Goal: Task Accomplishment & Management: Use online tool/utility

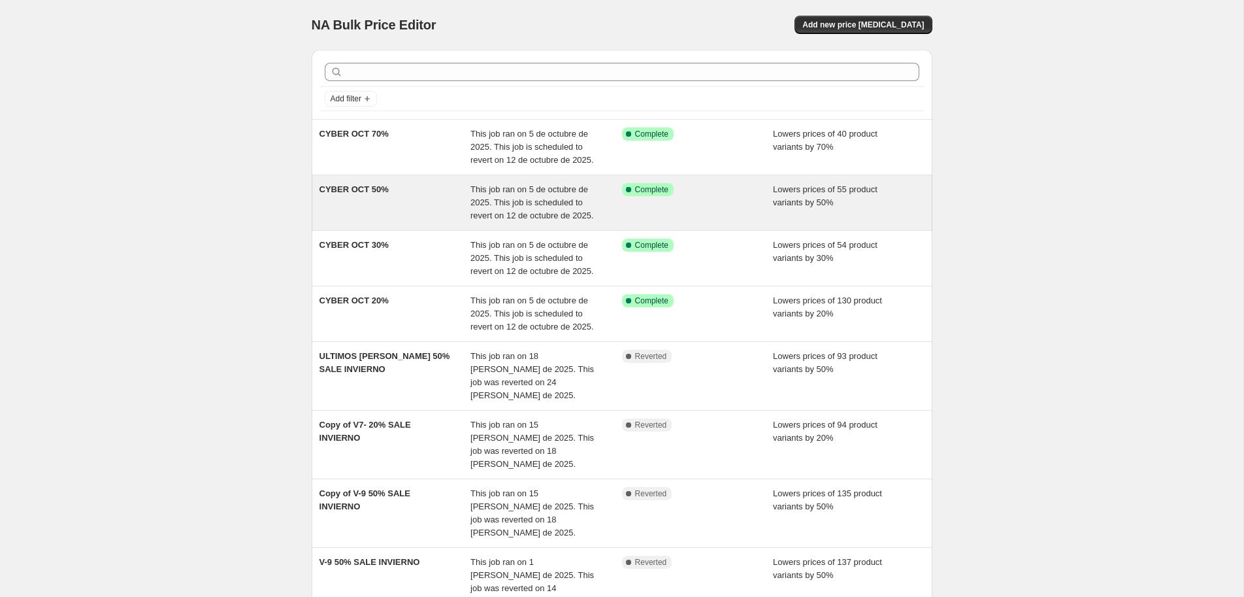
click at [458, 207] on div "CYBER OCT 50%" at bounding box center [396, 202] width 152 height 39
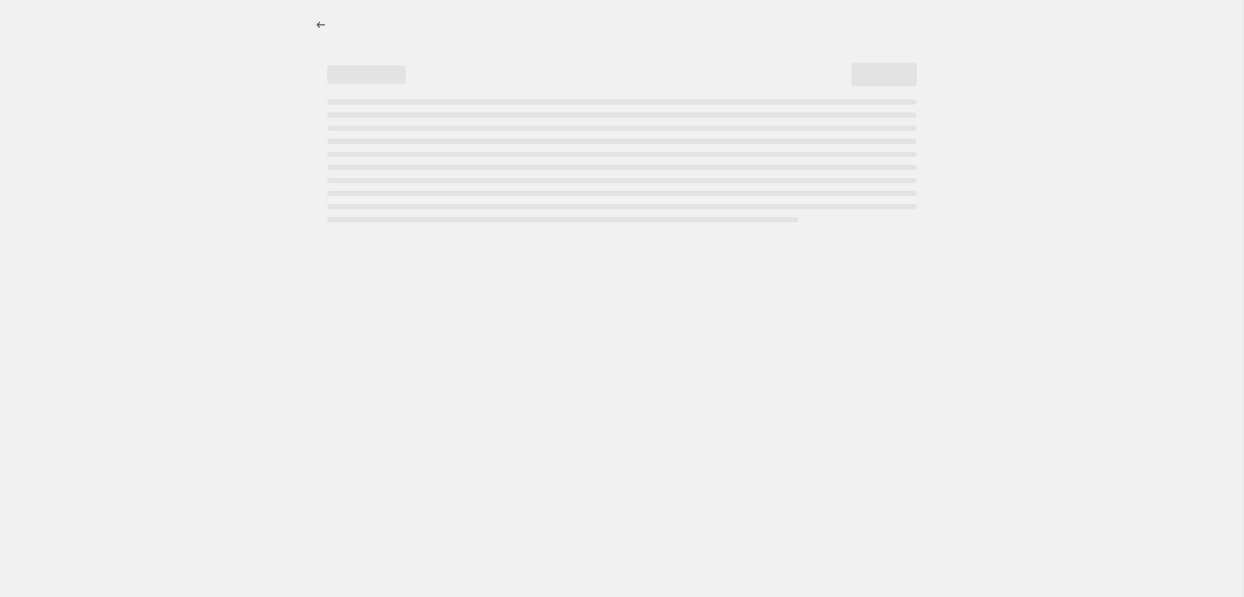
select select "percentage"
select select "collection"
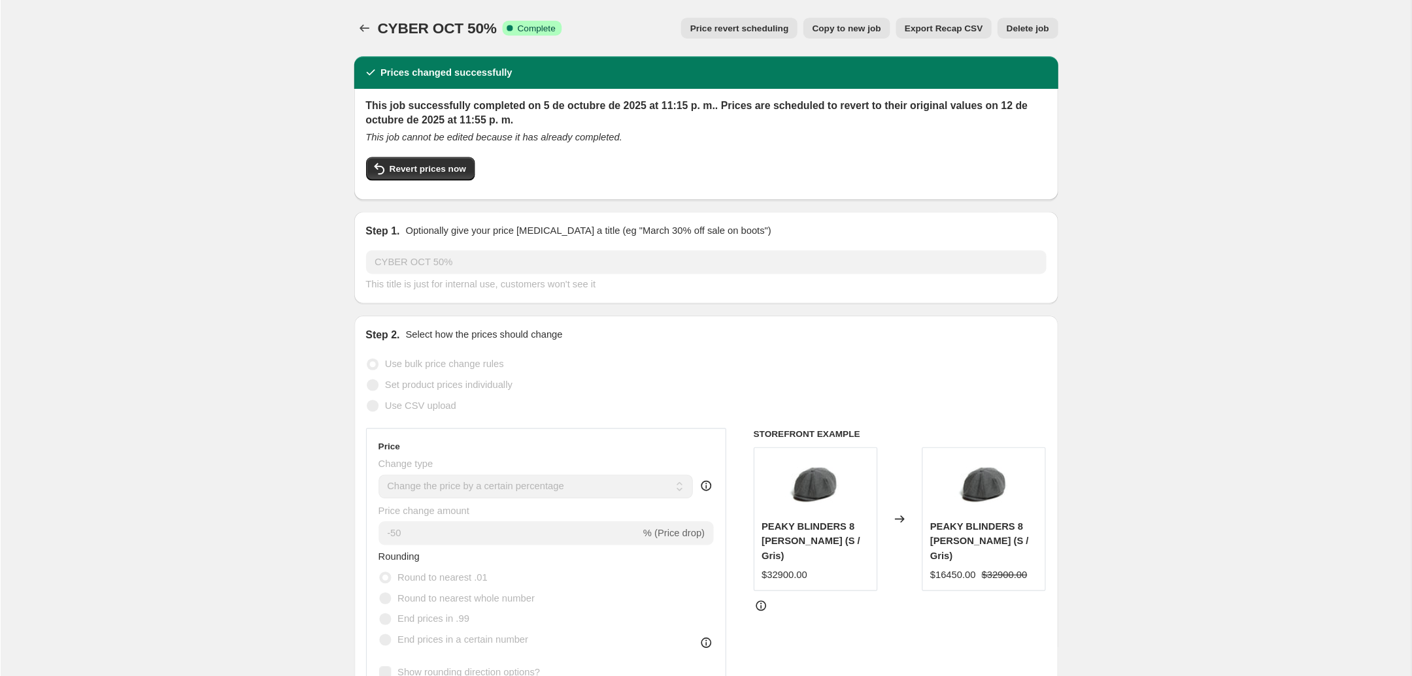
scroll to position [280, 0]
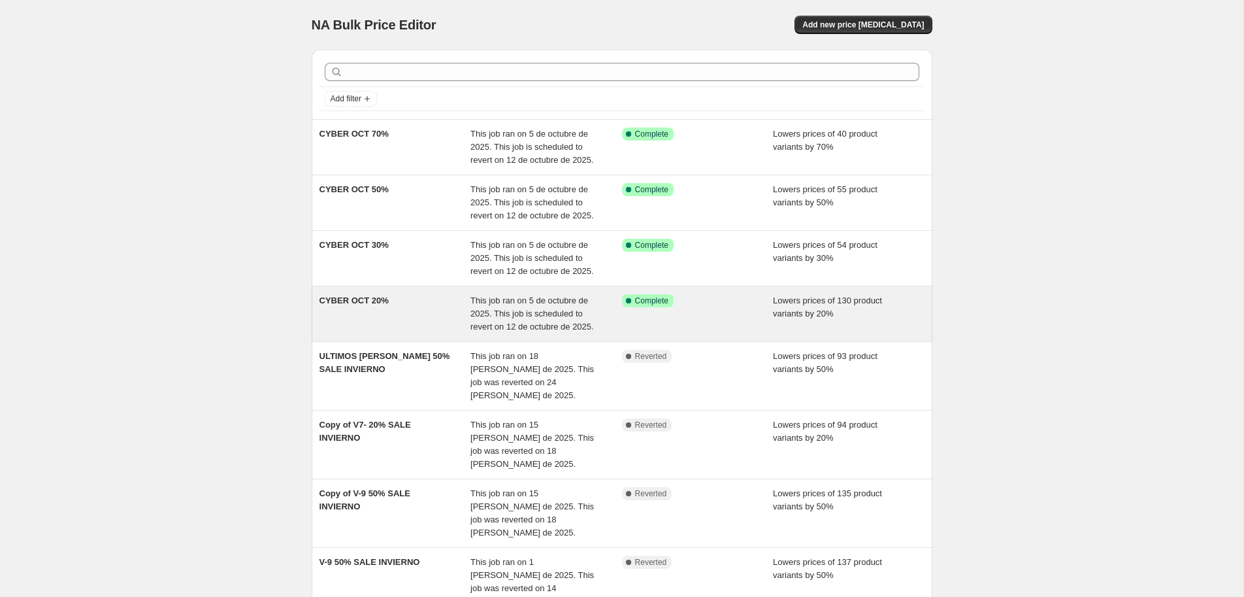
click at [415, 308] on div "CYBER OCT 20%" at bounding box center [396, 313] width 152 height 39
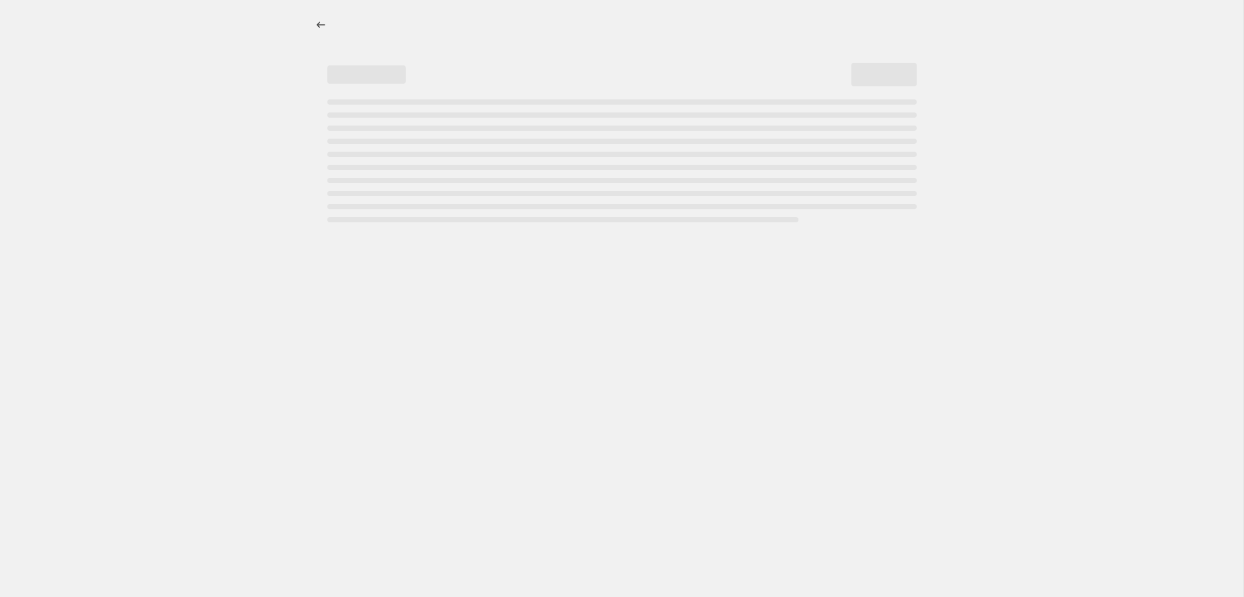
select select "percentage"
select select "collection"
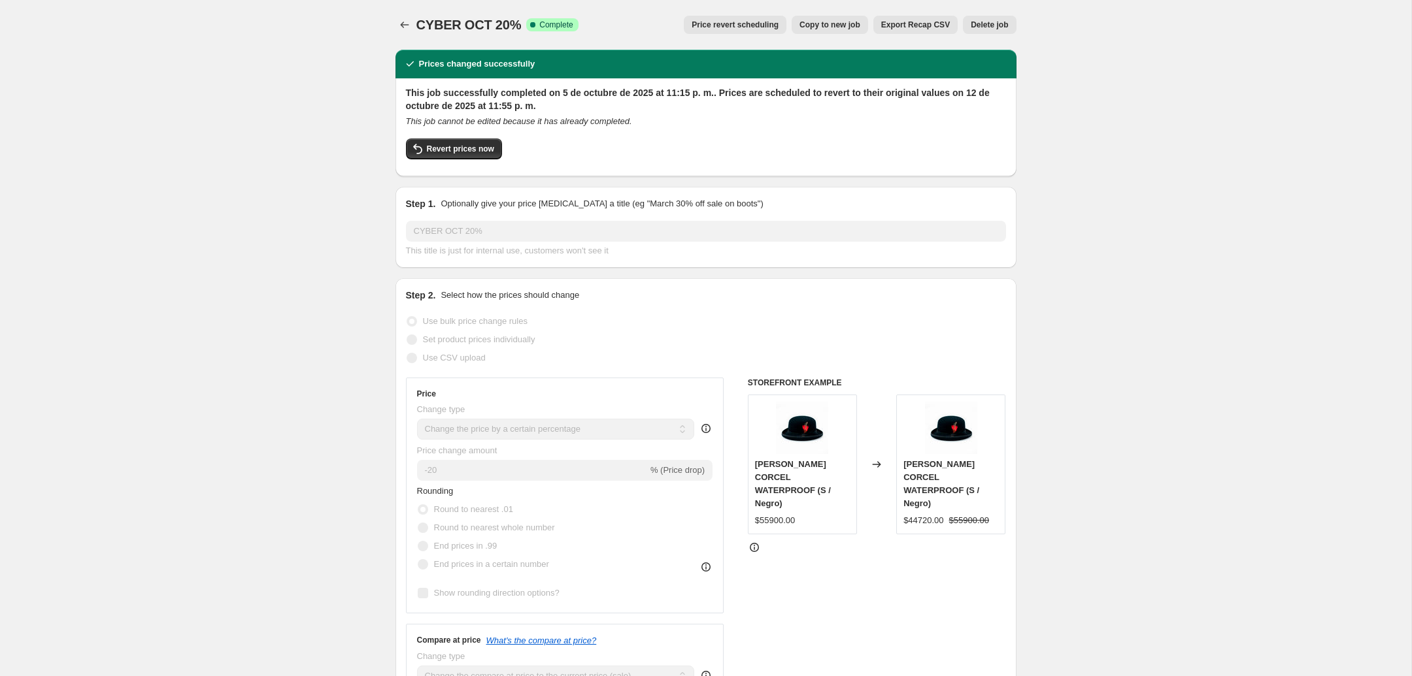
click at [830, 25] on span "Copy to new job" at bounding box center [829, 25] width 61 height 10
select select "percentage"
select select "collection"
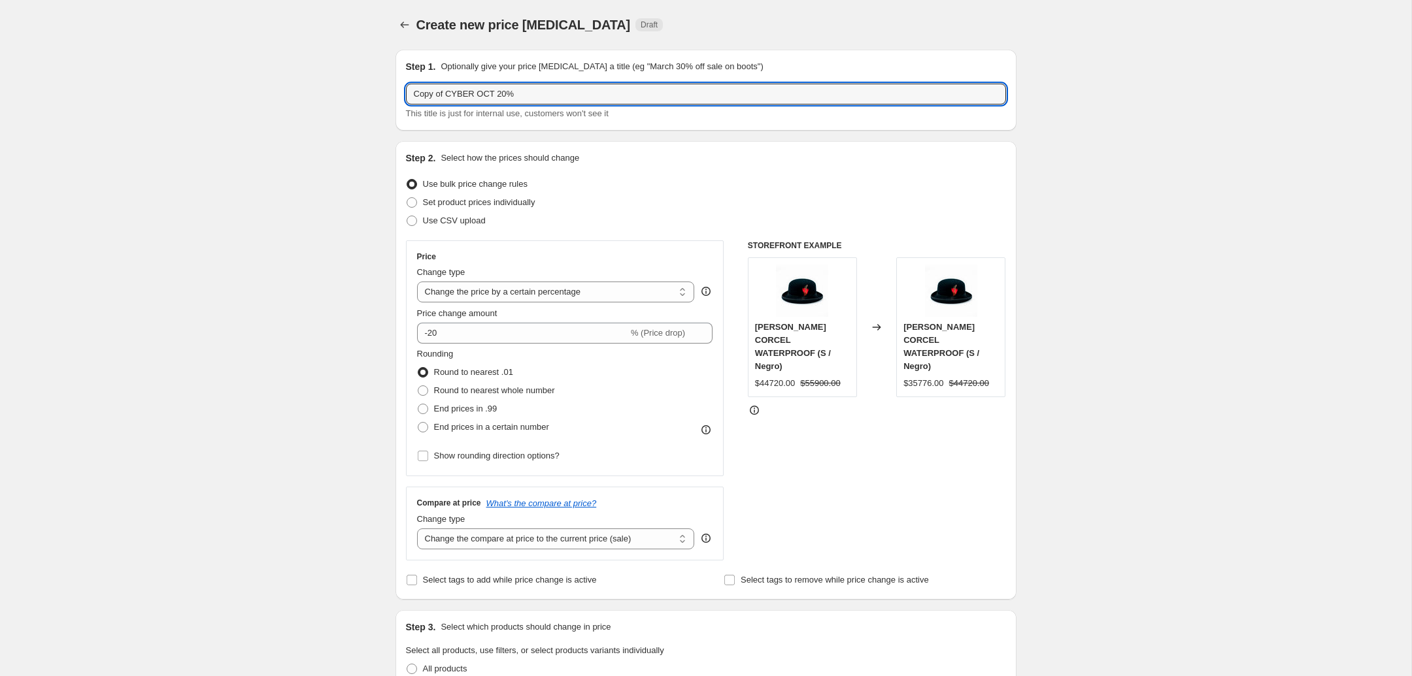
drag, startPoint x: 446, startPoint y: 92, endPoint x: 379, endPoint y: 99, distance: 67.6
click at [406, 99] on input "Copy of CYBER OCT 20%" at bounding box center [706, 94] width 600 height 21
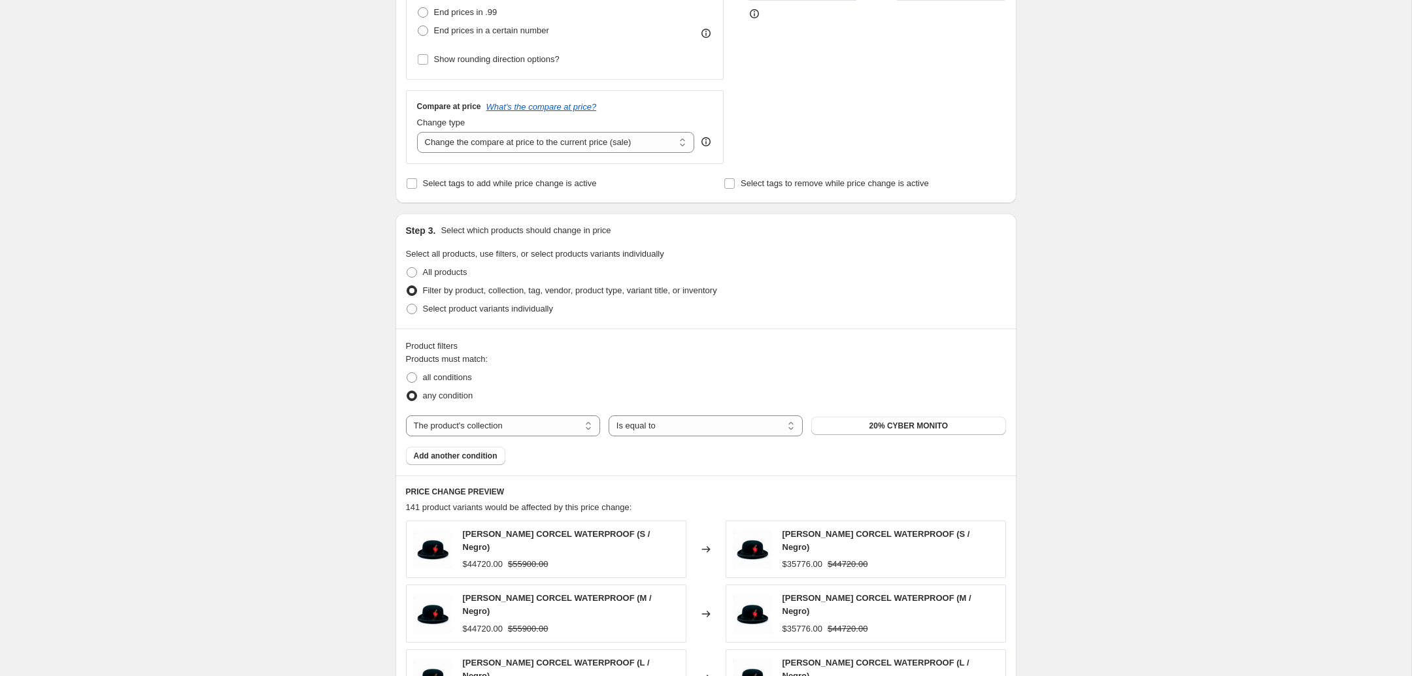
scroll to position [412, 0]
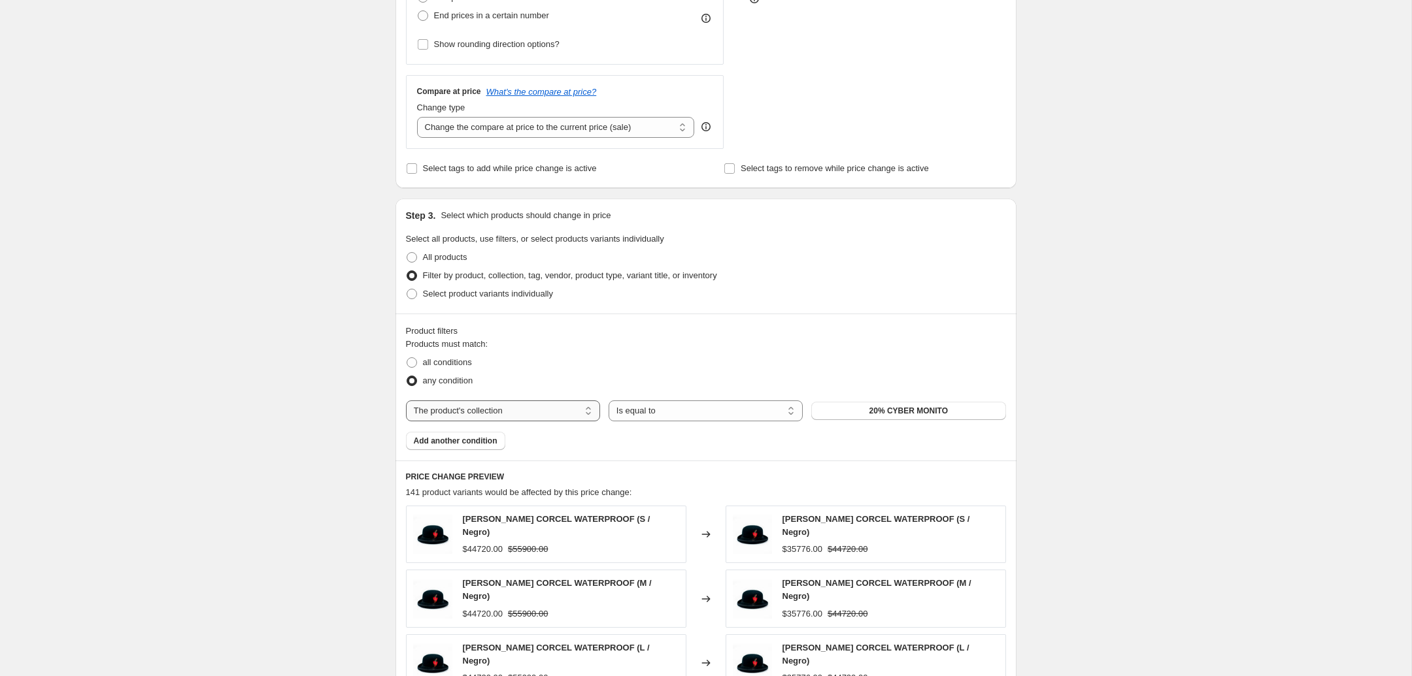
type input "CYBER OCT 20%"
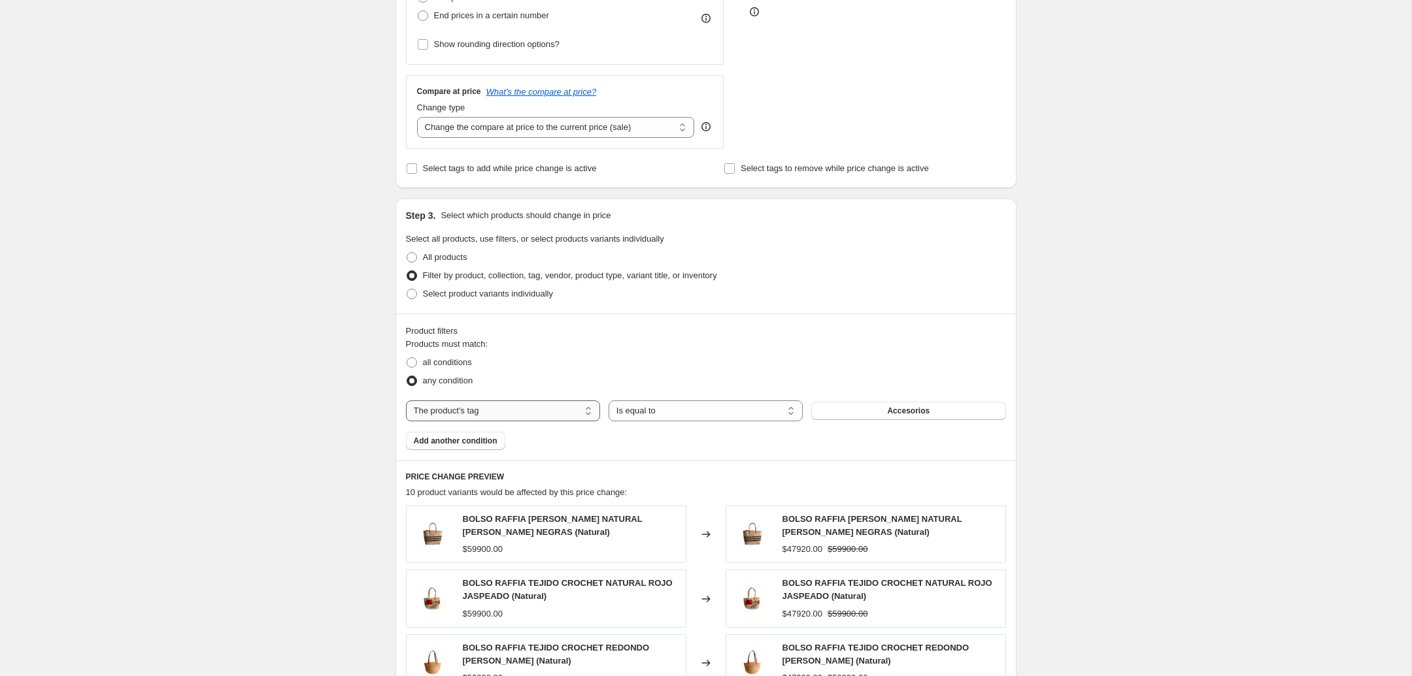
click at [406, 401] on select "The product The product's collection The product's tag The product's vendor The…" at bounding box center [503, 411] width 194 height 21
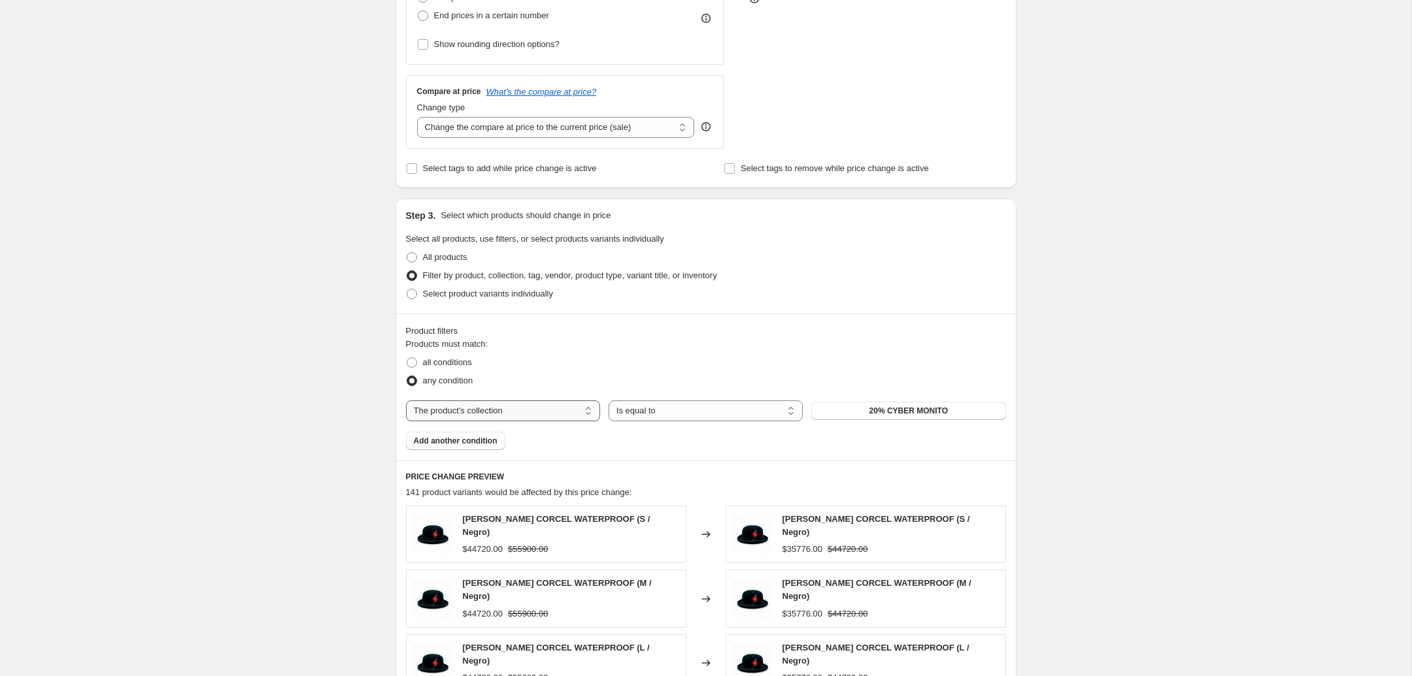
click at [406, 401] on select "The product The product's collection The product's tag The product's vendor The…" at bounding box center [503, 411] width 194 height 21
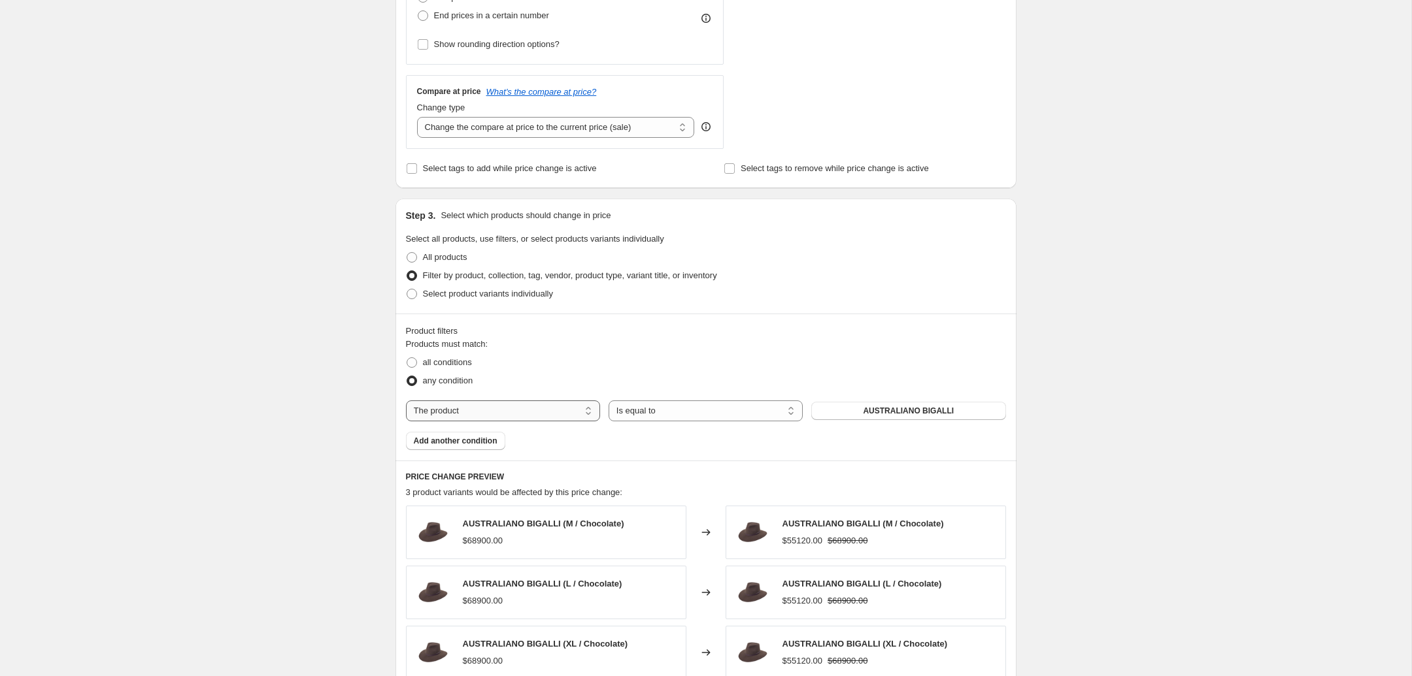
click at [406, 401] on select "The product The product's collection The product's tag The product's vendor The…" at bounding box center [503, 411] width 194 height 21
select select "collection"
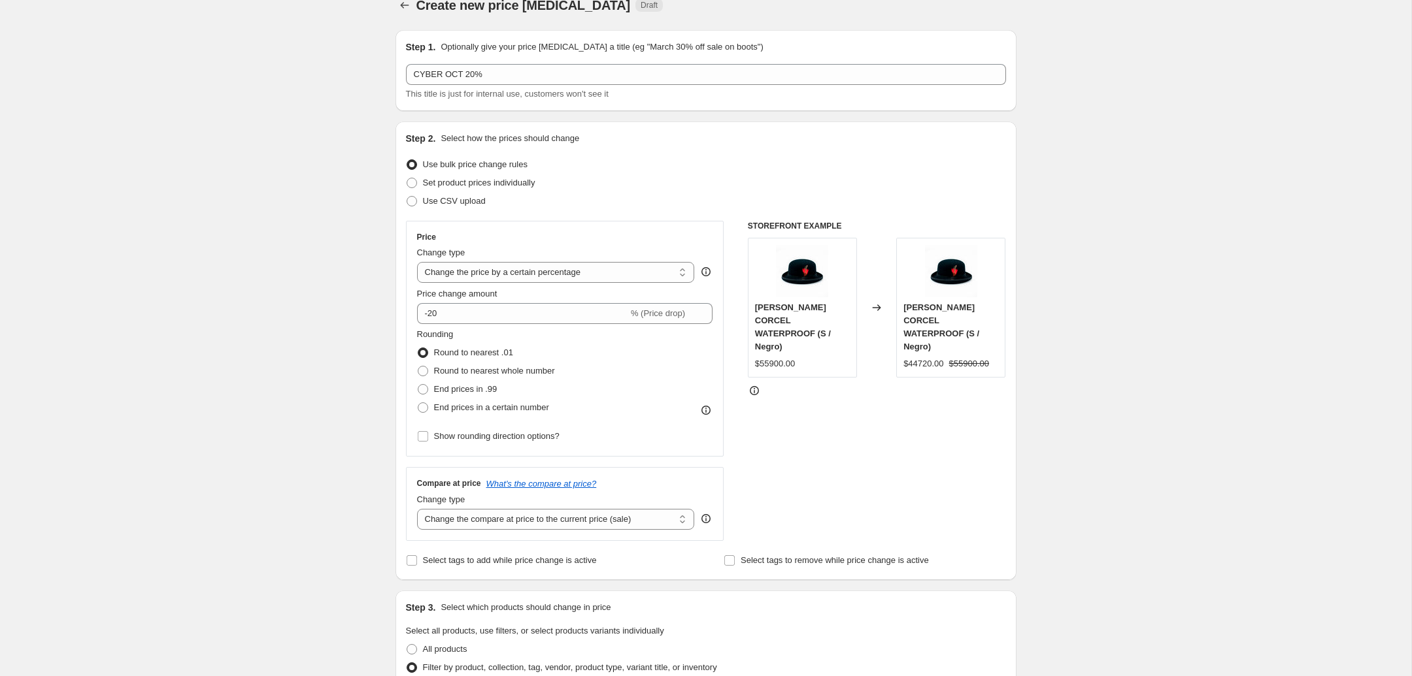
scroll to position [0, 0]
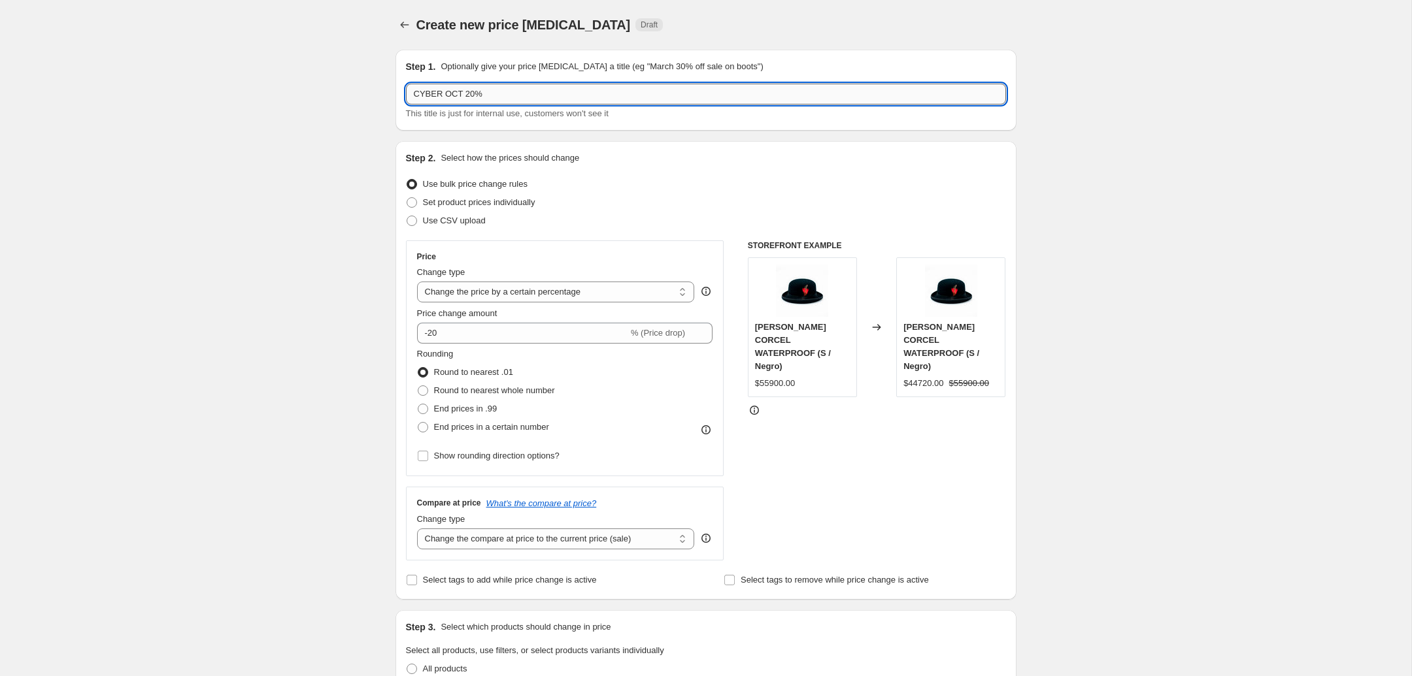
click at [416, 95] on input "CYBER OCT 20%" at bounding box center [706, 94] width 600 height 21
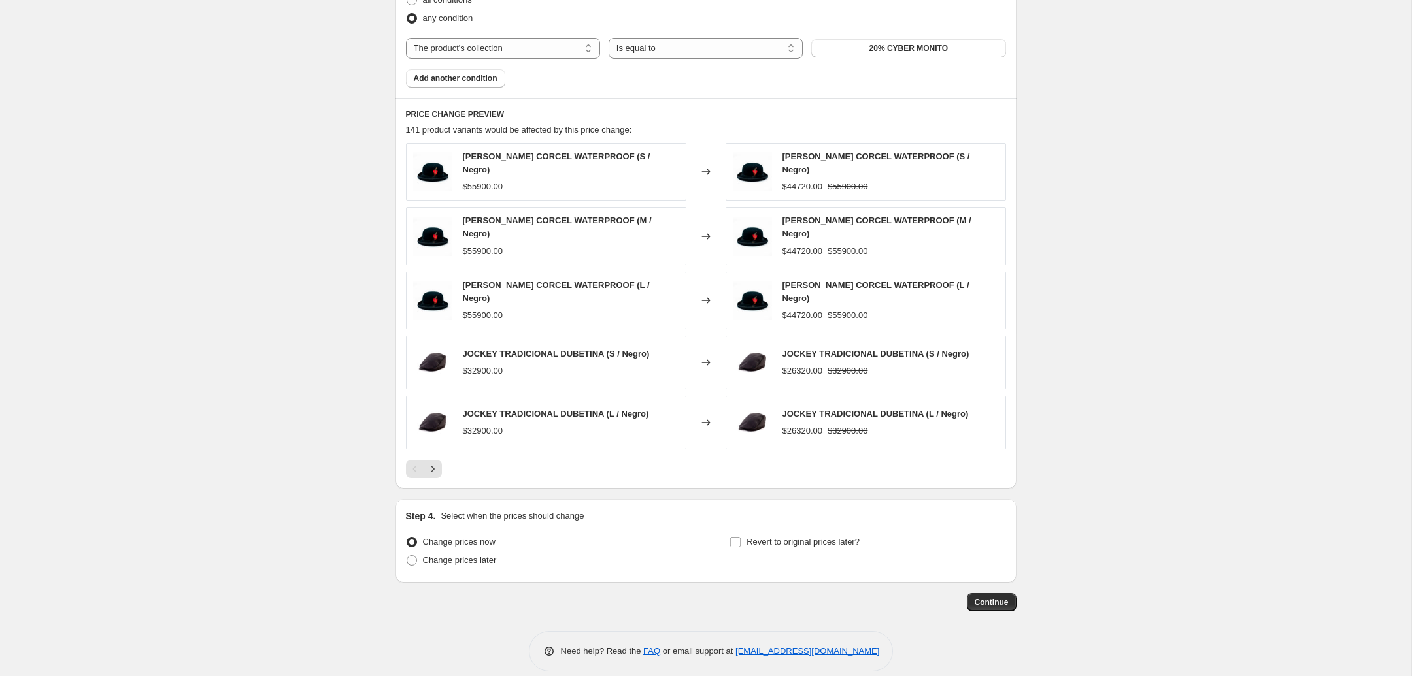
scroll to position [781, 0]
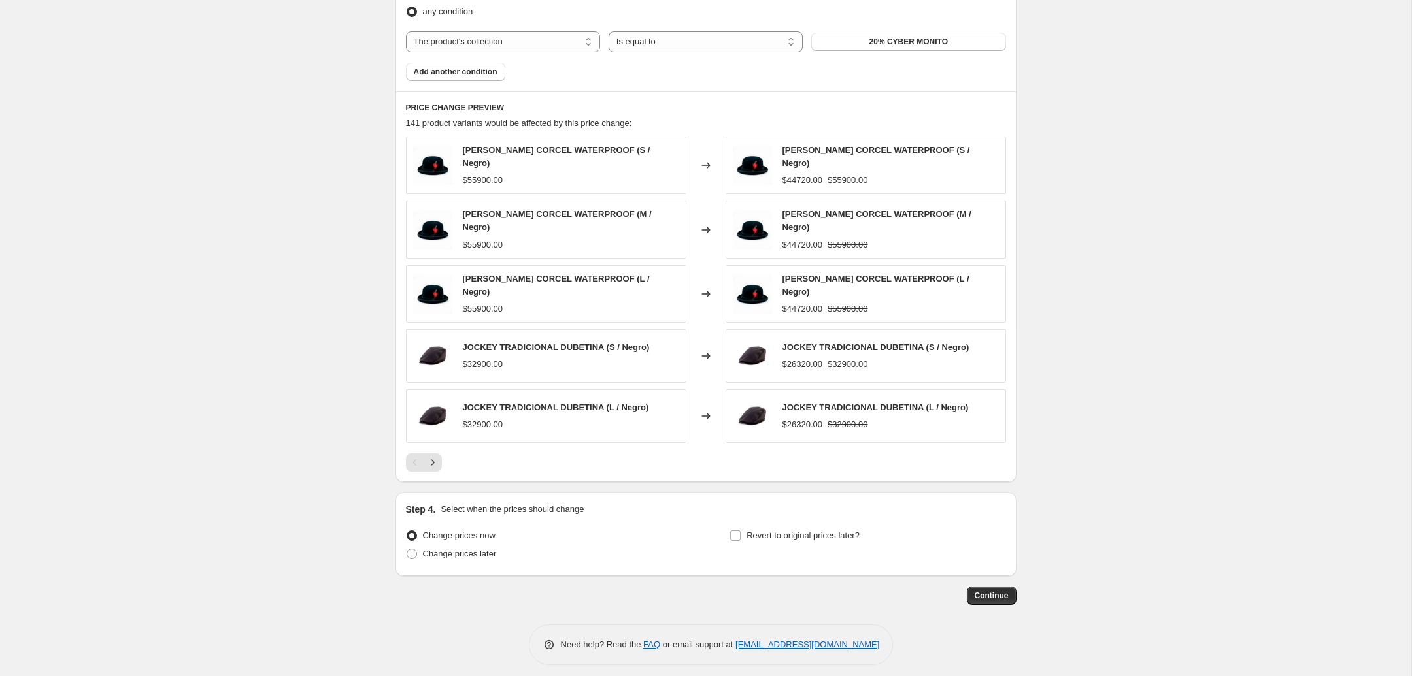
type input "MOD-01 CYBER OCT 20%"
click at [487, 531] on span "Change prices now" at bounding box center [459, 536] width 73 height 10
click at [407, 531] on input "Change prices now" at bounding box center [407, 531] width 1 height 1
click at [479, 549] on span "Change prices later" at bounding box center [460, 554] width 74 height 10
click at [407, 549] on input "Change prices later" at bounding box center [407, 549] width 1 height 1
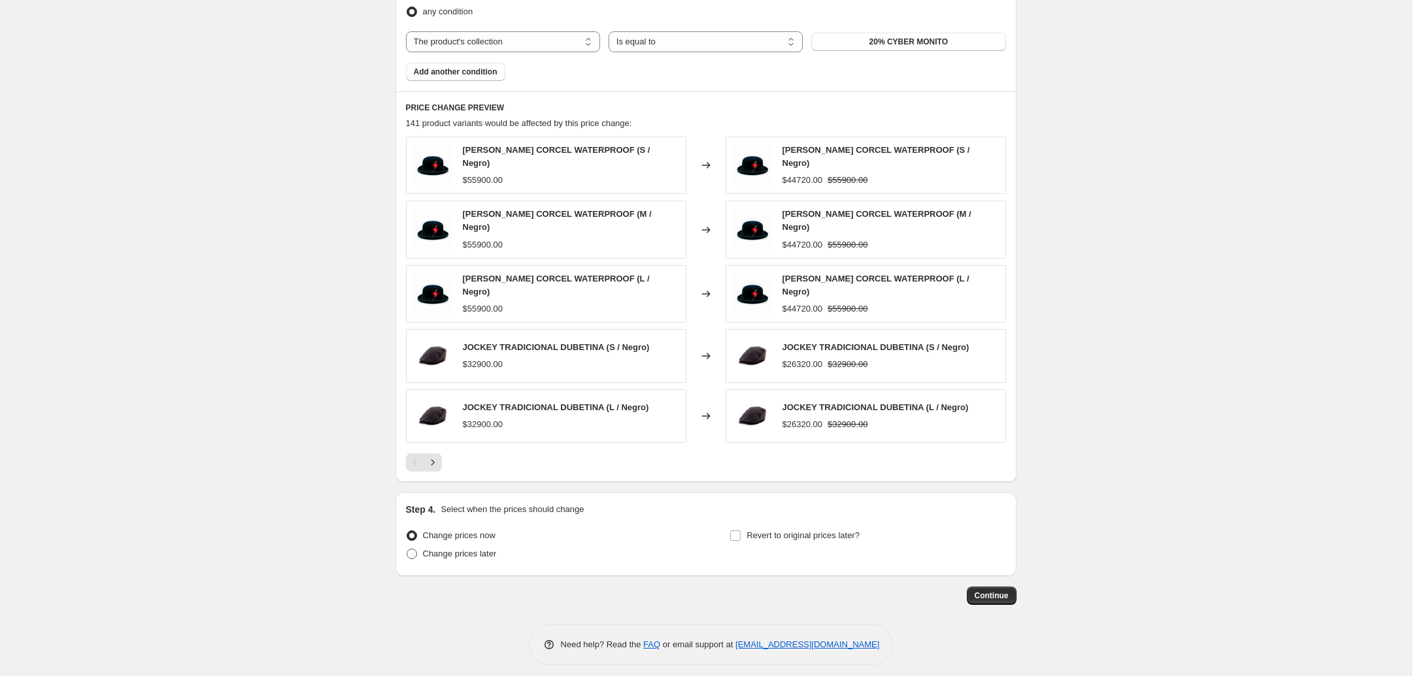
radio input "true"
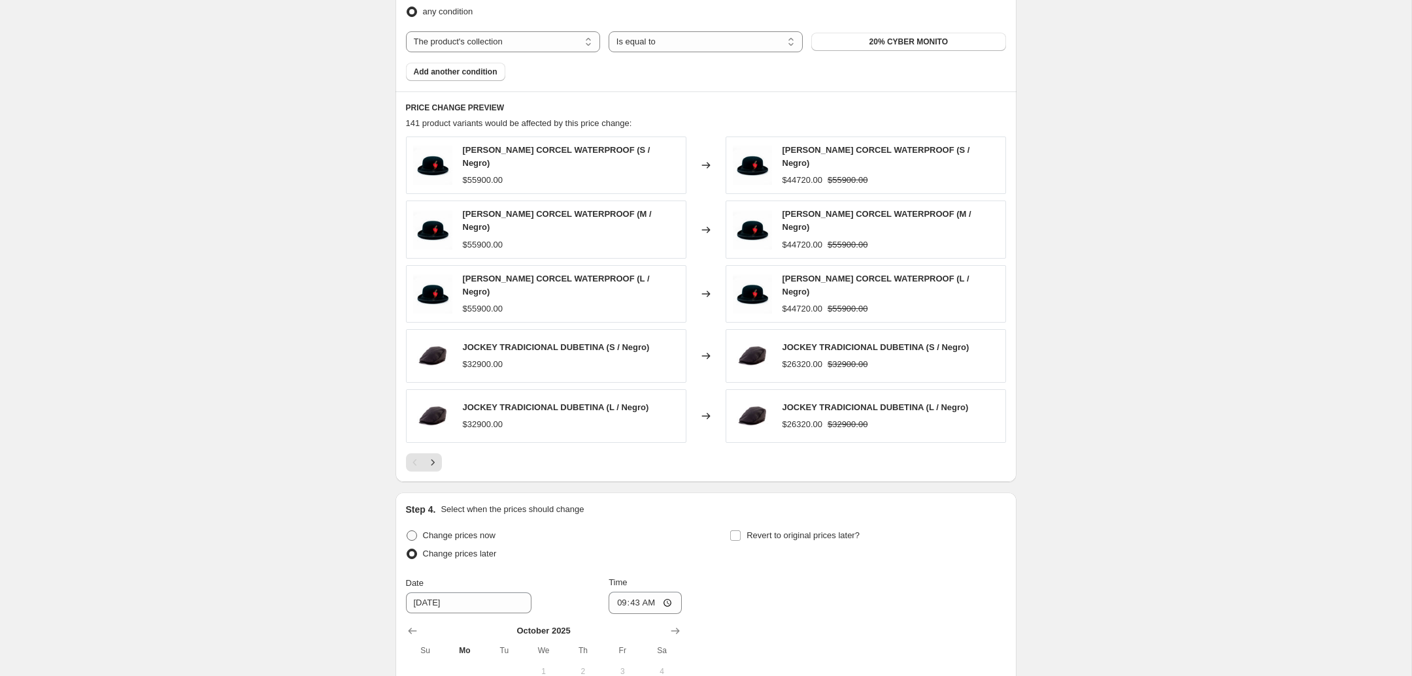
click at [447, 531] on span "Change prices now" at bounding box center [459, 536] width 73 height 10
click at [407, 531] on input "Change prices now" at bounding box center [407, 531] width 1 height 1
radio input "true"
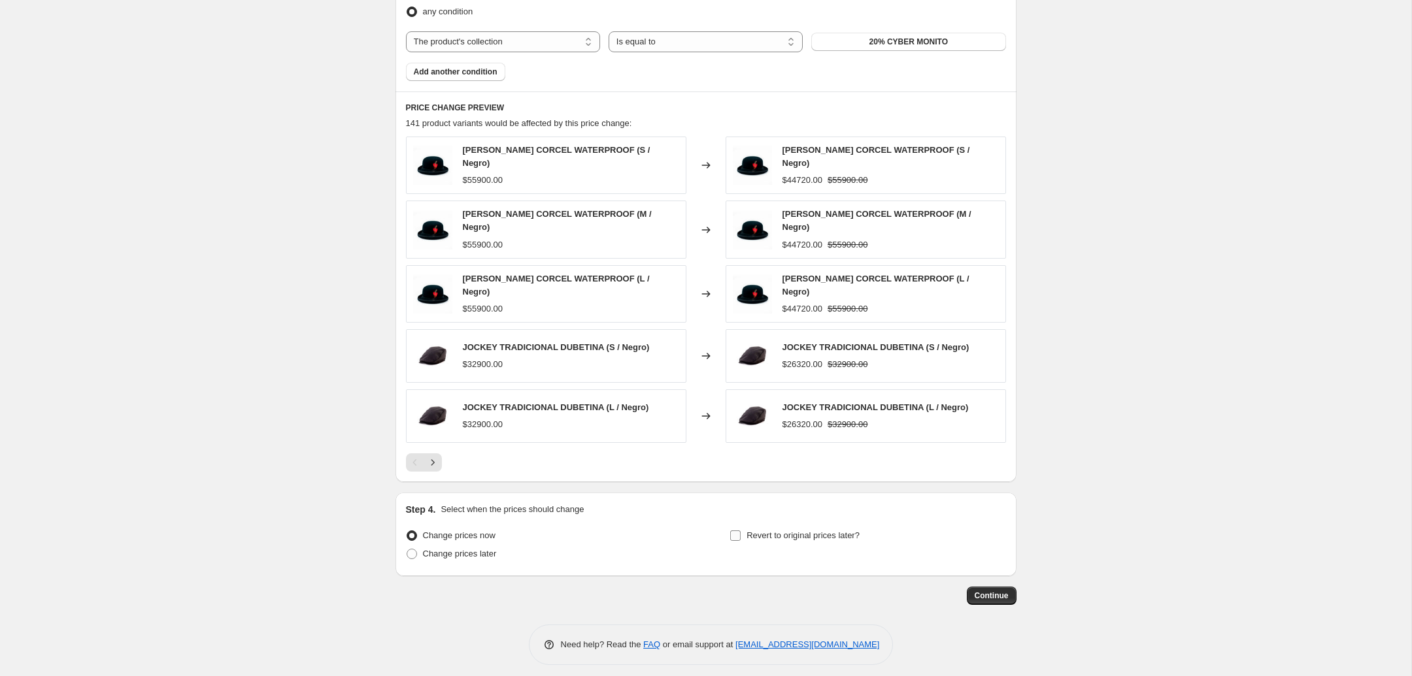
click at [740, 531] on input "Revert to original prices later?" at bounding box center [735, 536] width 10 height 10
checkbox input "true"
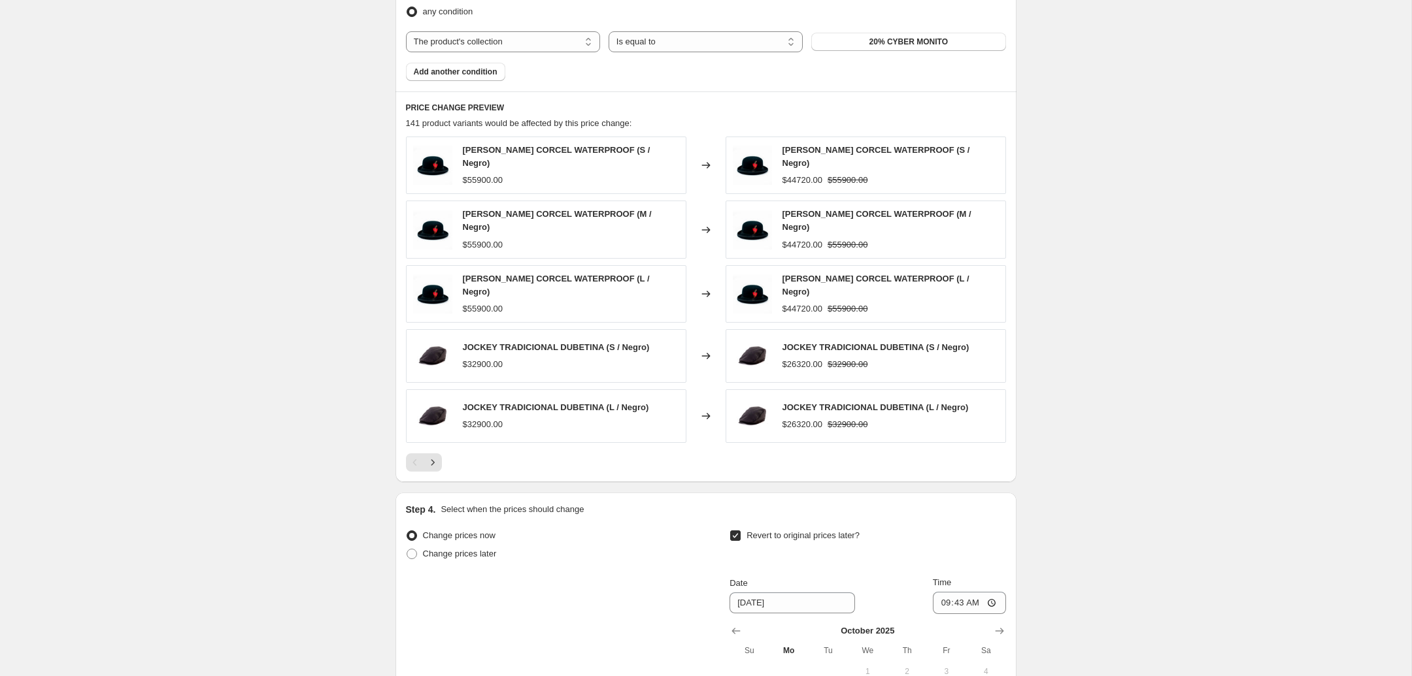
scroll to position [918, 0]
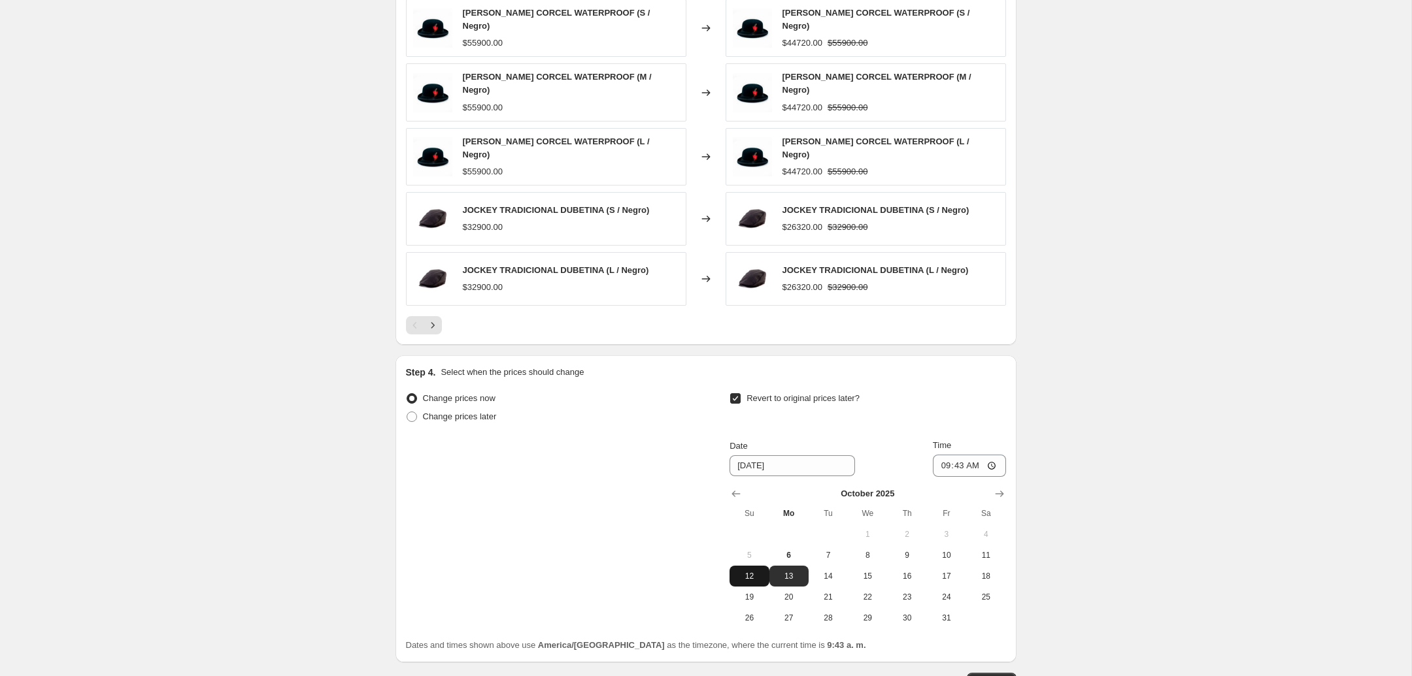
click at [754, 571] on span "12" at bounding box center [749, 576] width 29 height 10
type input "[DATE]"
click at [944, 455] on input "09:43" at bounding box center [969, 466] width 73 height 22
type input "23:55"
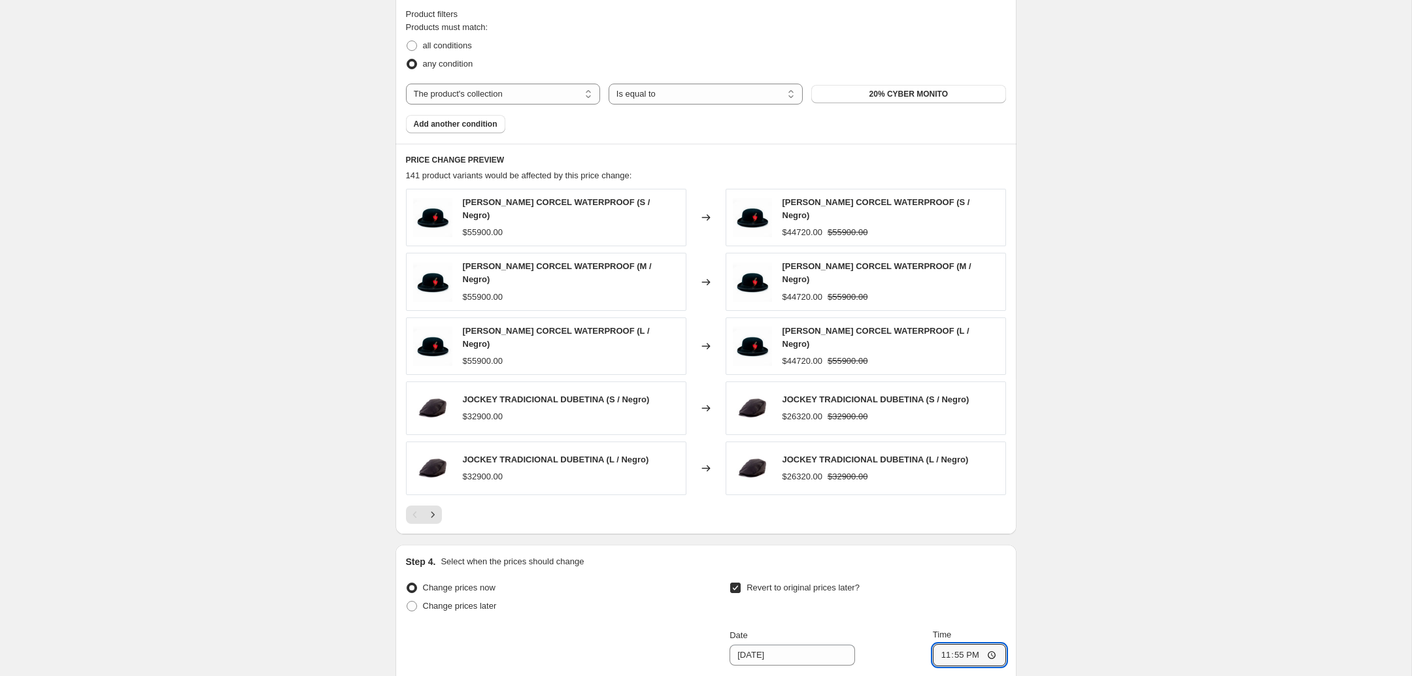
scroll to position [1003, 0]
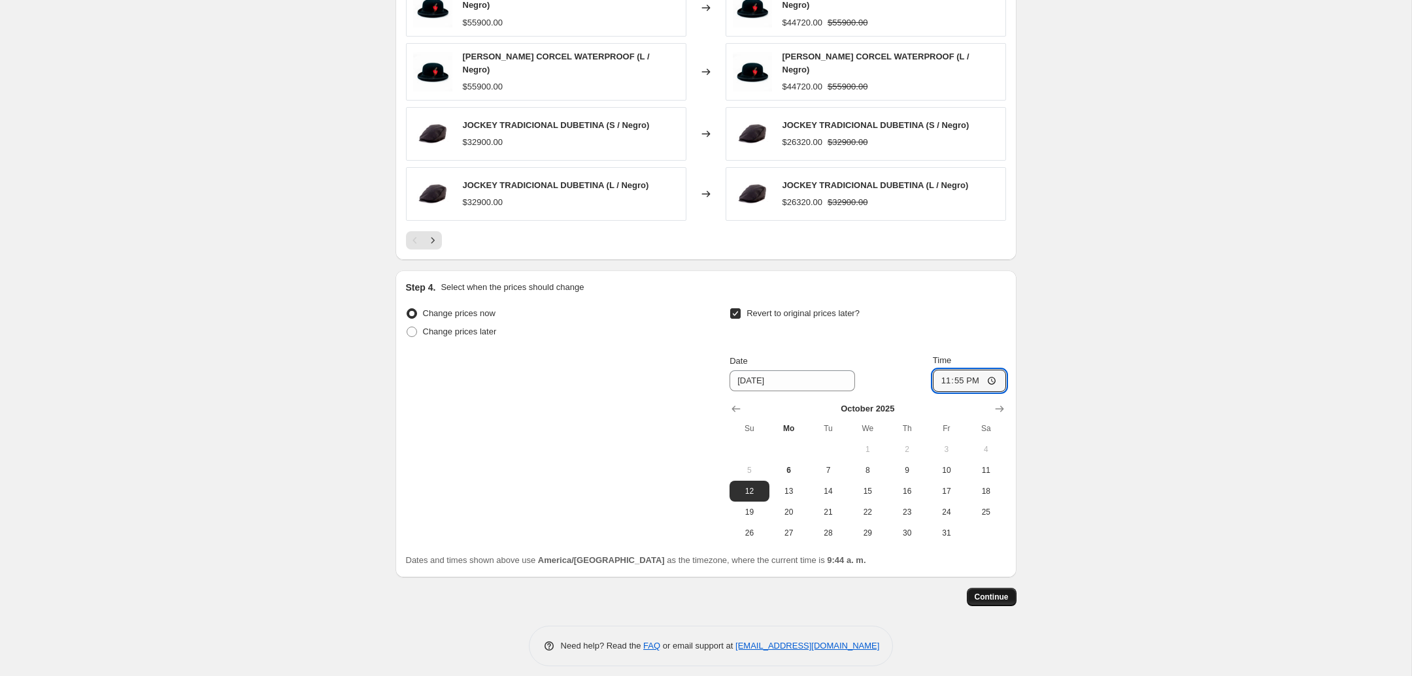
click at [995, 592] on span "Continue" at bounding box center [991, 597] width 34 height 10
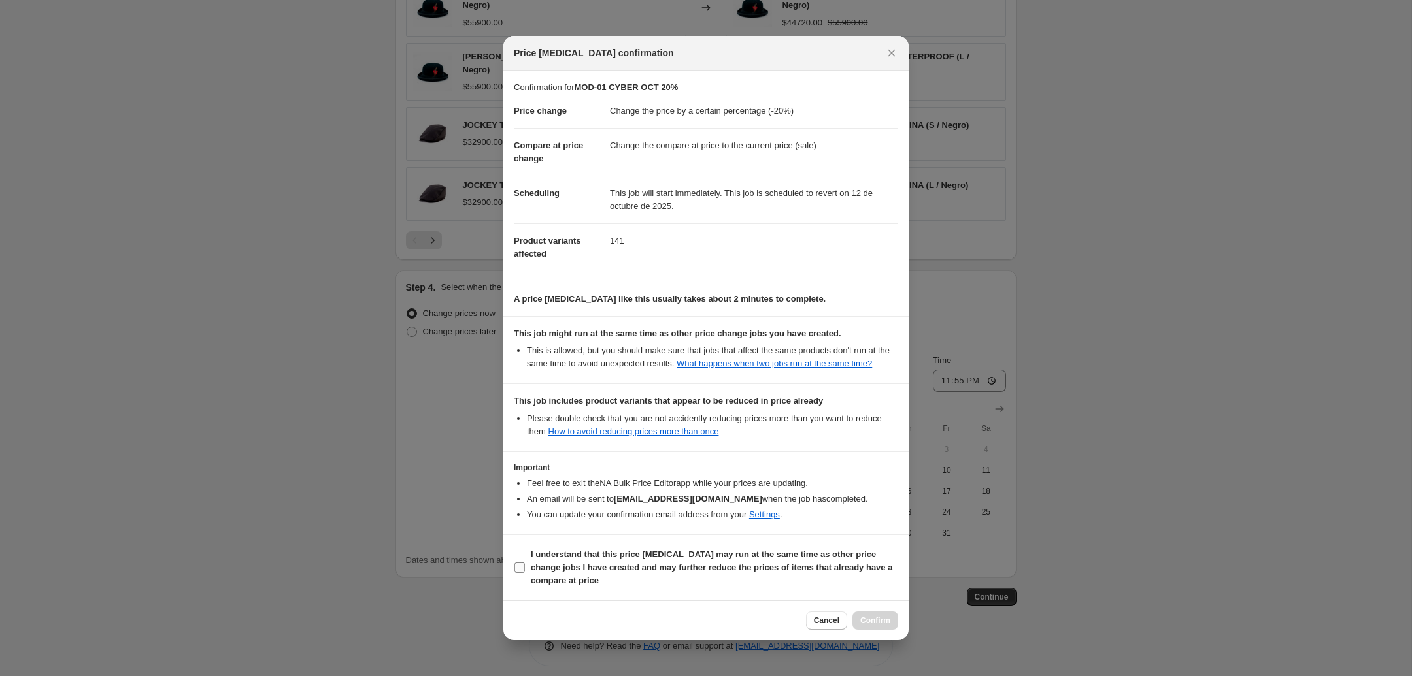
click at [529, 576] on label "I understand that this price change job may run at the same time as other price…" at bounding box center [706, 568] width 384 height 44
click at [525, 573] on input "I understand that this price change job may run at the same time as other price…" at bounding box center [519, 568] width 10 height 10
checkbox input "true"
click at [882, 596] on span "Confirm" at bounding box center [875, 621] width 30 height 10
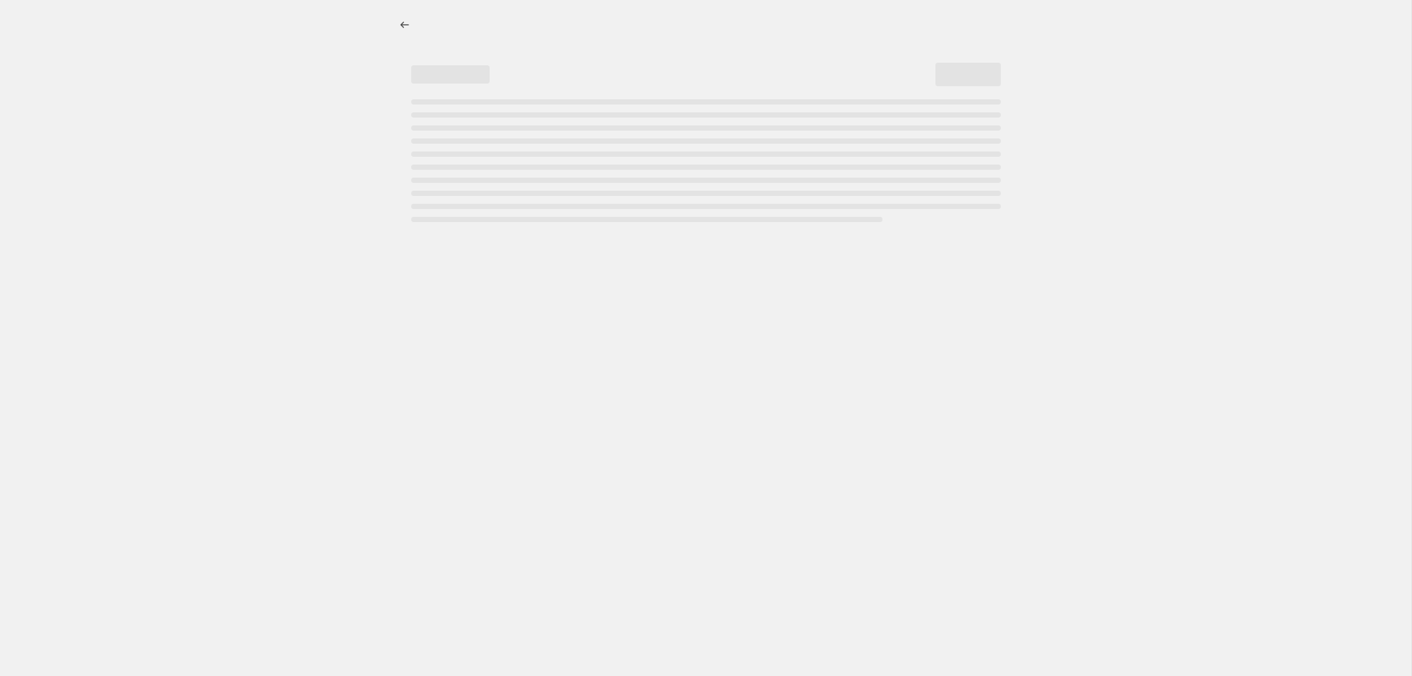
select select "percentage"
select select "collection"
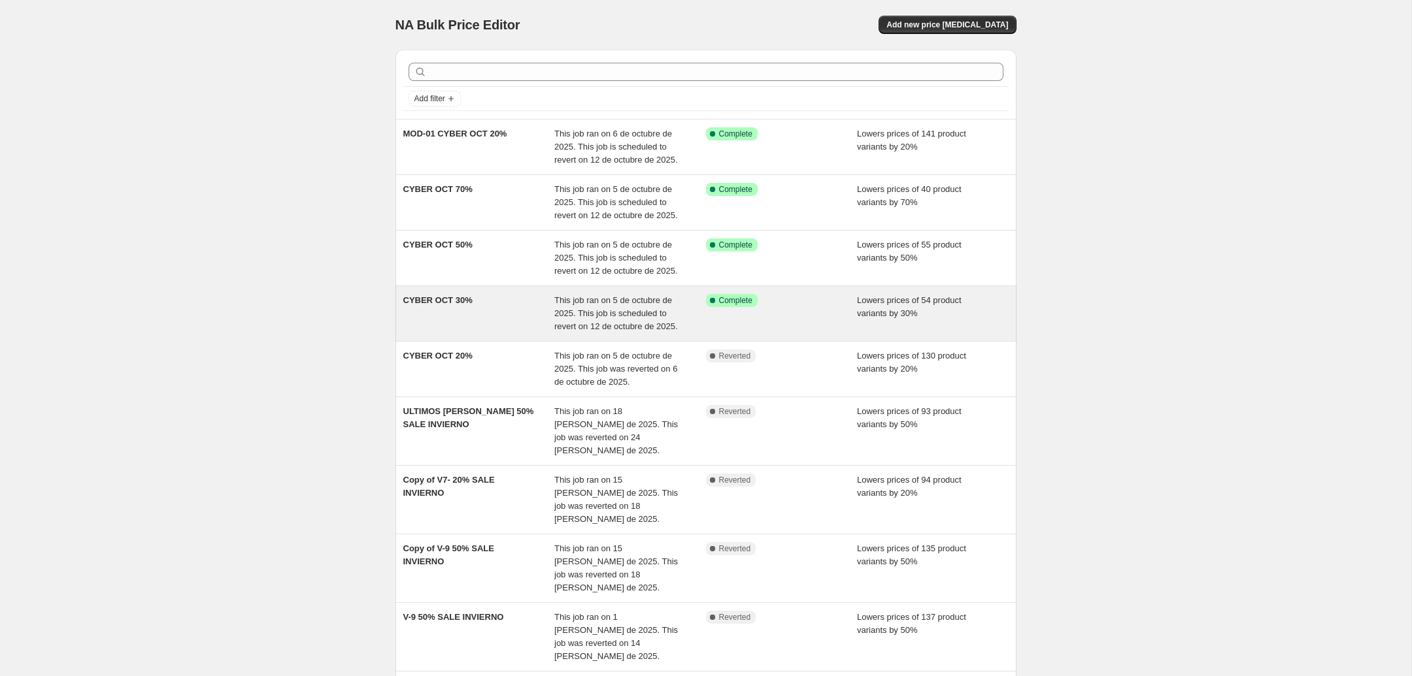
click at [488, 317] on div "CYBER OCT 30%" at bounding box center [479, 313] width 152 height 39
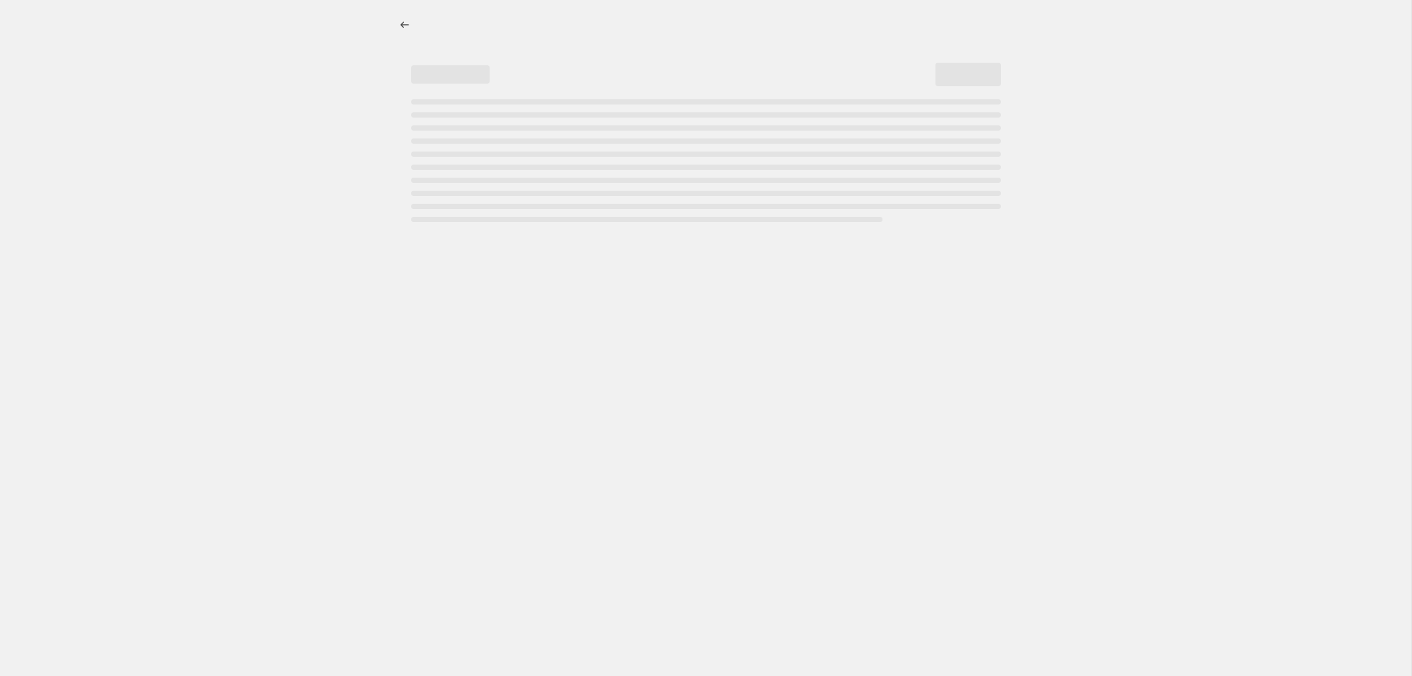
select select "percentage"
select select "collection"
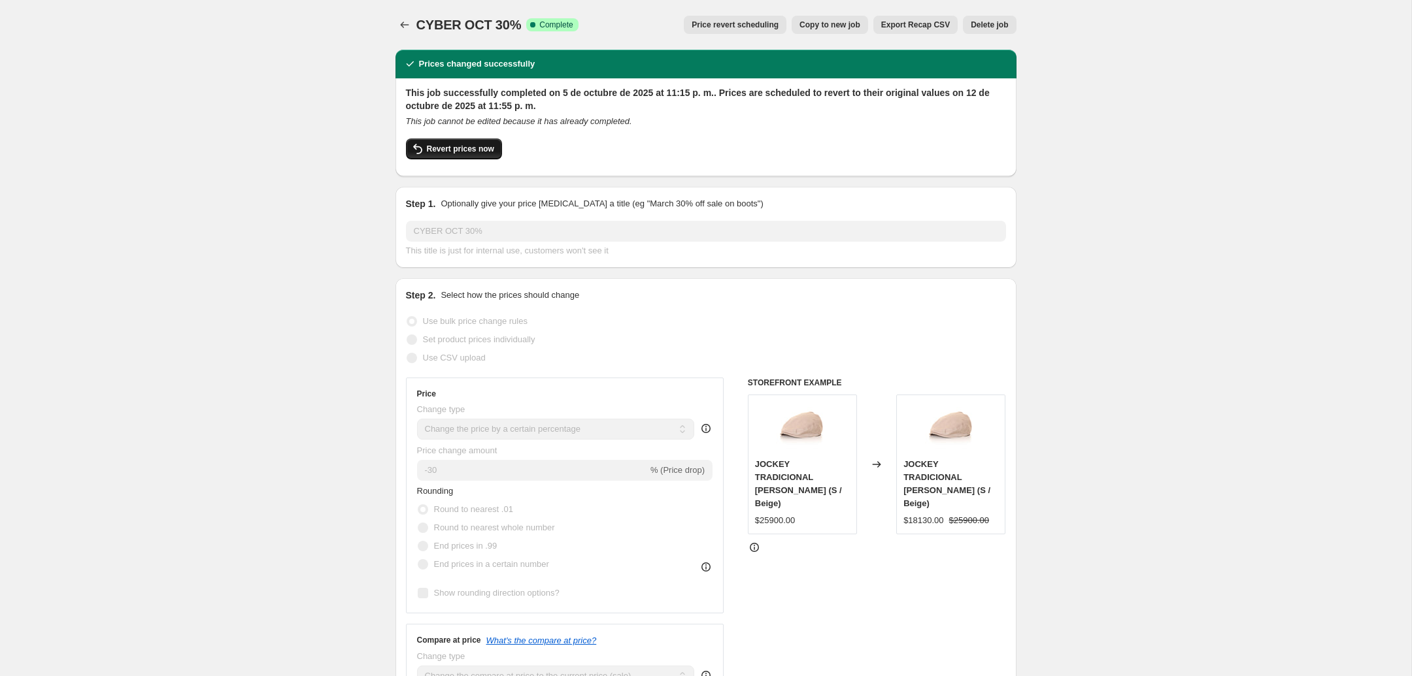
click at [471, 146] on span "Revert prices now" at bounding box center [460, 149] width 67 height 10
checkbox input "false"
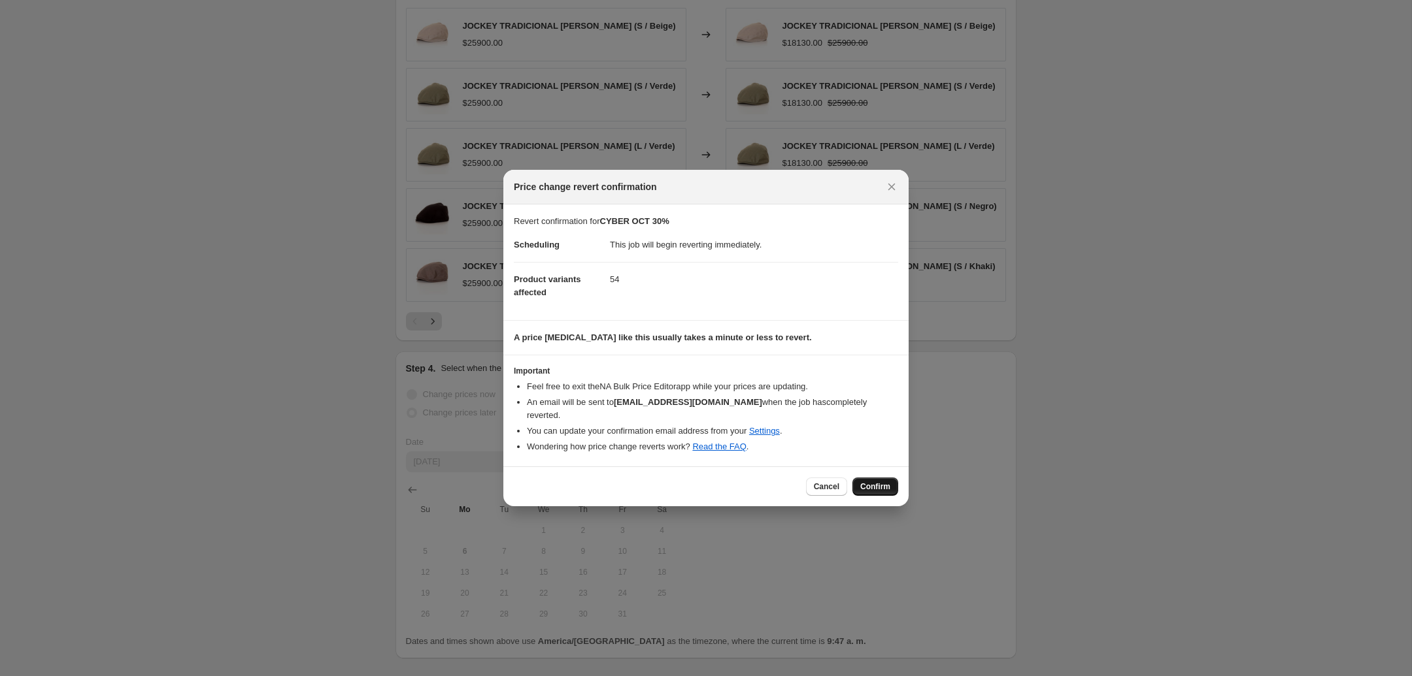
click at [871, 482] on span "Confirm" at bounding box center [875, 487] width 30 height 10
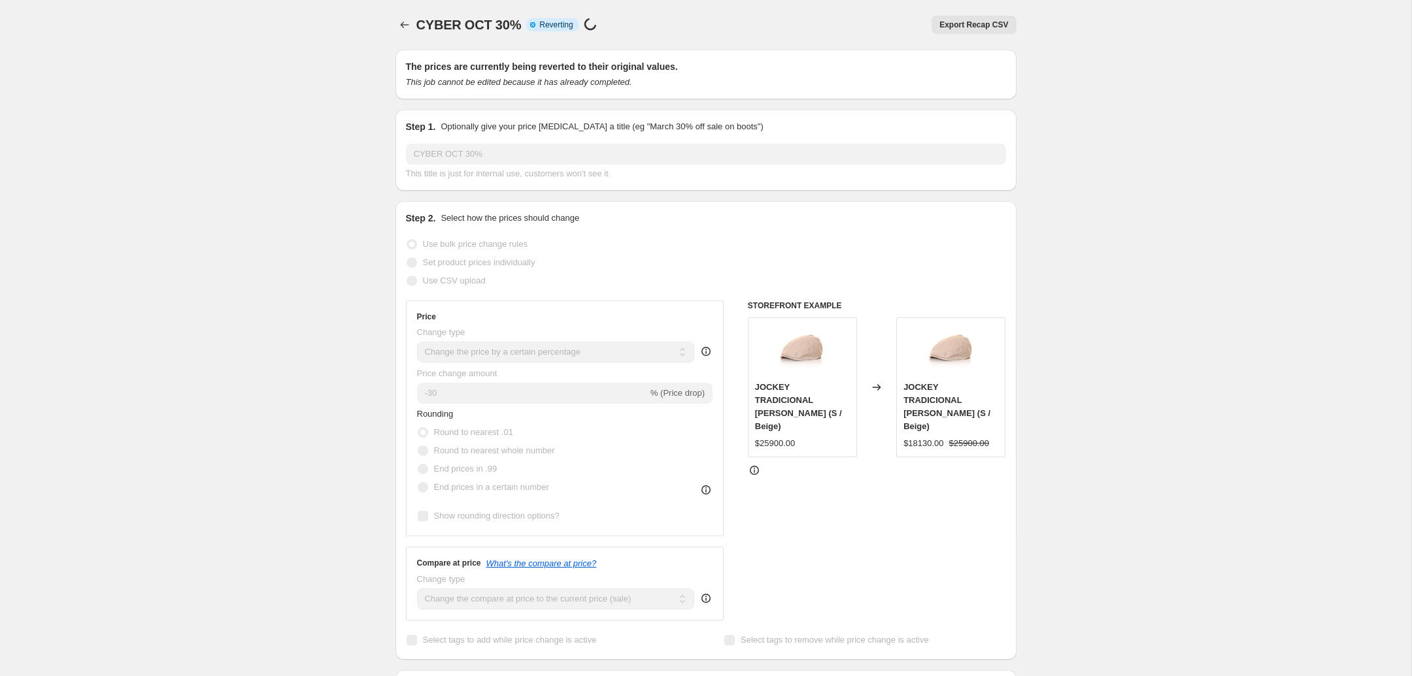
select select "percentage"
select select "collection"
checkbox input "true"
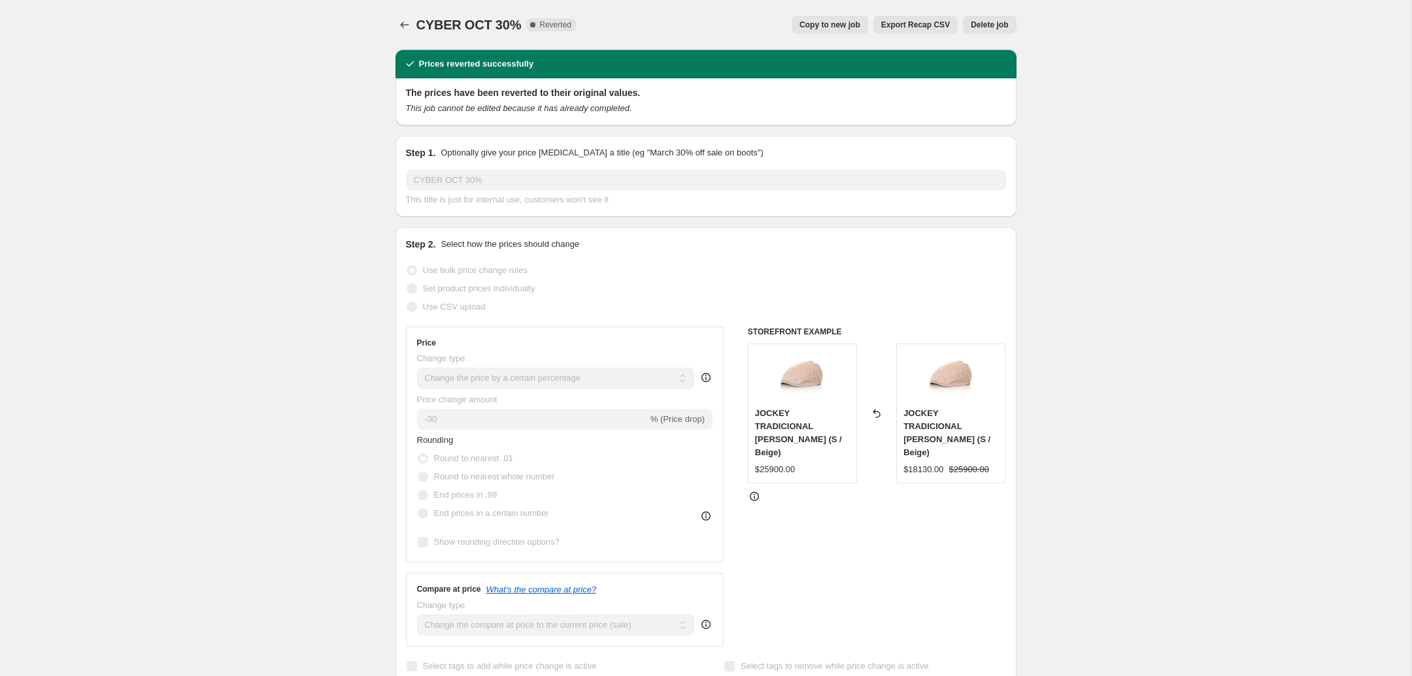
click at [845, 23] on span "Copy to new job" at bounding box center [829, 25] width 61 height 10
select select "percentage"
select select "collection"
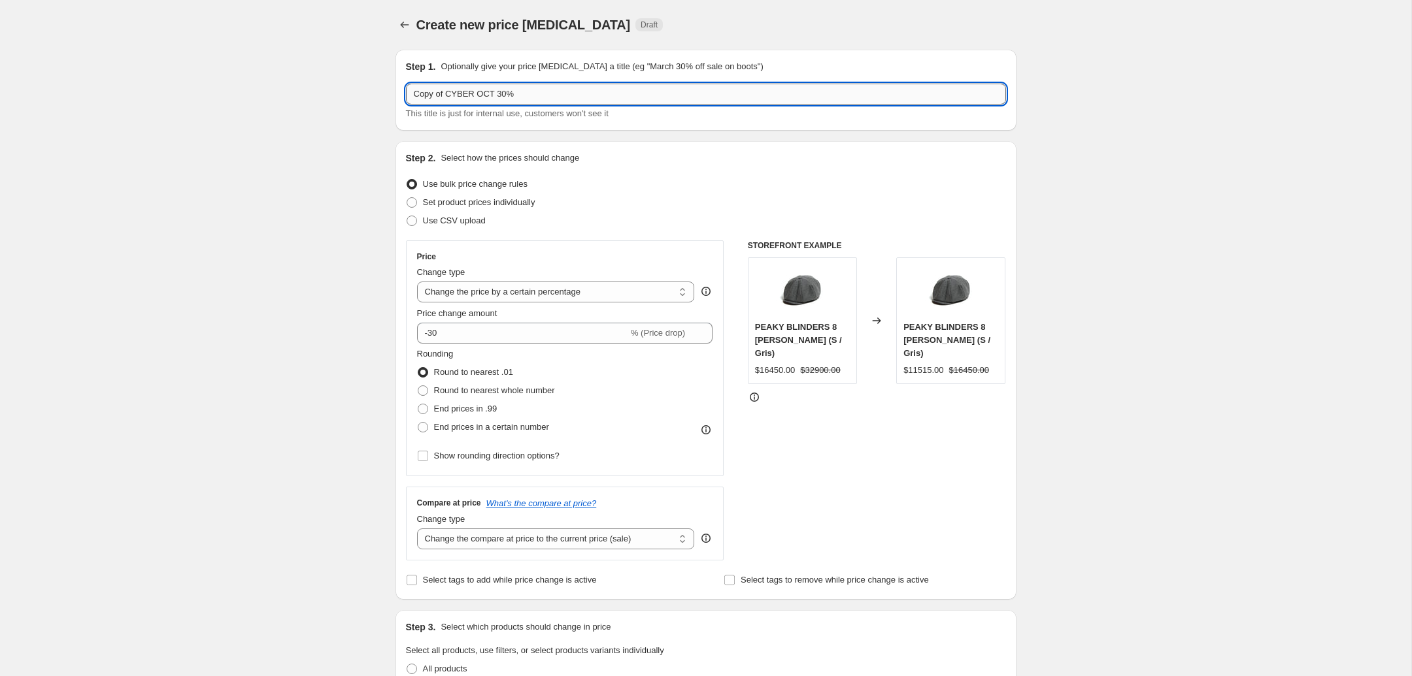
drag, startPoint x: 448, startPoint y: 90, endPoint x: 396, endPoint y: 93, distance: 51.7
click at [406, 93] on input "Copy of CYBER OCT 30%" at bounding box center [706, 94] width 600 height 21
type input "MOD-01 CYBER OCT 30%"
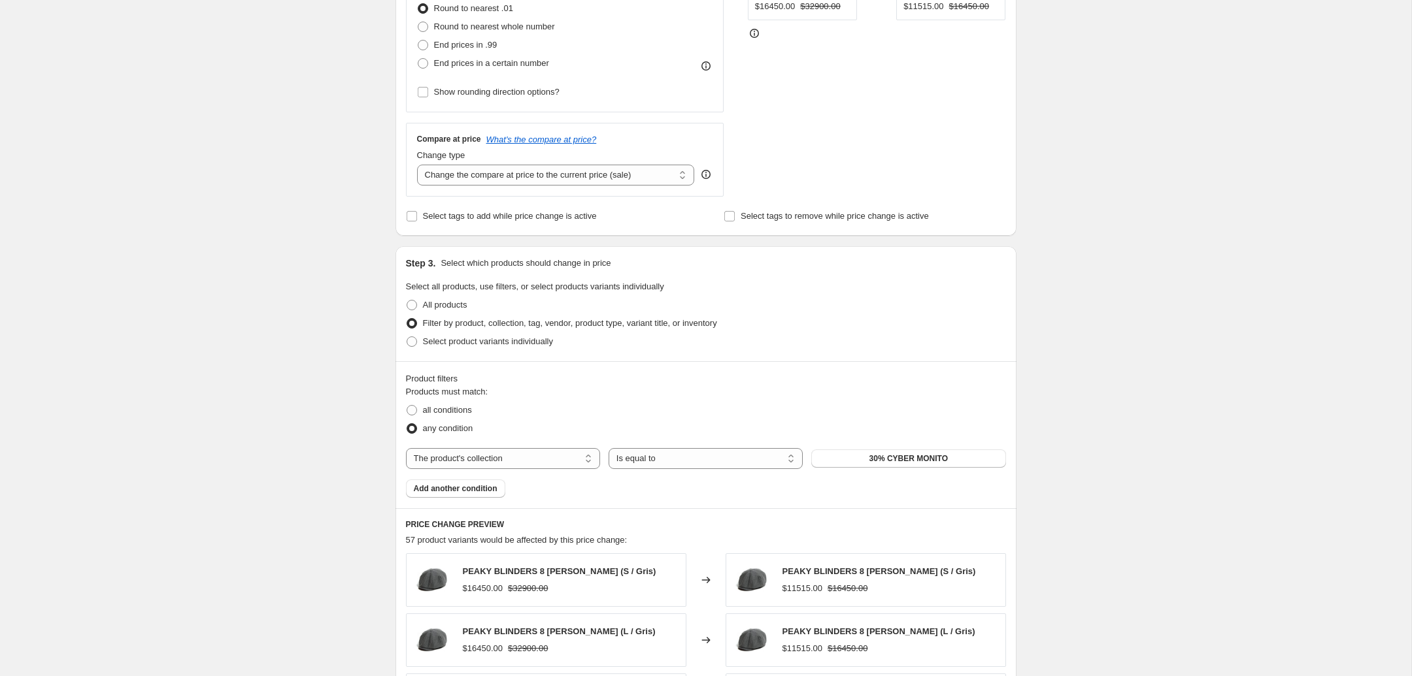
scroll to position [412, 0]
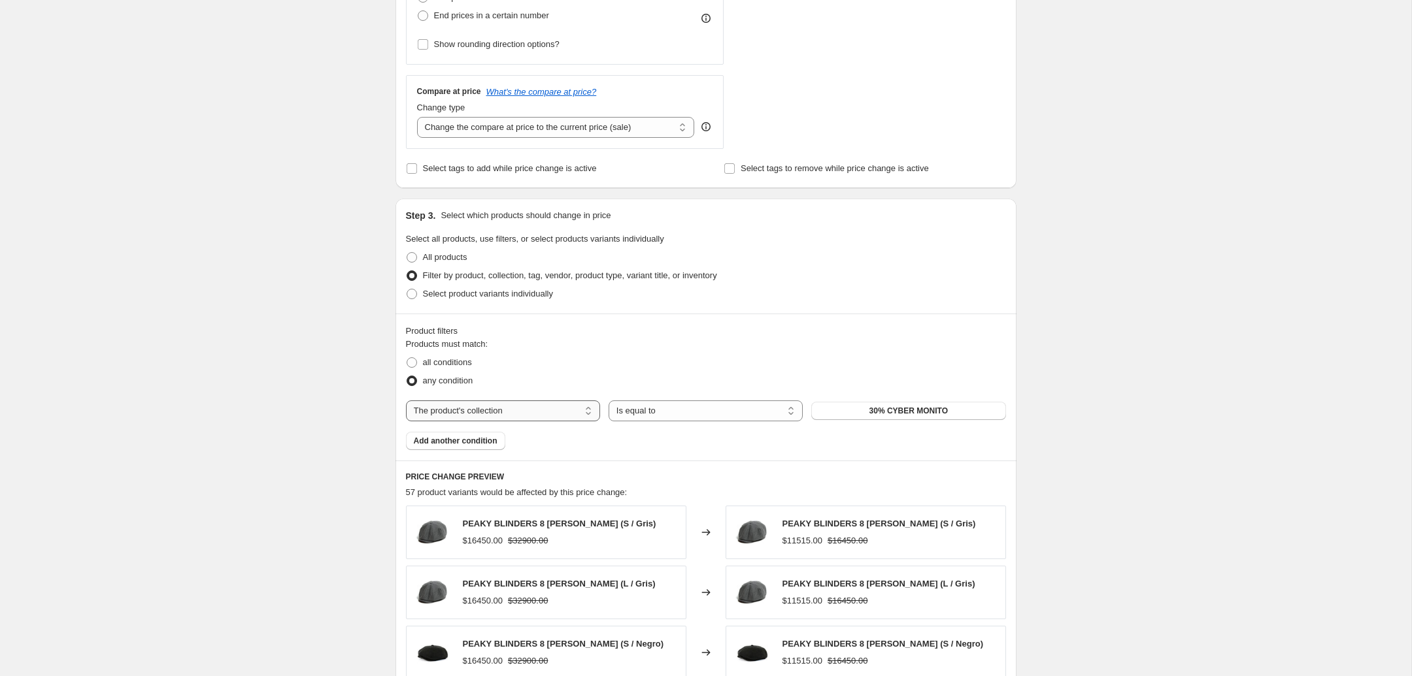
click at [406, 401] on select "The product The product's collection The product's tag The product's vendor The…" at bounding box center [503, 411] width 194 height 21
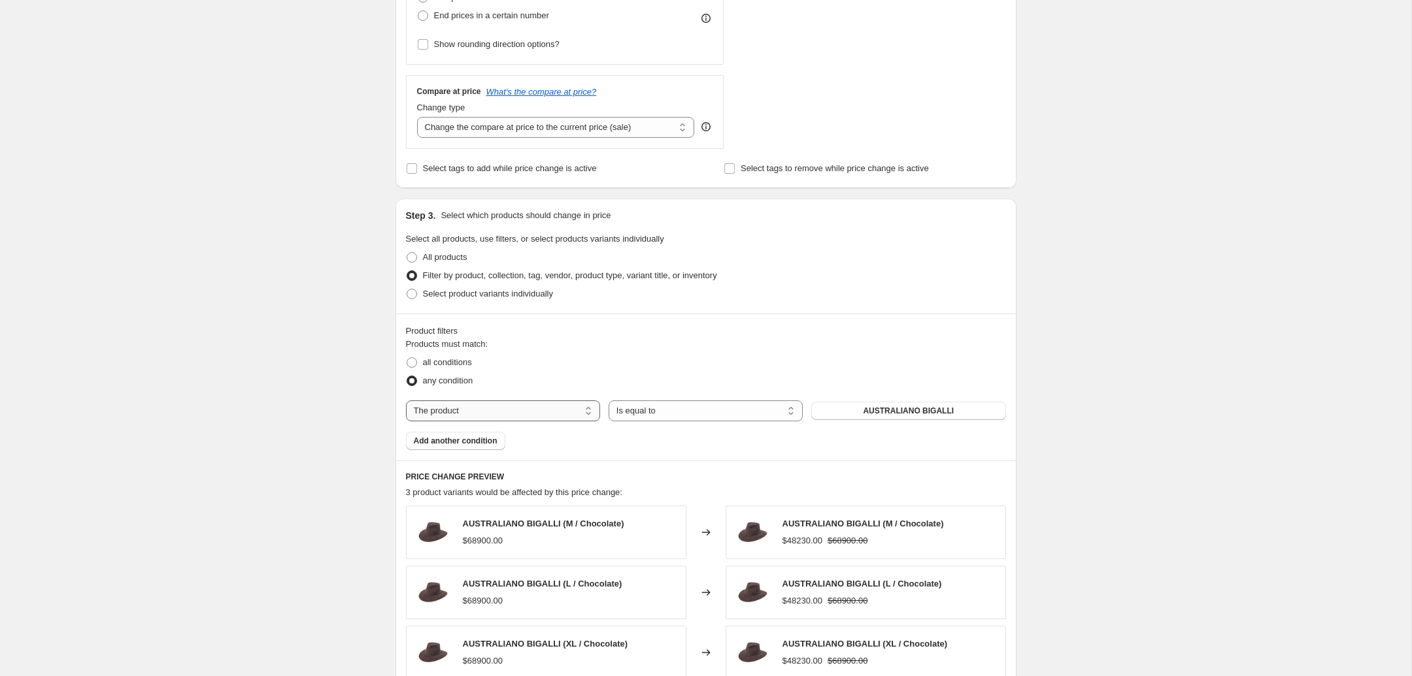
click at [406, 401] on select "The product The product's collection The product's tag The product's vendor The…" at bounding box center [503, 411] width 194 height 21
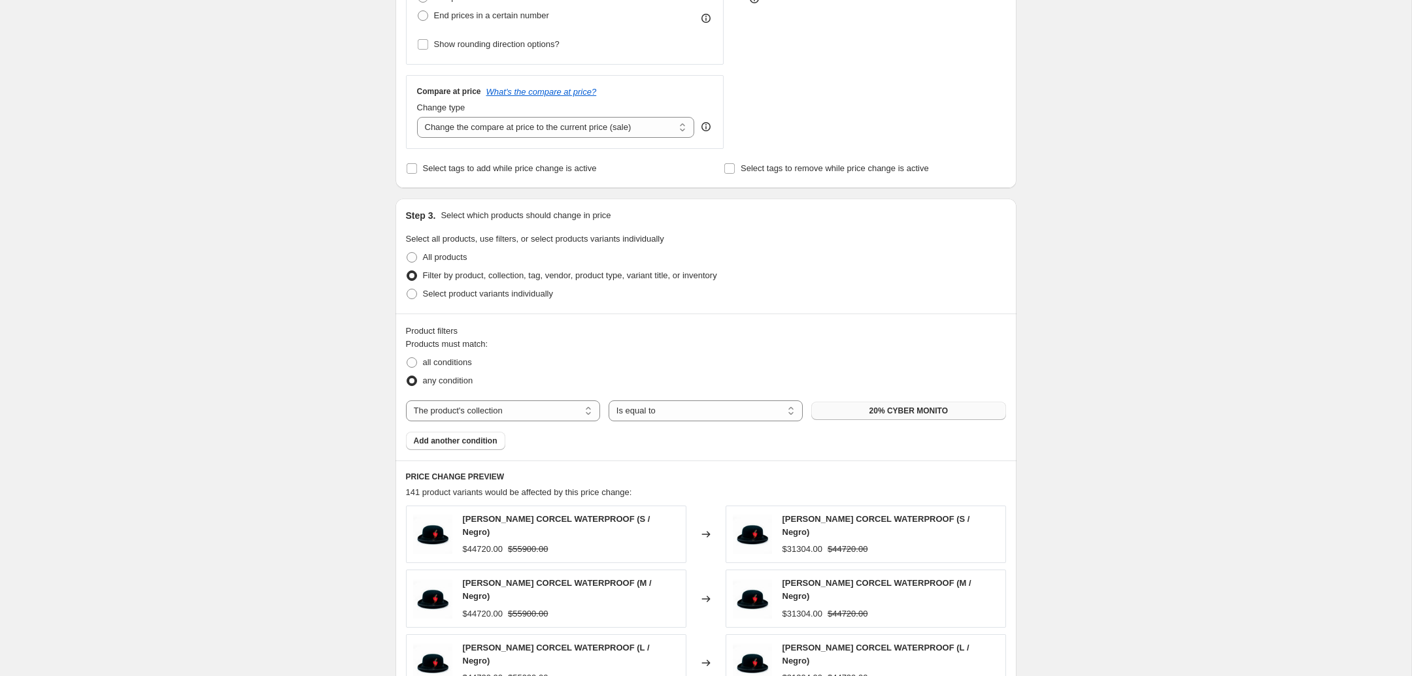
click at [905, 411] on span "20% CYBER MONITO" at bounding box center [908, 411] width 78 height 10
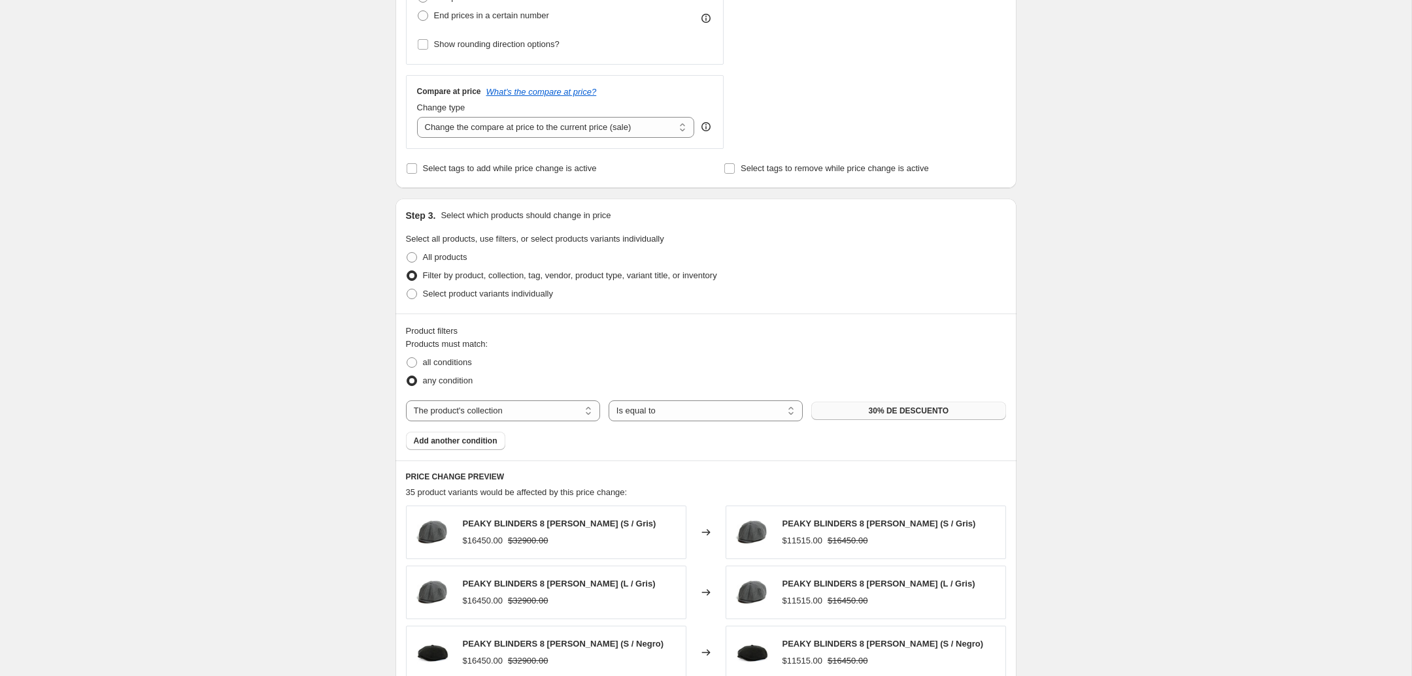
click at [880, 414] on span "30% DE DESCUENTO" at bounding box center [909, 411] width 80 height 10
click at [406, 401] on select "The product The product's collection The product's tag The product's vendor The…" at bounding box center [503, 411] width 194 height 21
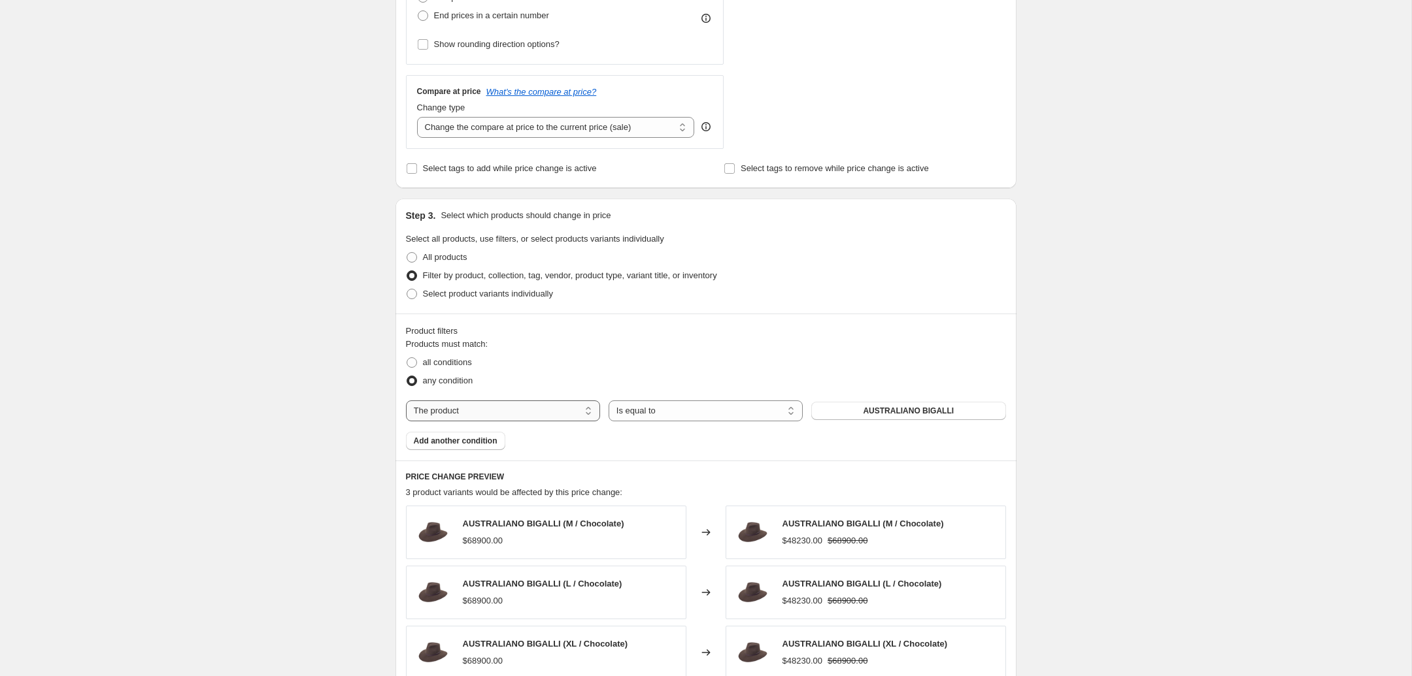
click at [406, 401] on select "The product The product's collection The product's tag The product's vendor The…" at bounding box center [503, 411] width 194 height 21
select select "collection"
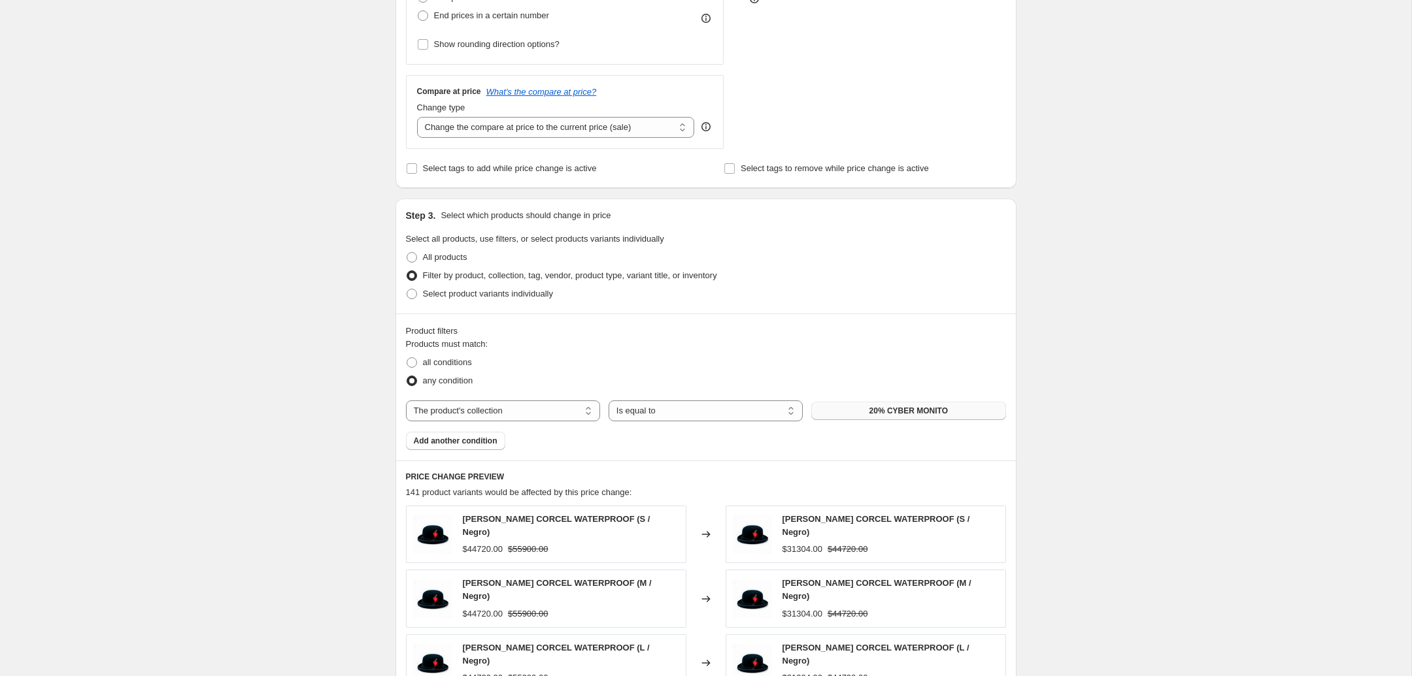
click at [888, 415] on span "20% CYBER MONITO" at bounding box center [908, 411] width 78 height 10
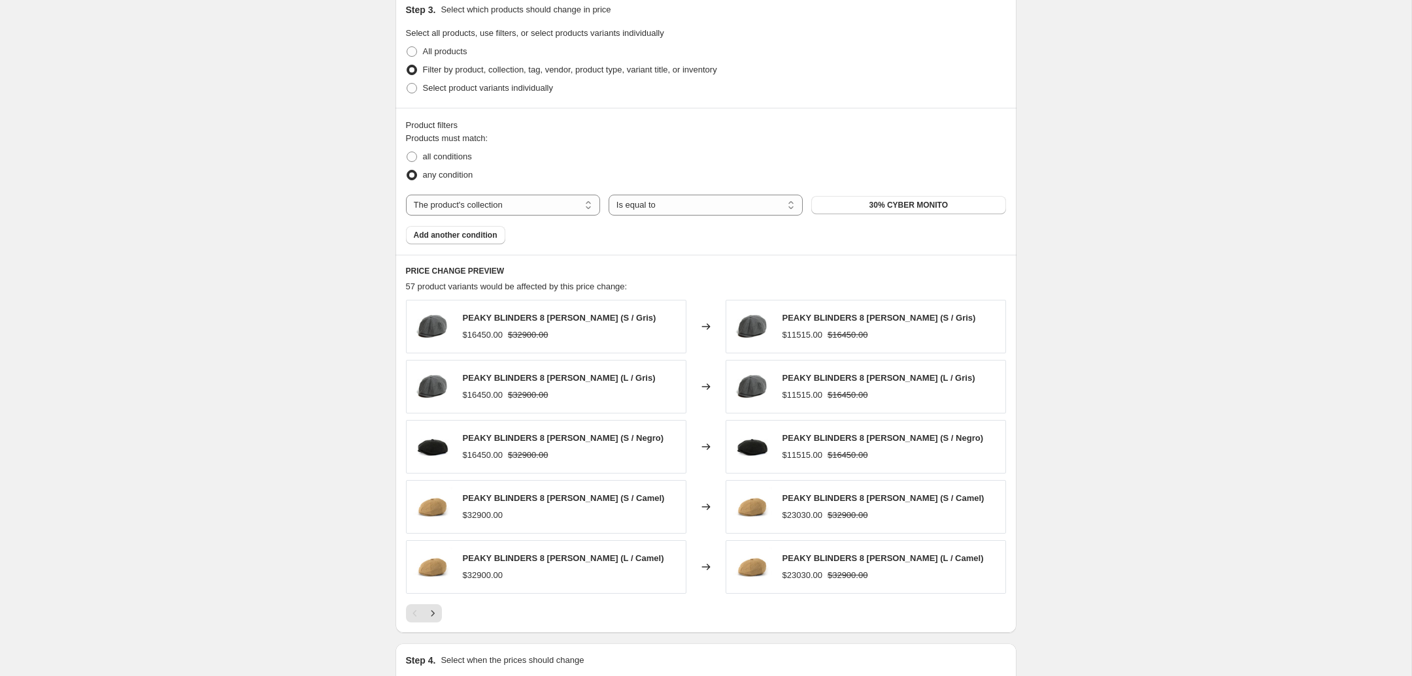
scroll to position [781, 0]
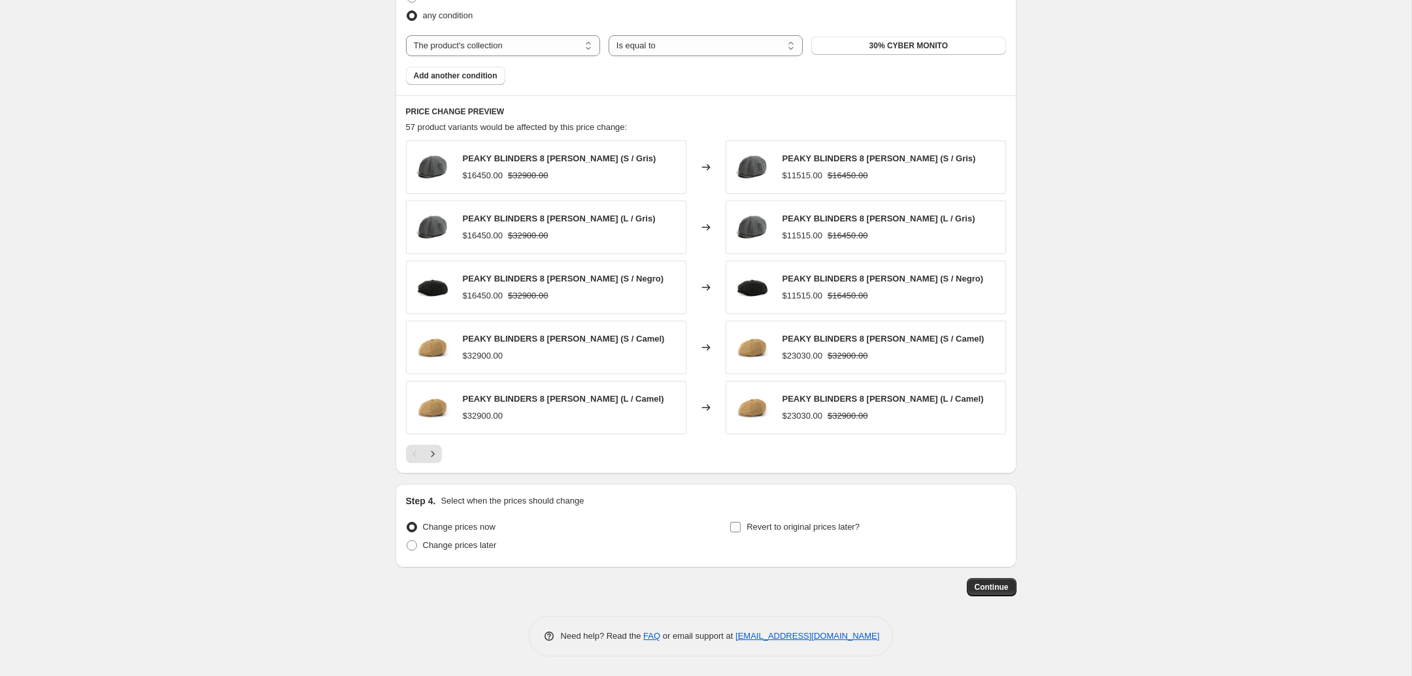
click at [791, 529] on span "Revert to original prices later?" at bounding box center [802, 527] width 113 height 10
click at [740, 529] on input "Revert to original prices later?" at bounding box center [735, 527] width 10 height 10
checkbox input "true"
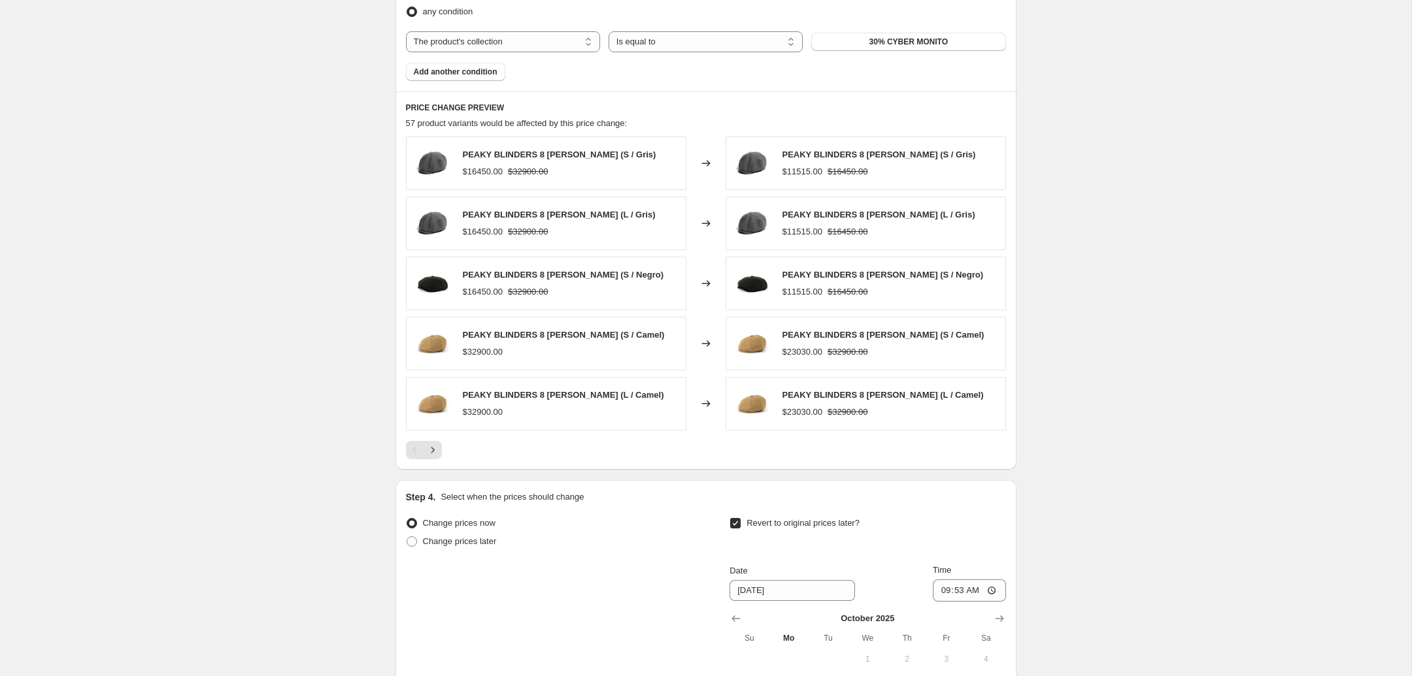
scroll to position [987, 0]
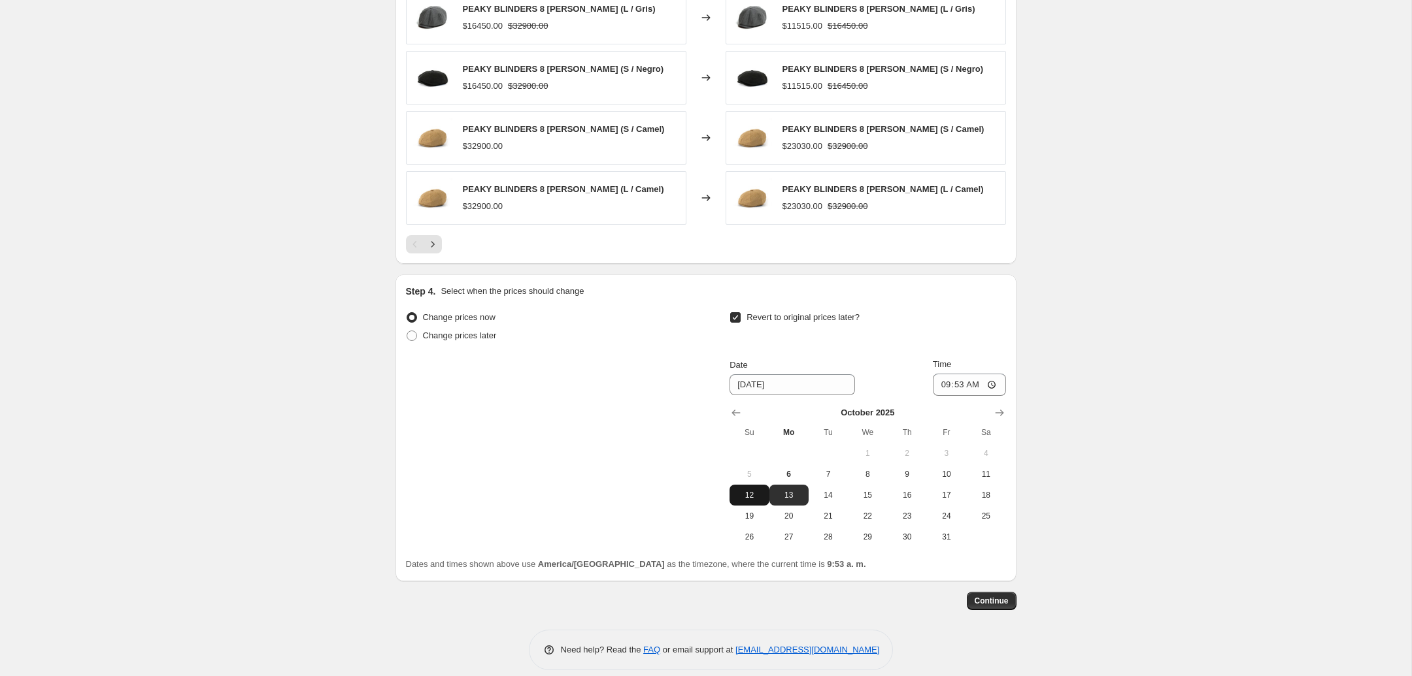
click at [750, 496] on span "12" at bounding box center [749, 495] width 29 height 10
type input "[DATE]"
click at [950, 390] on input "09:53" at bounding box center [969, 385] width 73 height 22
type input "23:55"
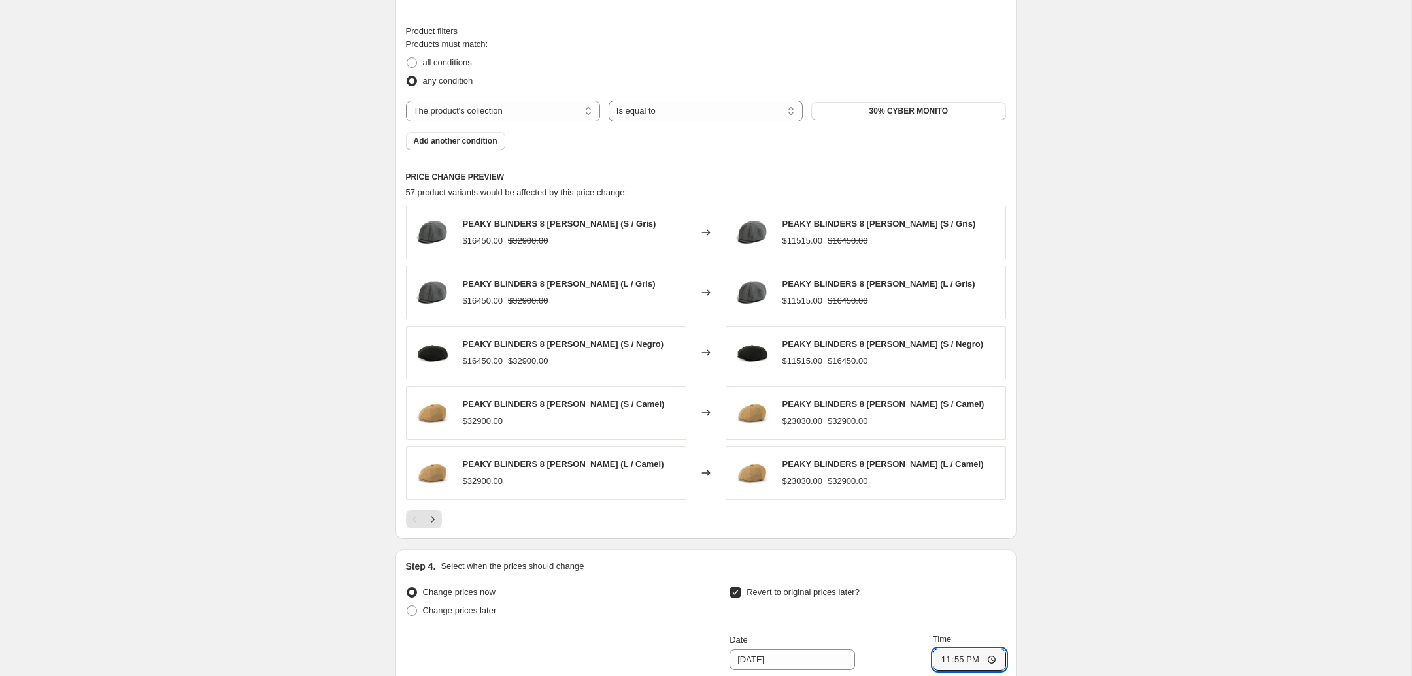
scroll to position [986, 0]
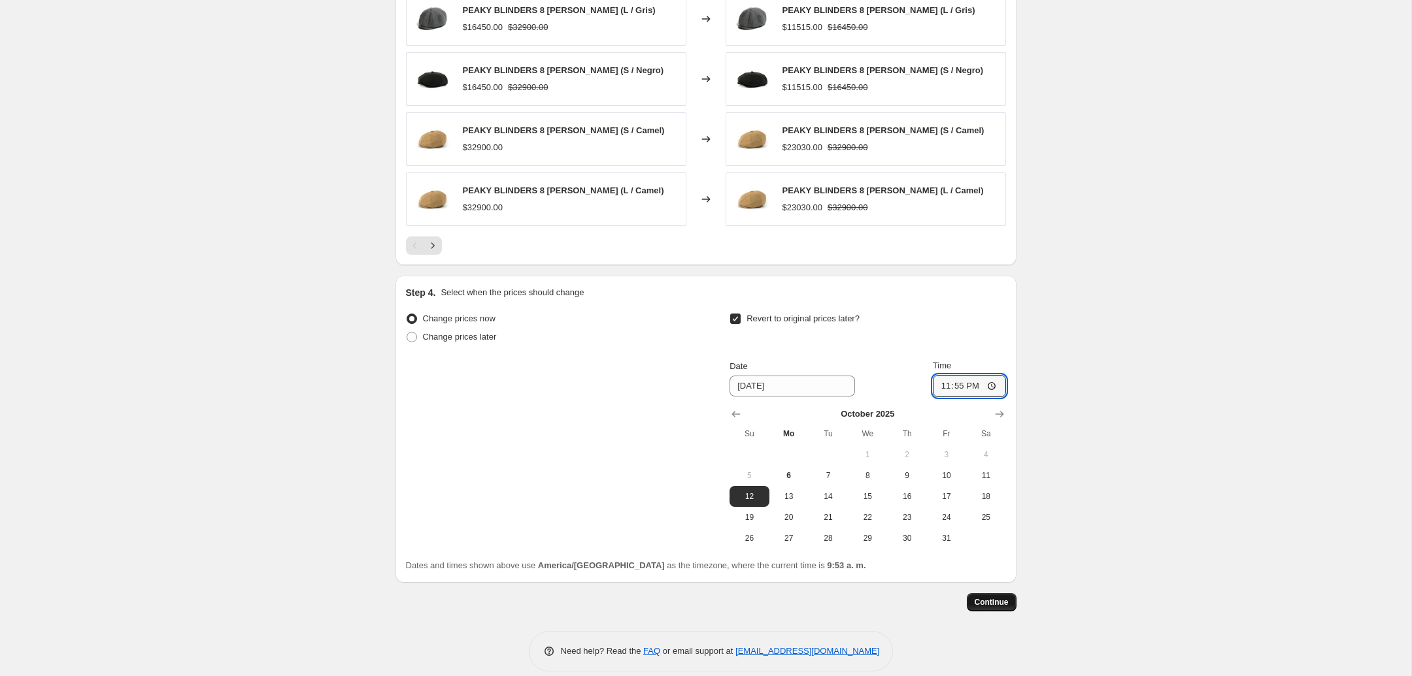
click at [997, 596] on button "Continue" at bounding box center [992, 602] width 50 height 18
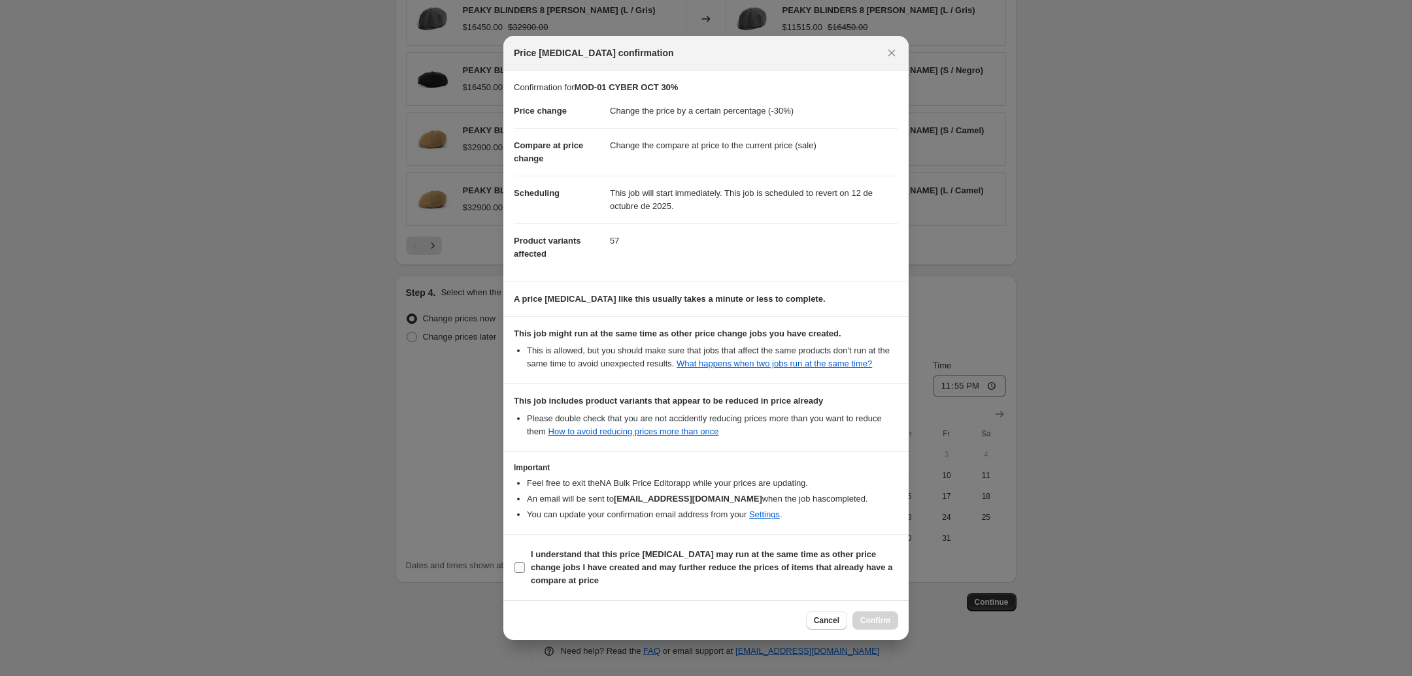
click at [522, 566] on input "I understand that this price change job may run at the same time as other price…" at bounding box center [519, 568] width 10 height 10
checkbox input "true"
click at [869, 596] on span "Confirm" at bounding box center [875, 621] width 30 height 10
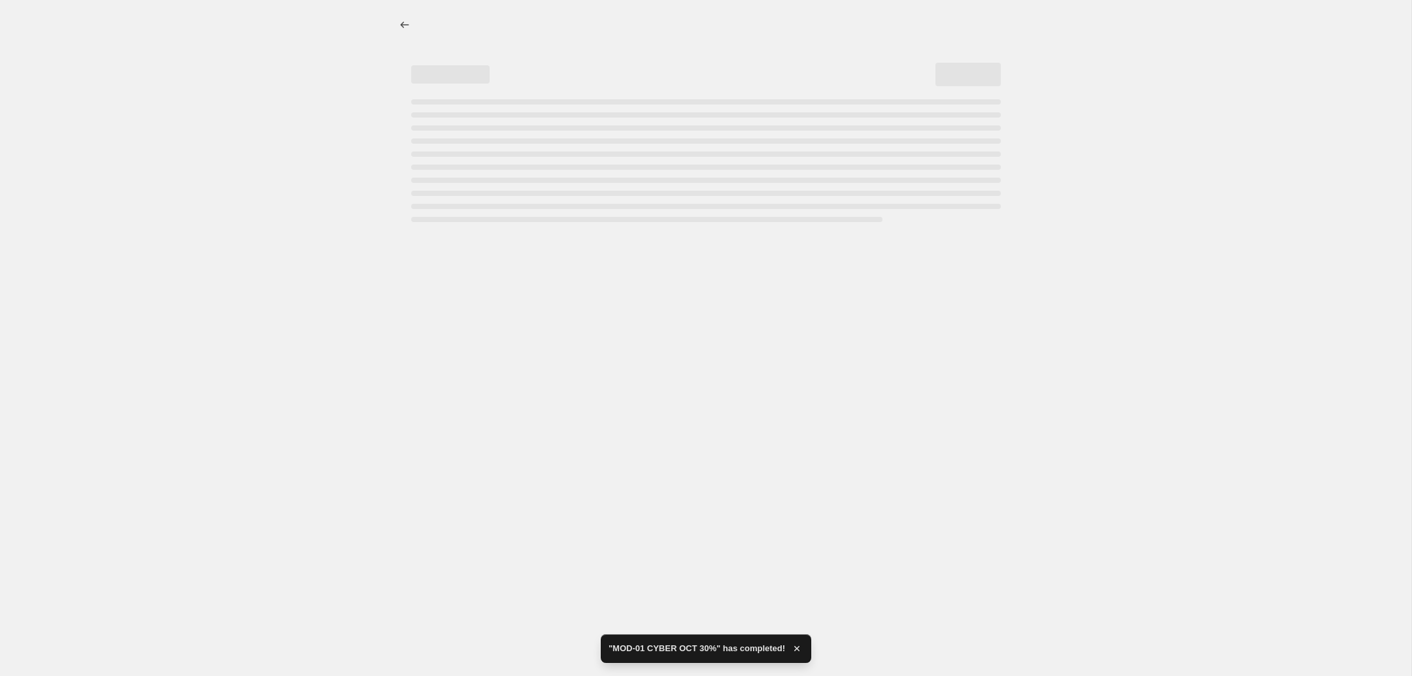
select select "percentage"
select select "collection"
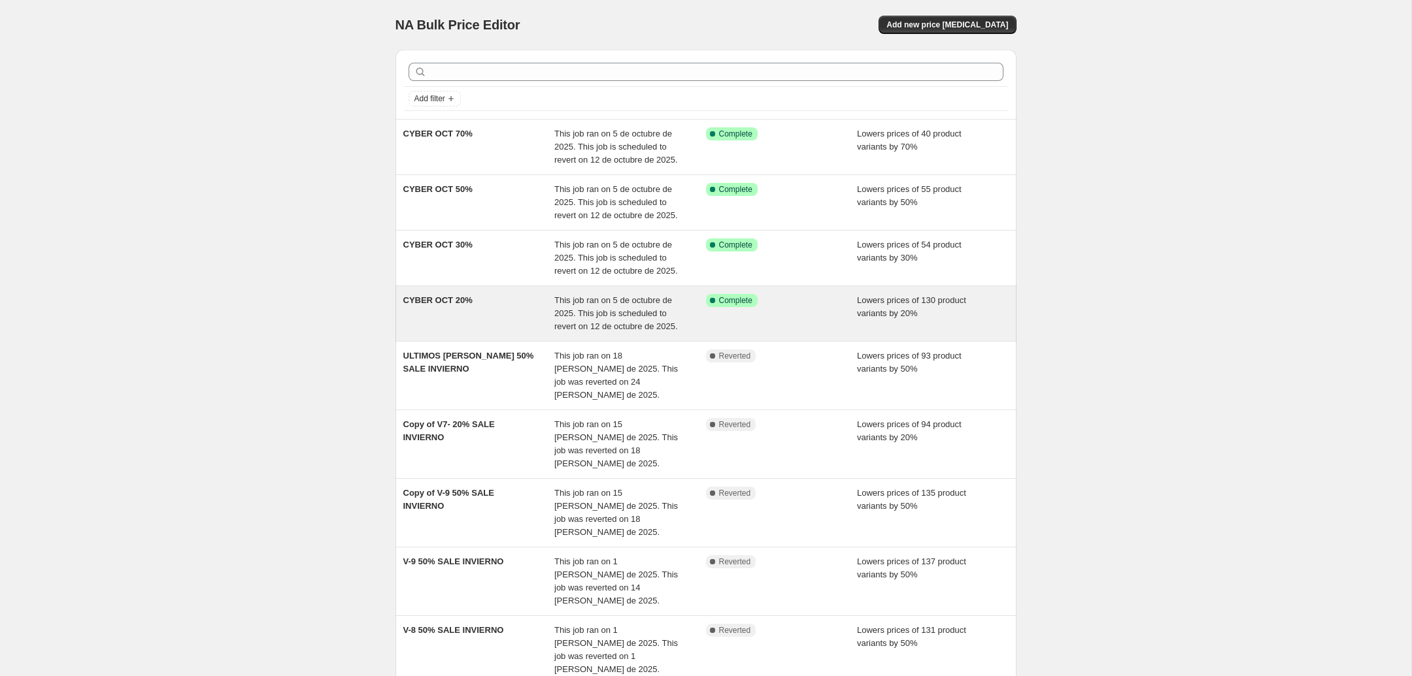
click at [460, 310] on div "CYBER OCT 20%" at bounding box center [479, 313] width 152 height 39
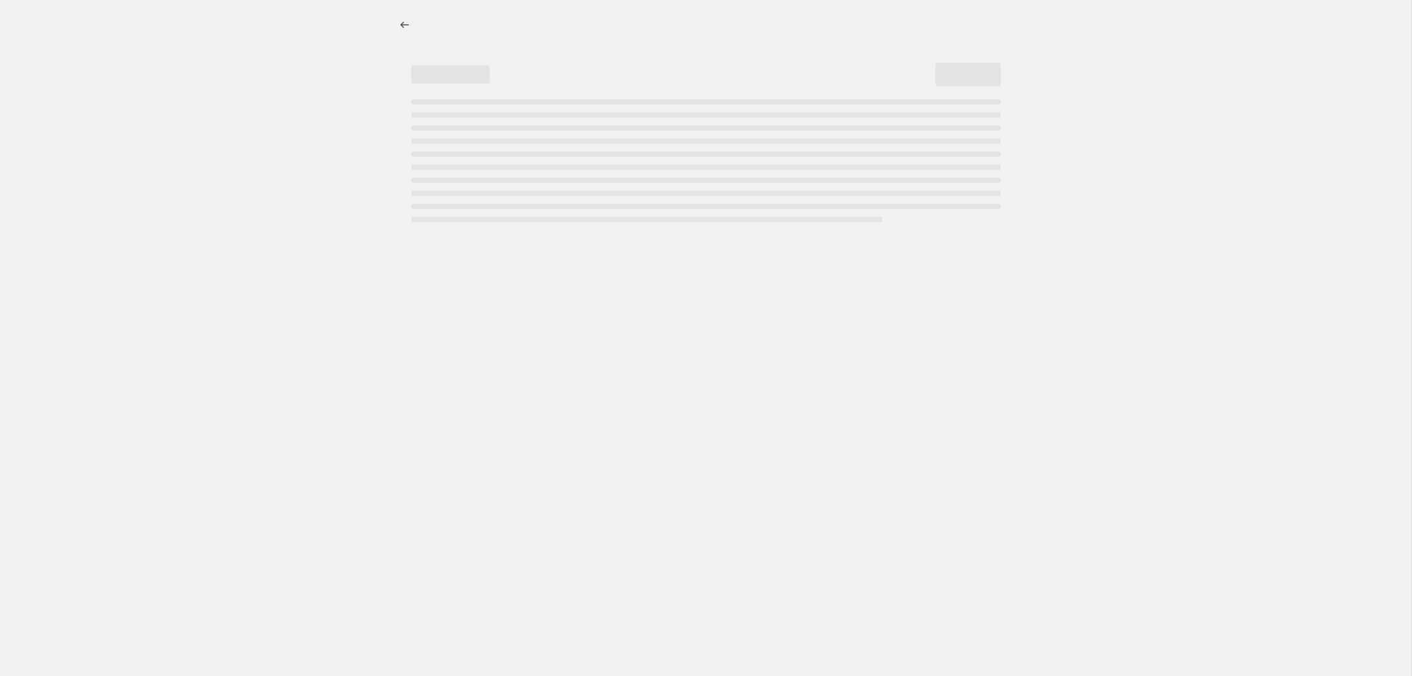
select select "percentage"
select select "collection"
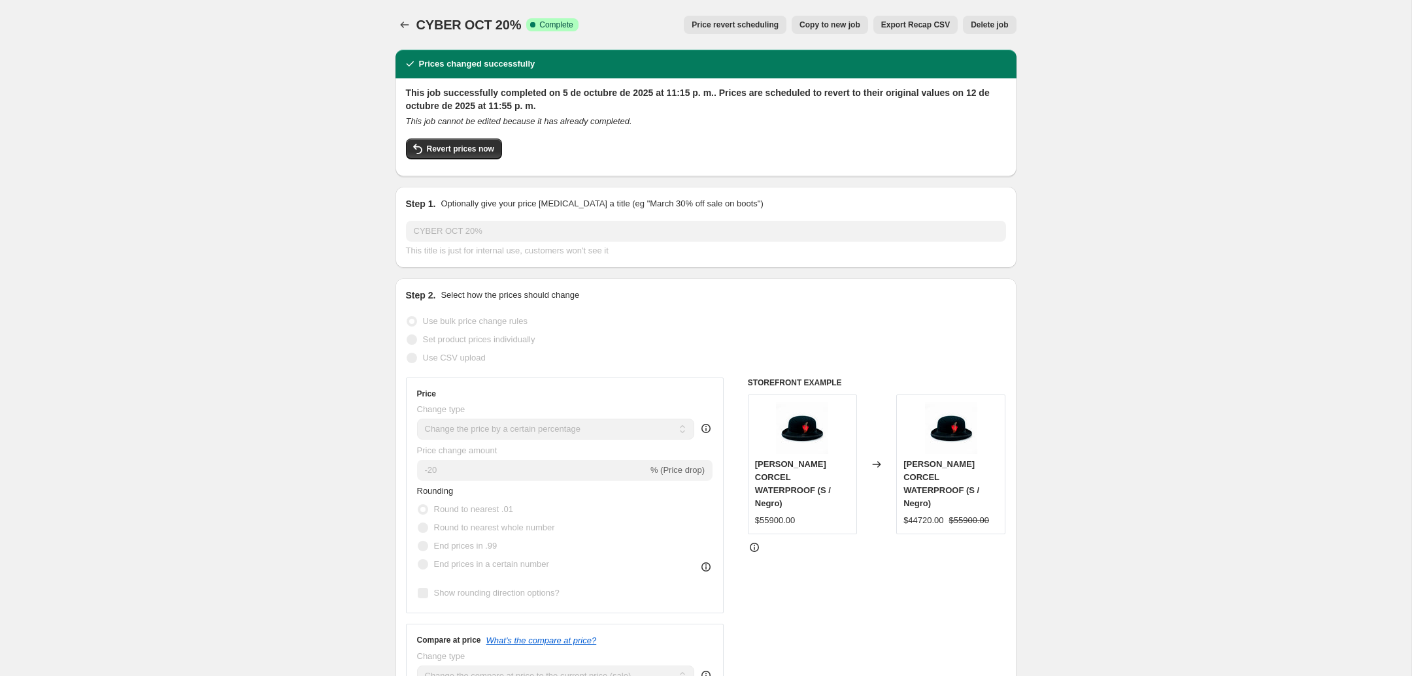
click at [997, 23] on span "Delete job" at bounding box center [989, 25] width 37 height 10
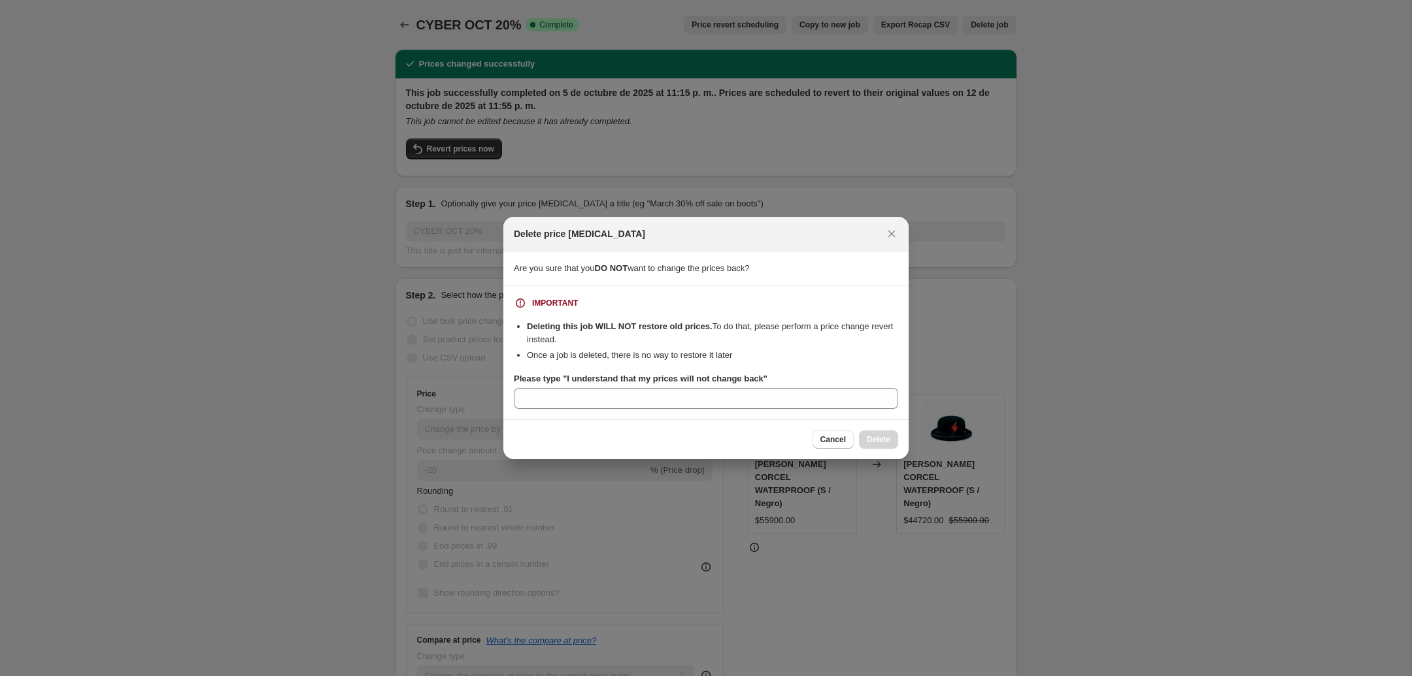
click at [902, 231] on div "Delete price change job" at bounding box center [705, 234] width 405 height 35
click at [895, 232] on icon "Close" at bounding box center [891, 233] width 13 height 13
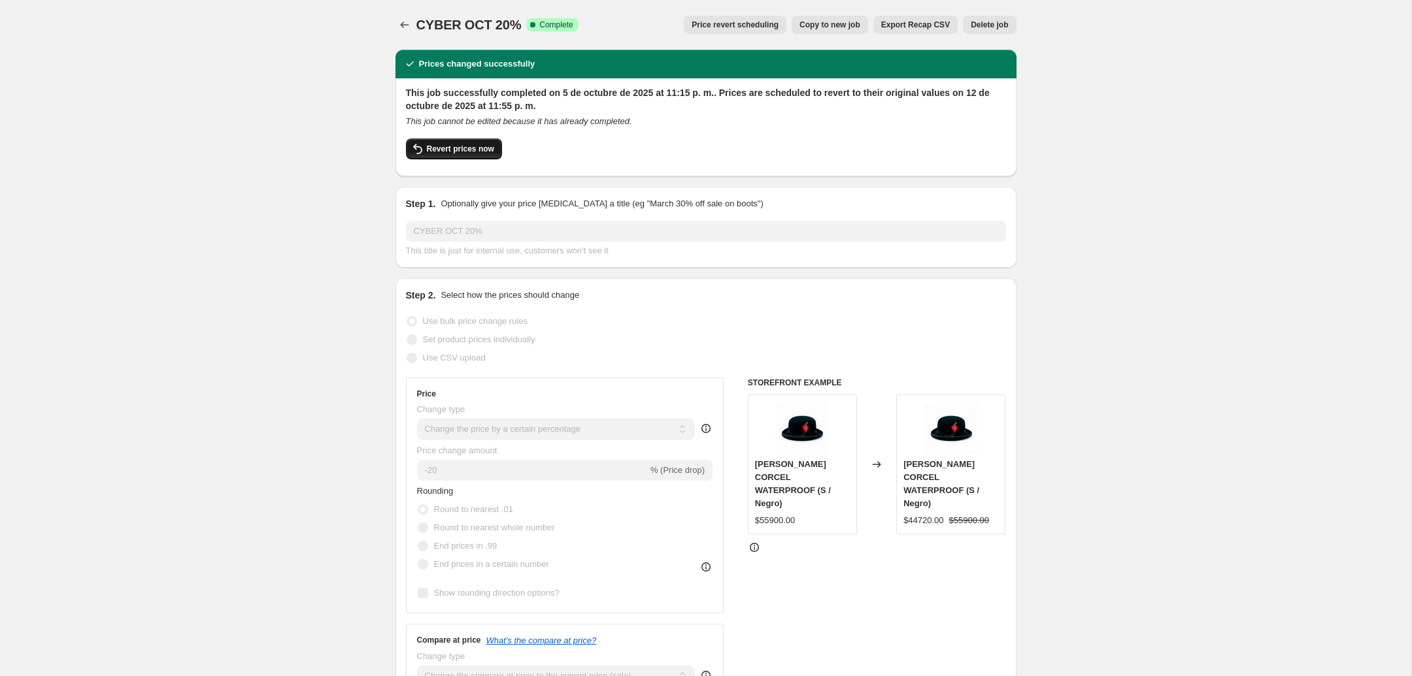
click at [471, 147] on span "Revert prices now" at bounding box center [460, 149] width 67 height 10
checkbox input "false"
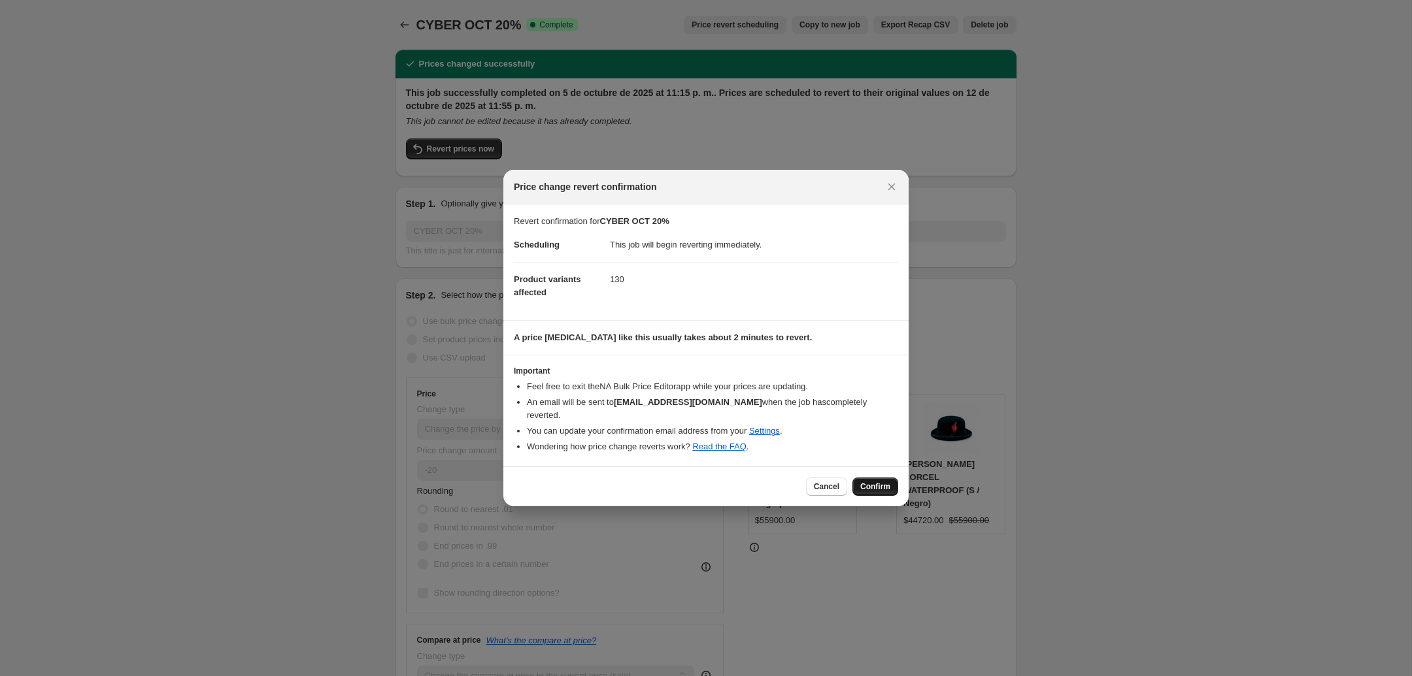
click at [876, 482] on span "Confirm" at bounding box center [875, 487] width 30 height 10
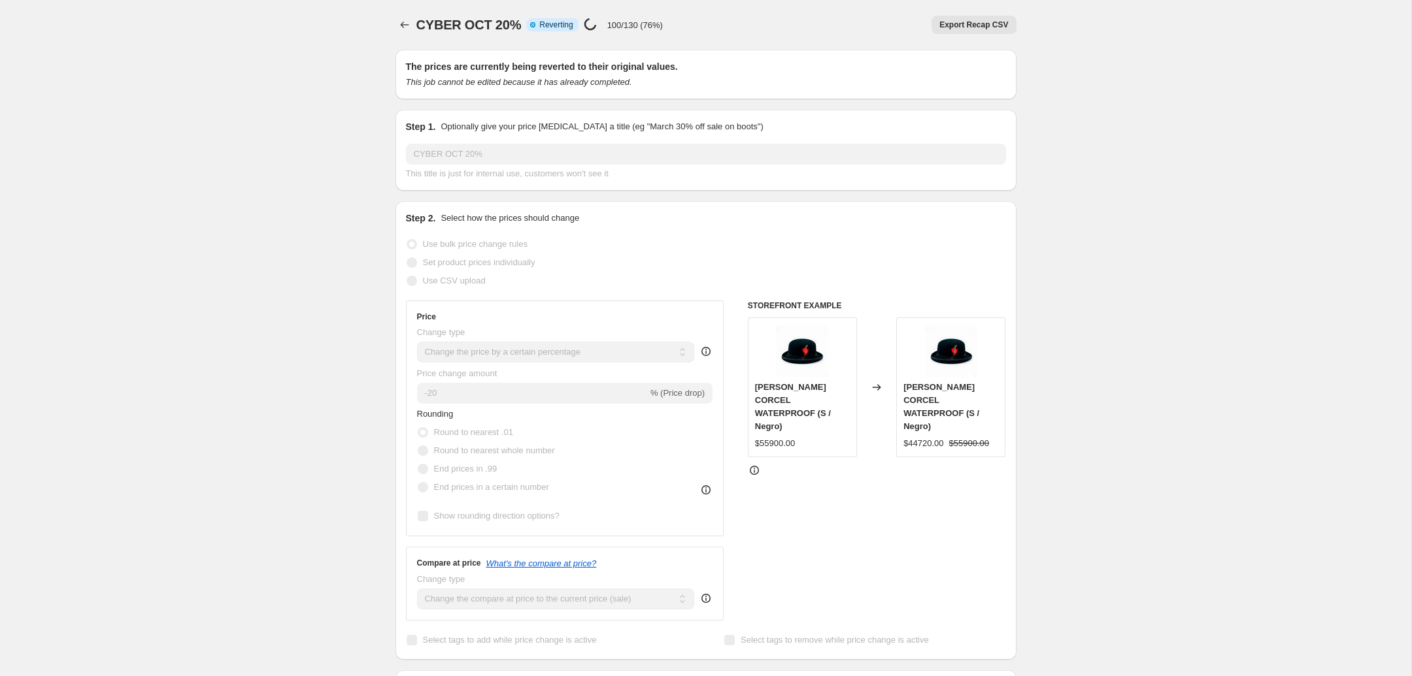
select select "percentage"
select select "collection"
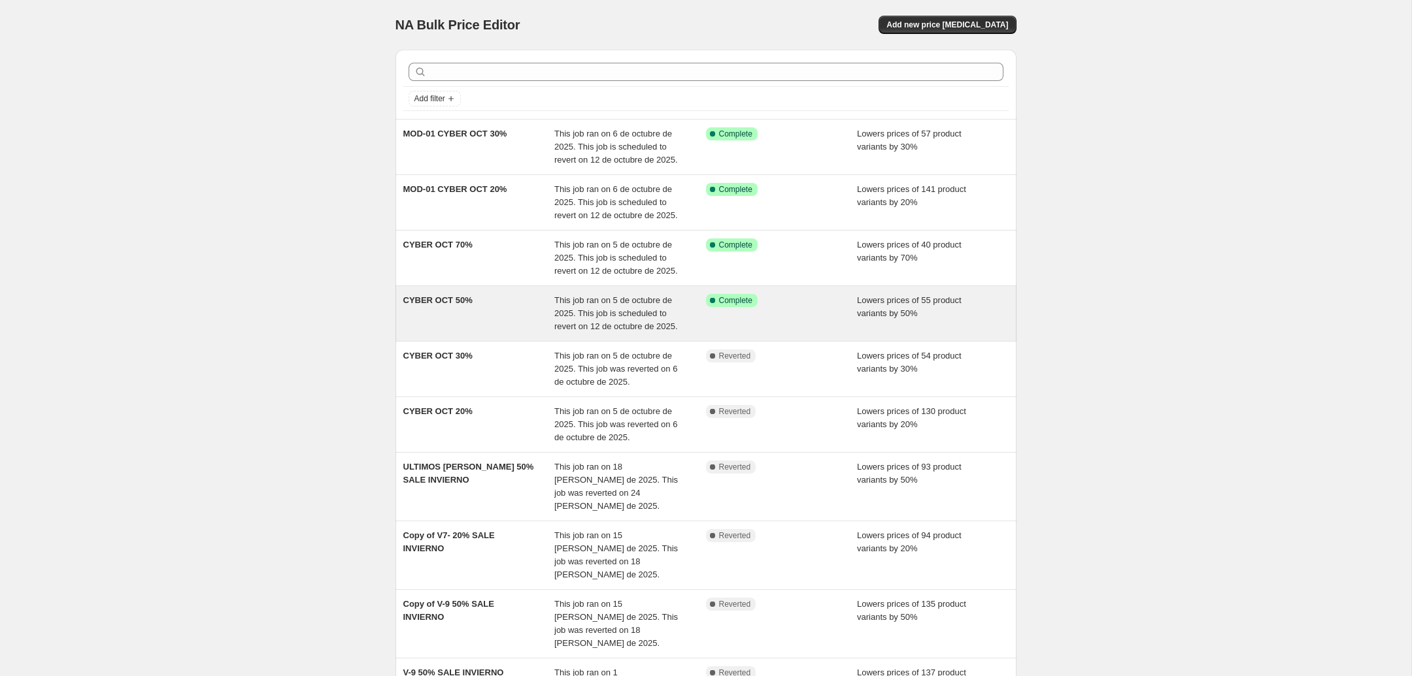
click at [480, 299] on div "CYBER OCT 50%" at bounding box center [479, 313] width 152 height 39
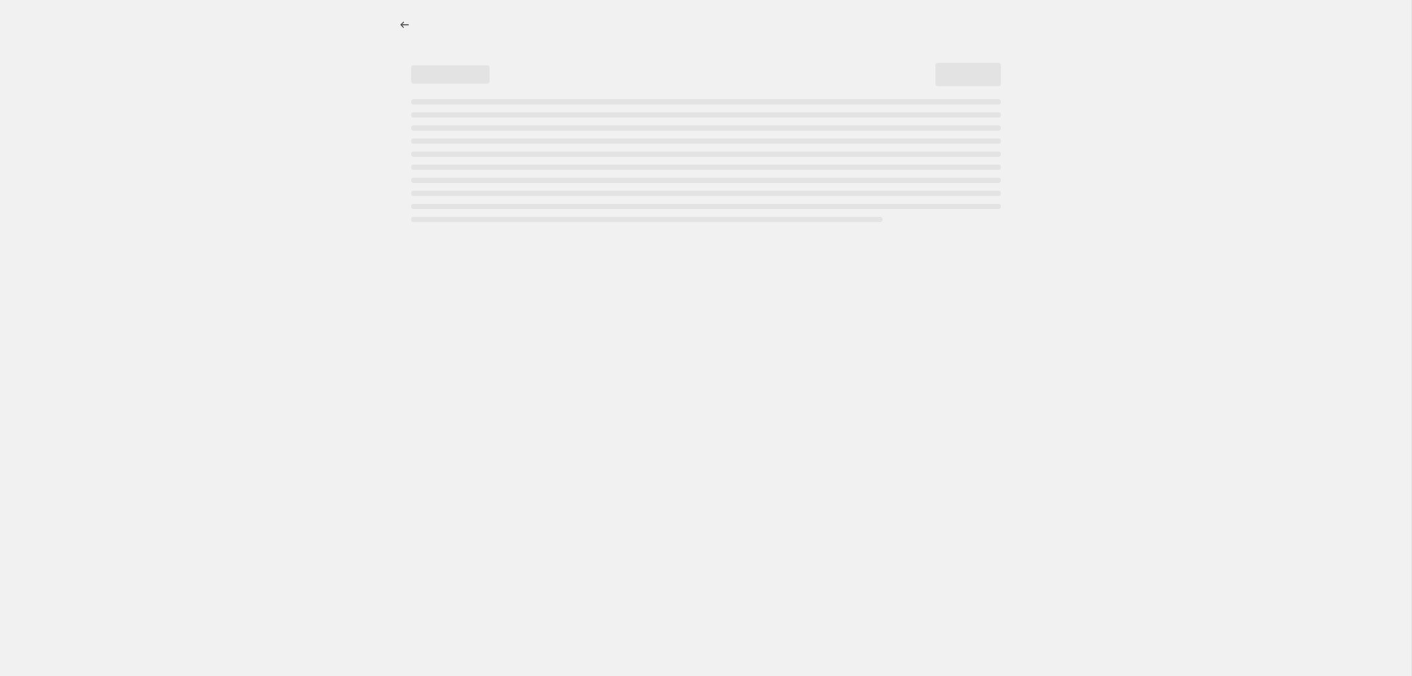
select select "percentage"
select select "collection"
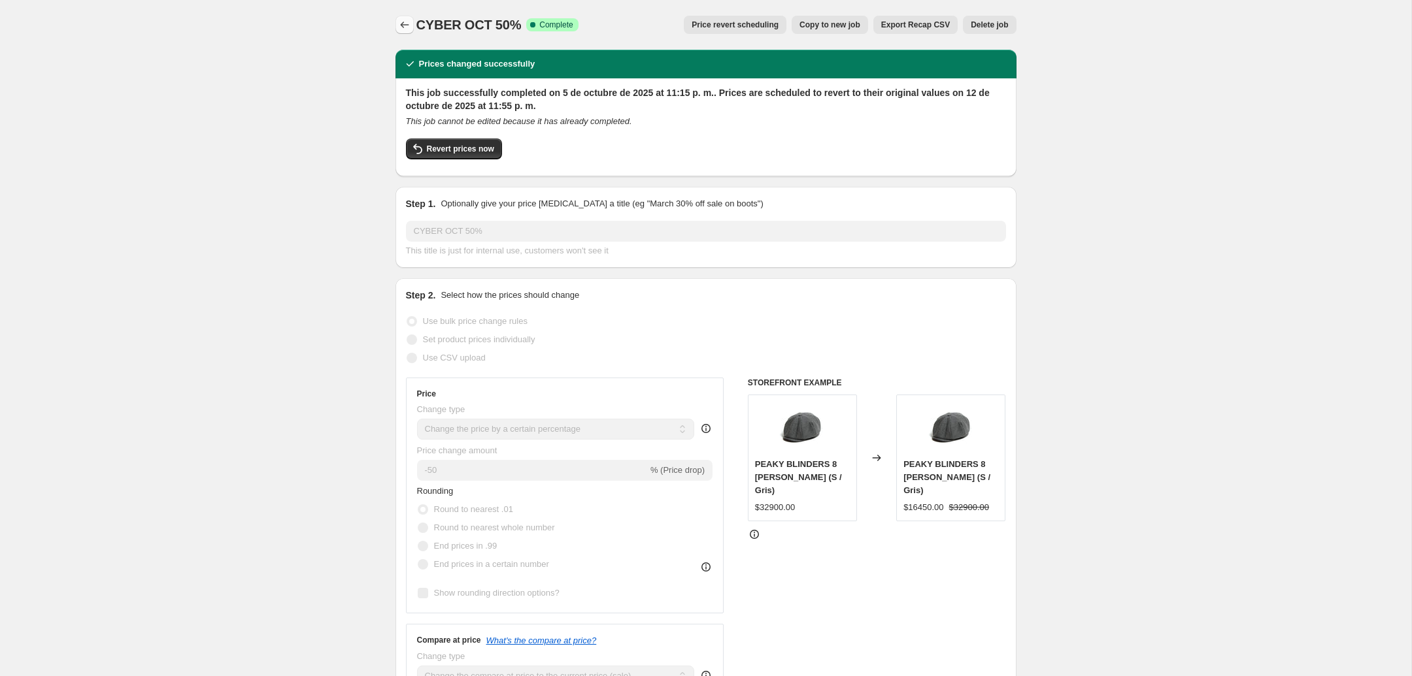
click at [409, 25] on icon "Price change jobs" at bounding box center [404, 24] width 13 height 13
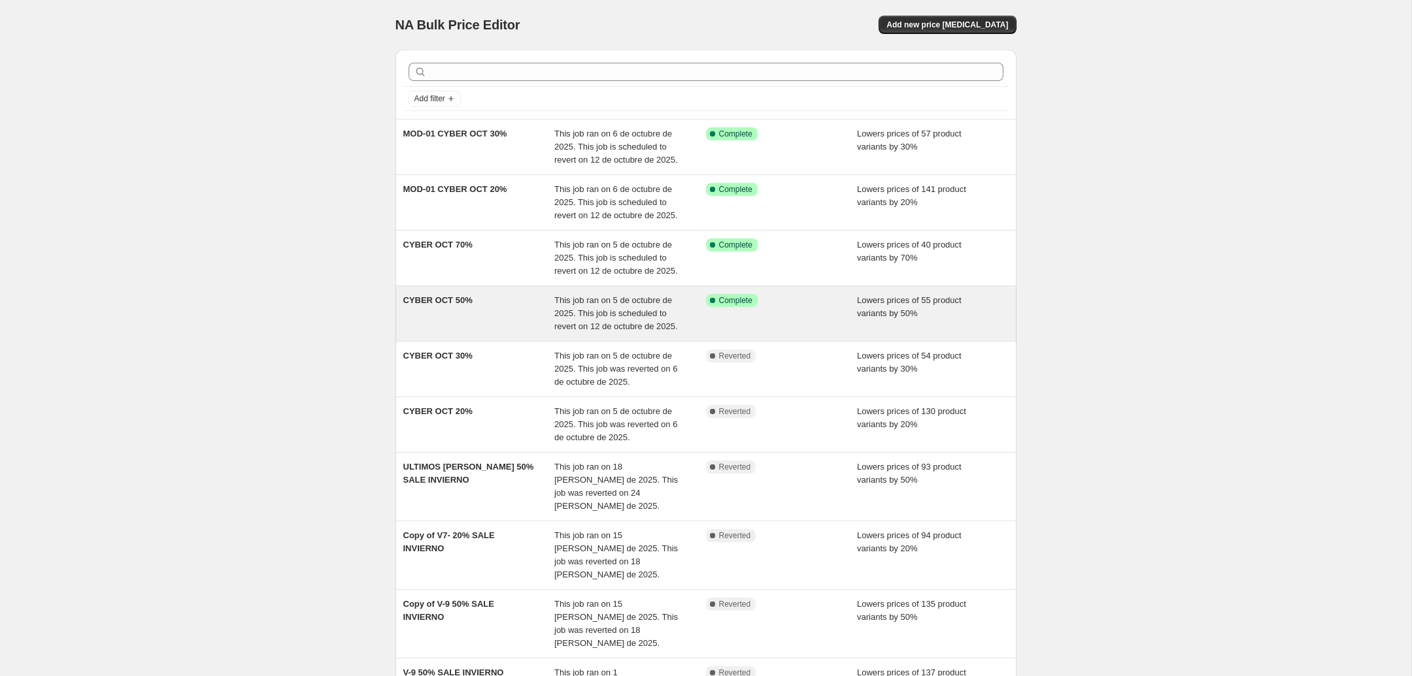
click at [489, 316] on div "CYBER OCT 50%" at bounding box center [479, 313] width 152 height 39
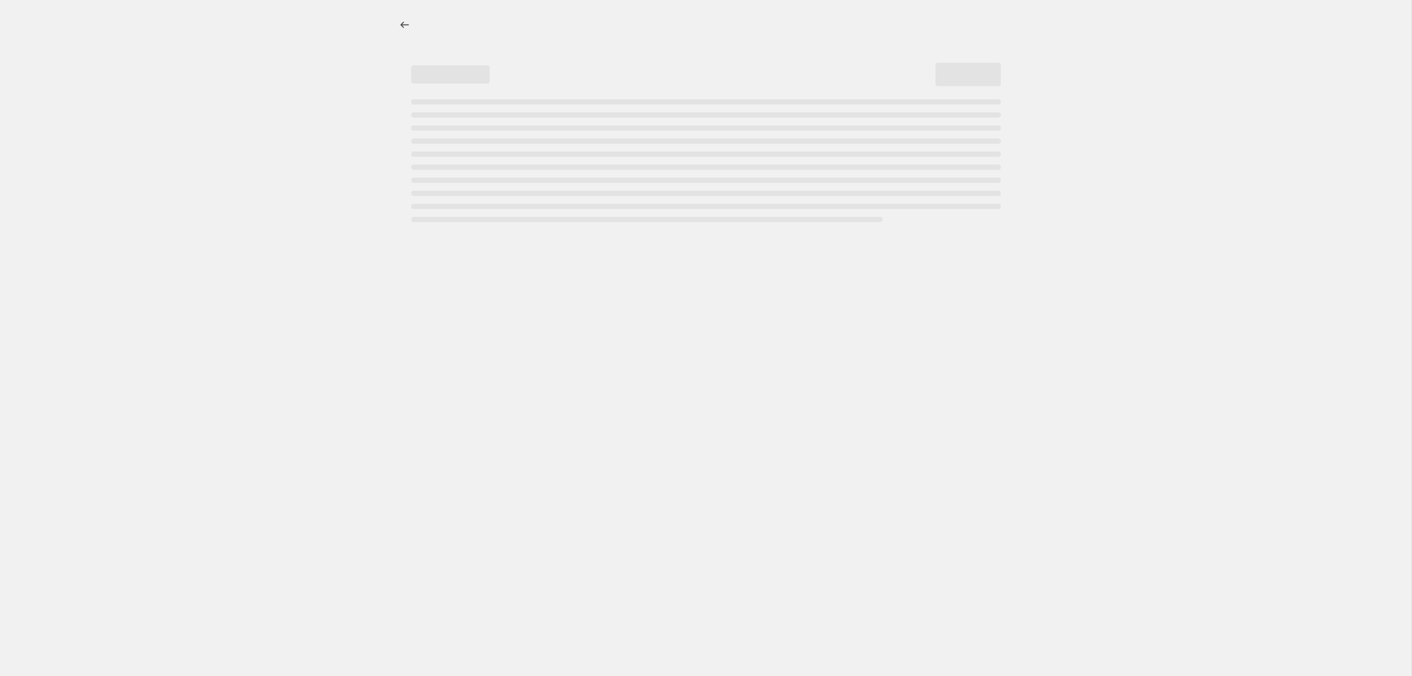
select select "percentage"
select select "collection"
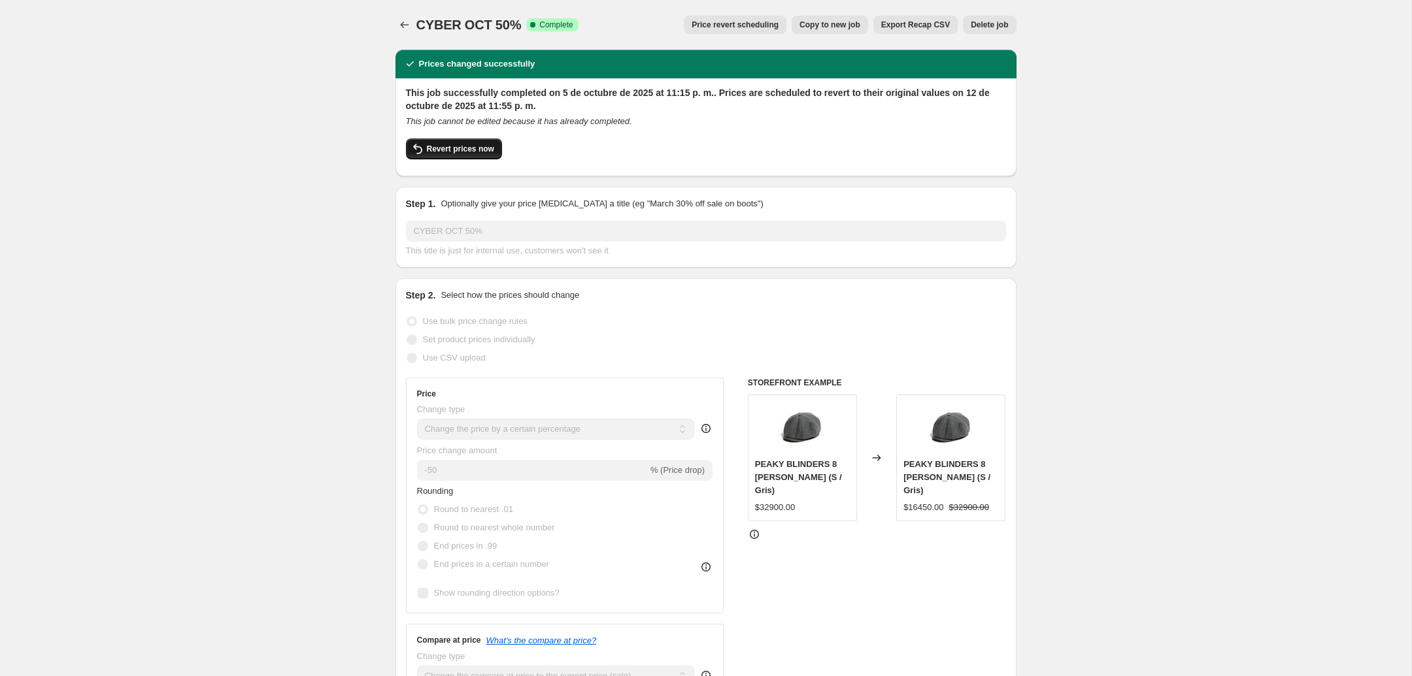
click at [465, 153] on span "Revert prices now" at bounding box center [460, 149] width 67 height 10
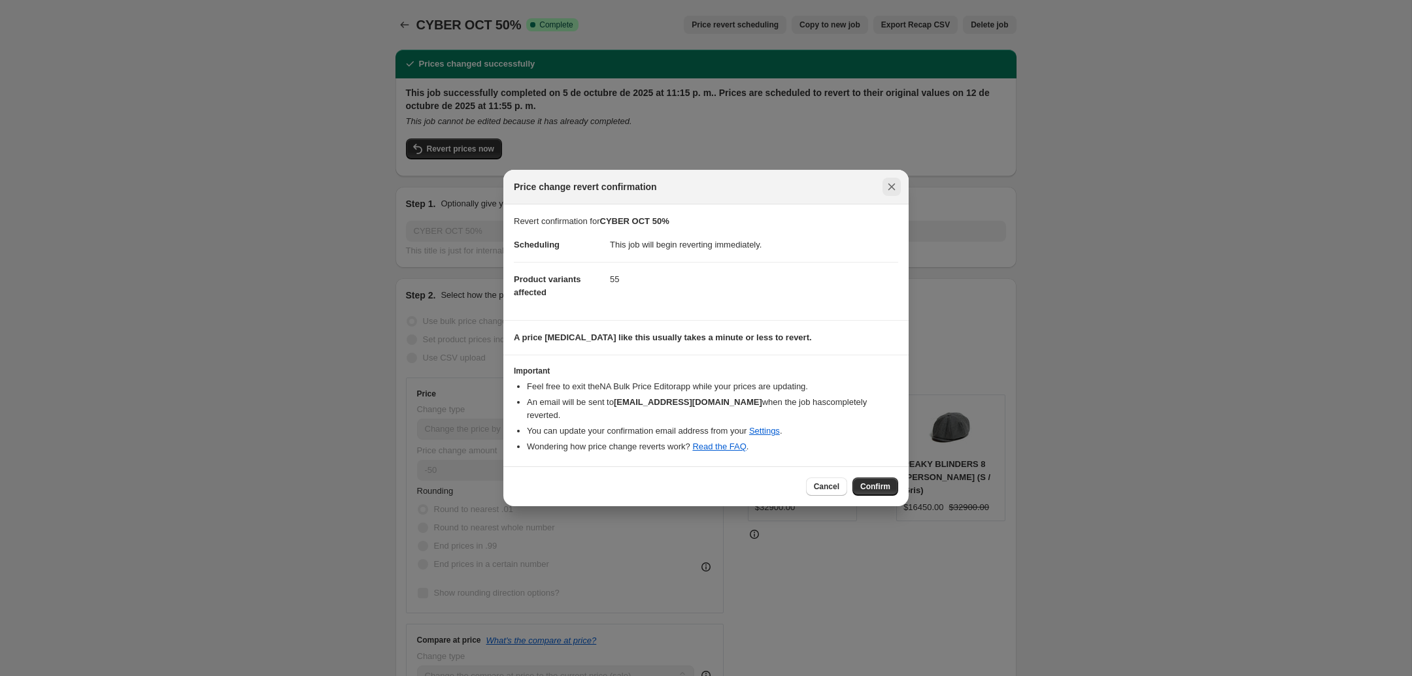
click at [899, 191] on button "Close" at bounding box center [891, 187] width 18 height 18
checkbox input "true"
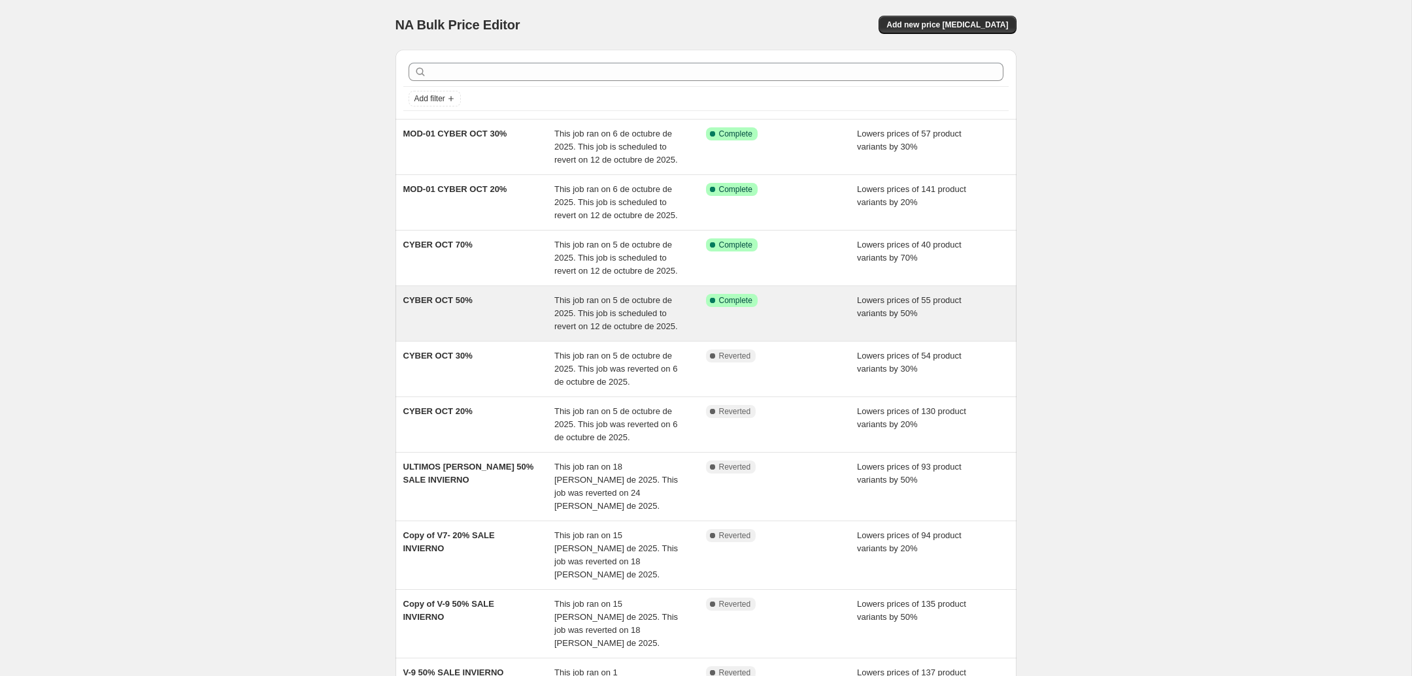
click at [523, 307] on div "CYBER OCT 50%" at bounding box center [479, 313] width 152 height 39
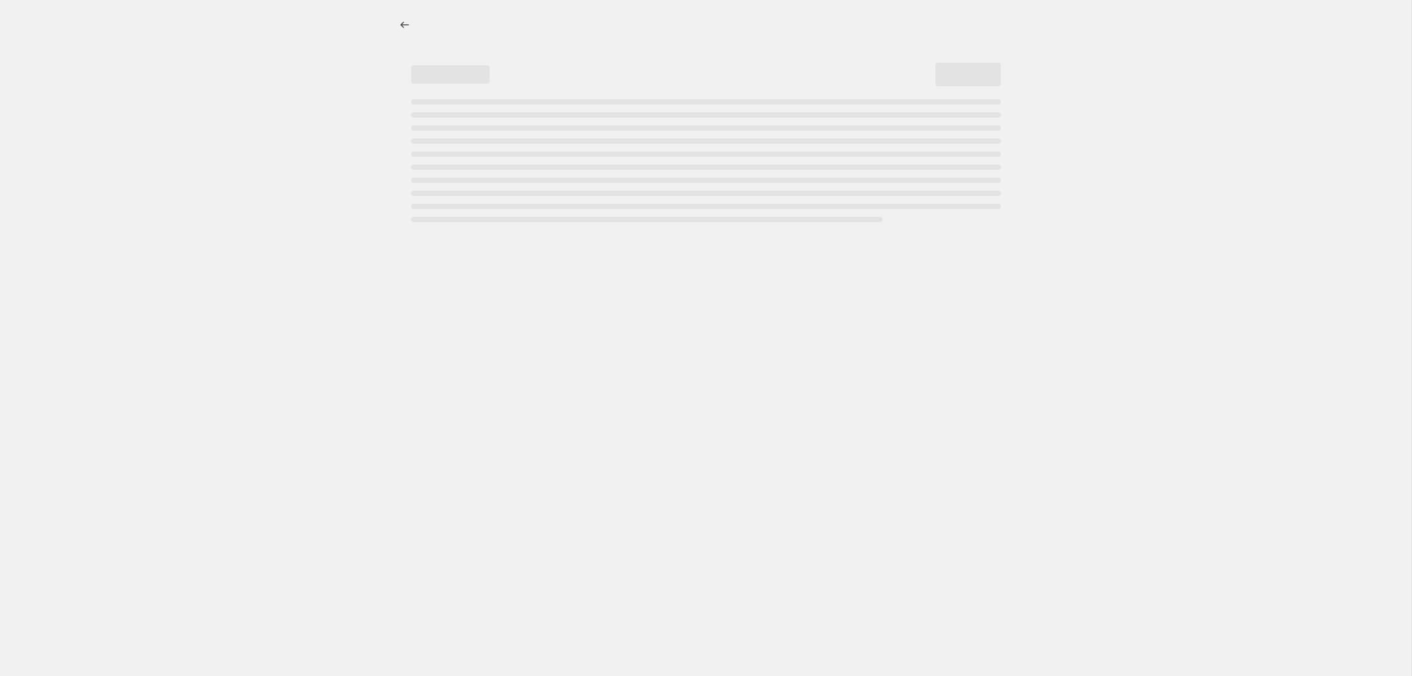
select select "percentage"
select select "collection"
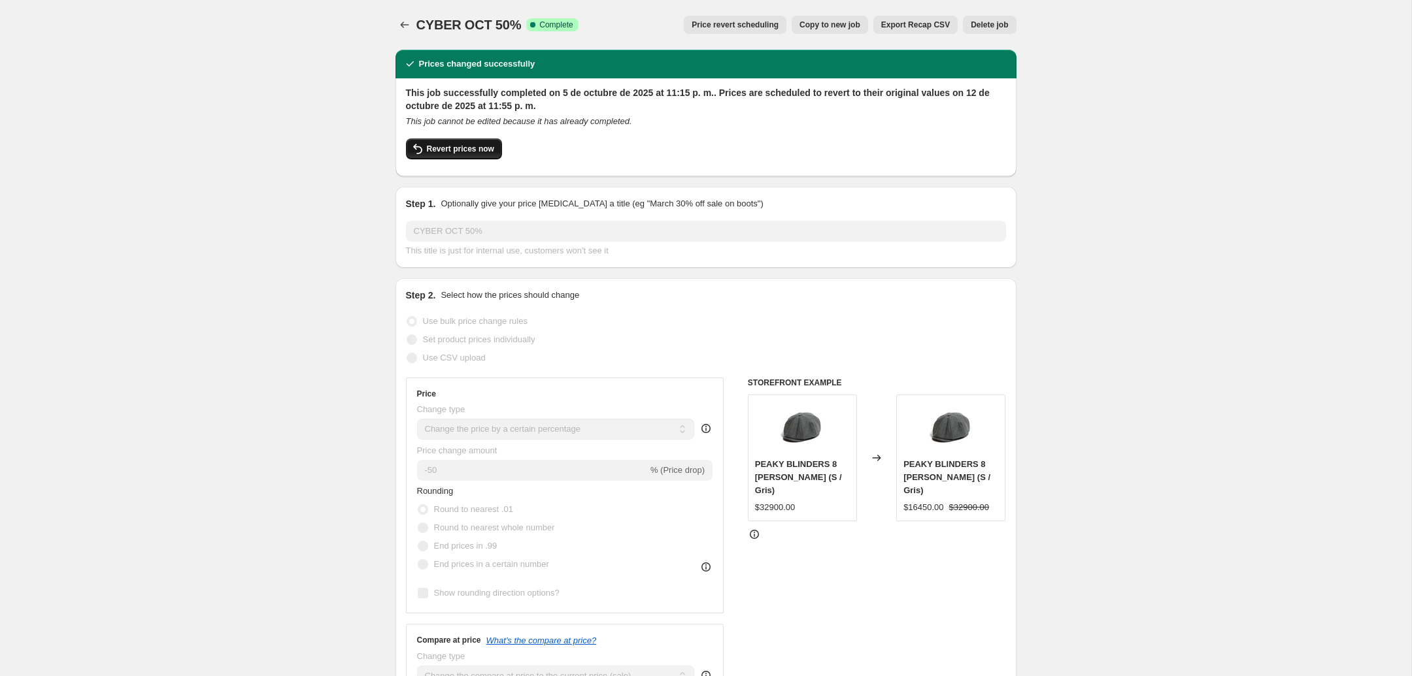
click at [463, 142] on button "Revert prices now" at bounding box center [454, 149] width 96 height 21
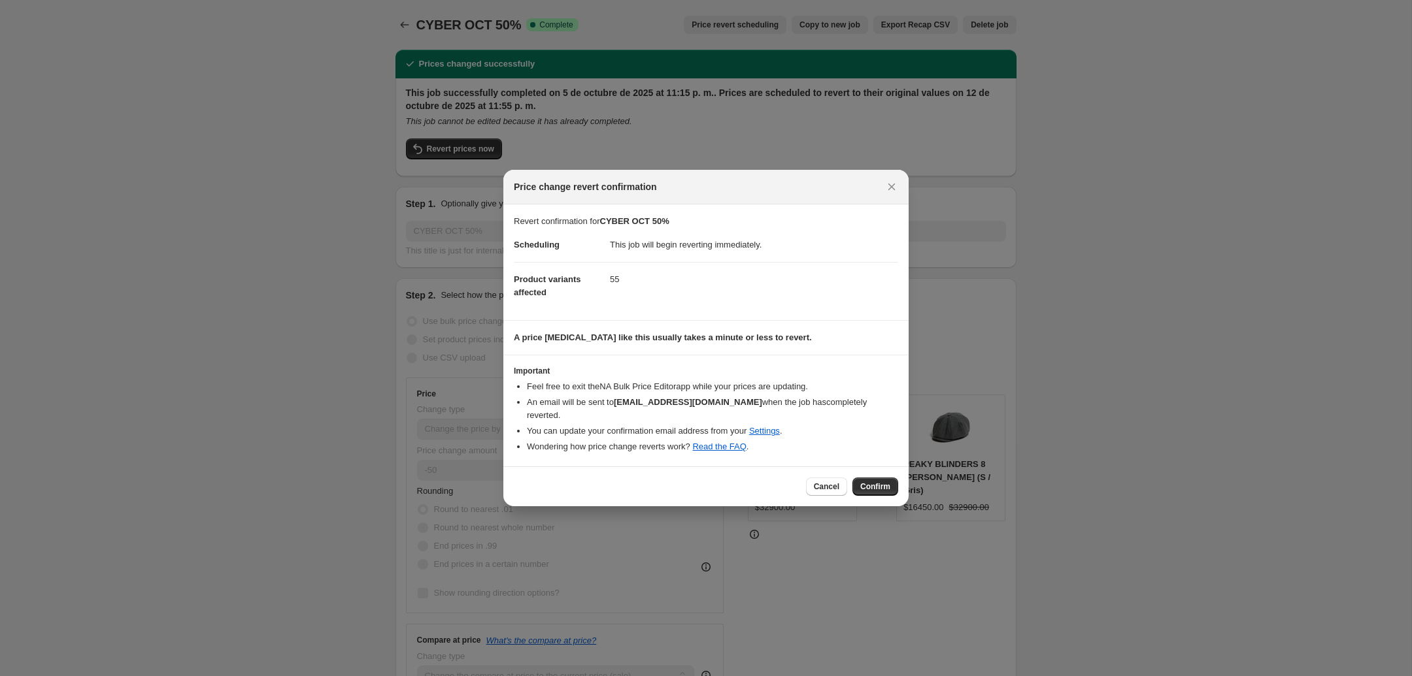
checkbox input "true"
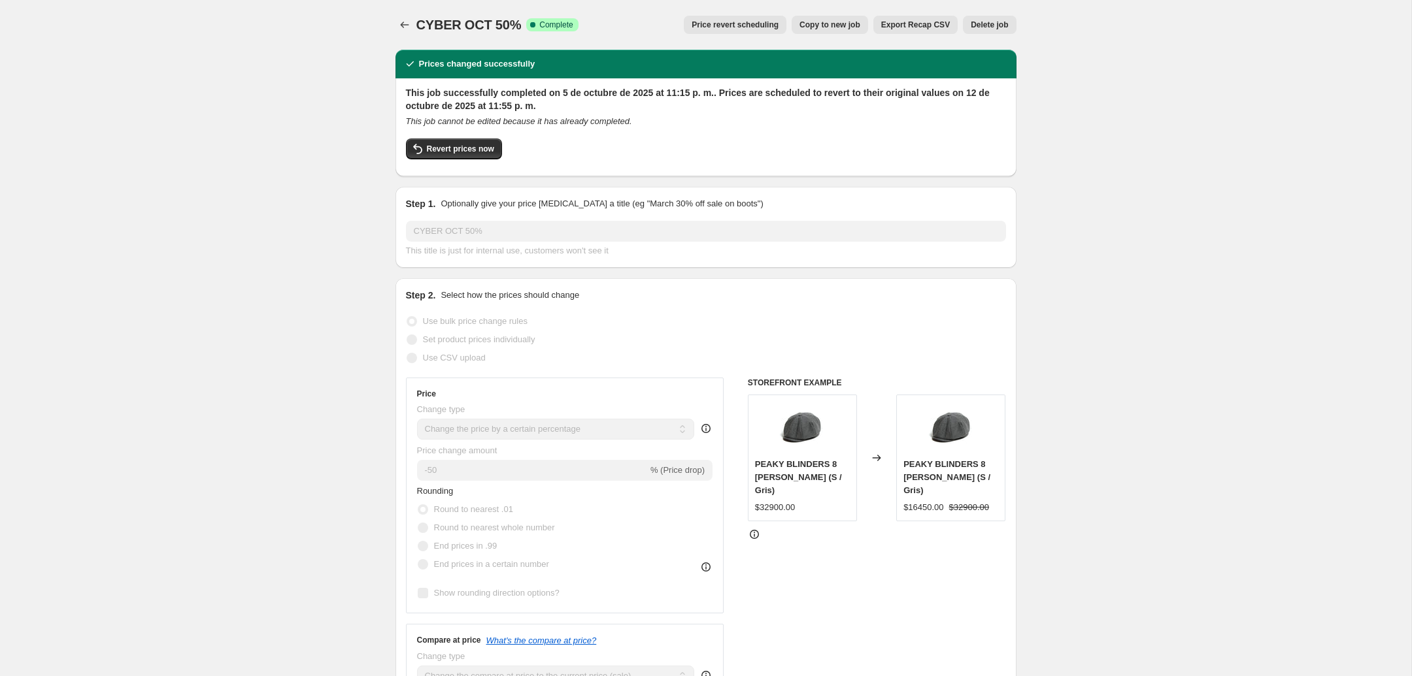
click at [838, 29] on button "Copy to new job" at bounding box center [829, 25] width 76 height 18
select select "percentage"
select select "collection"
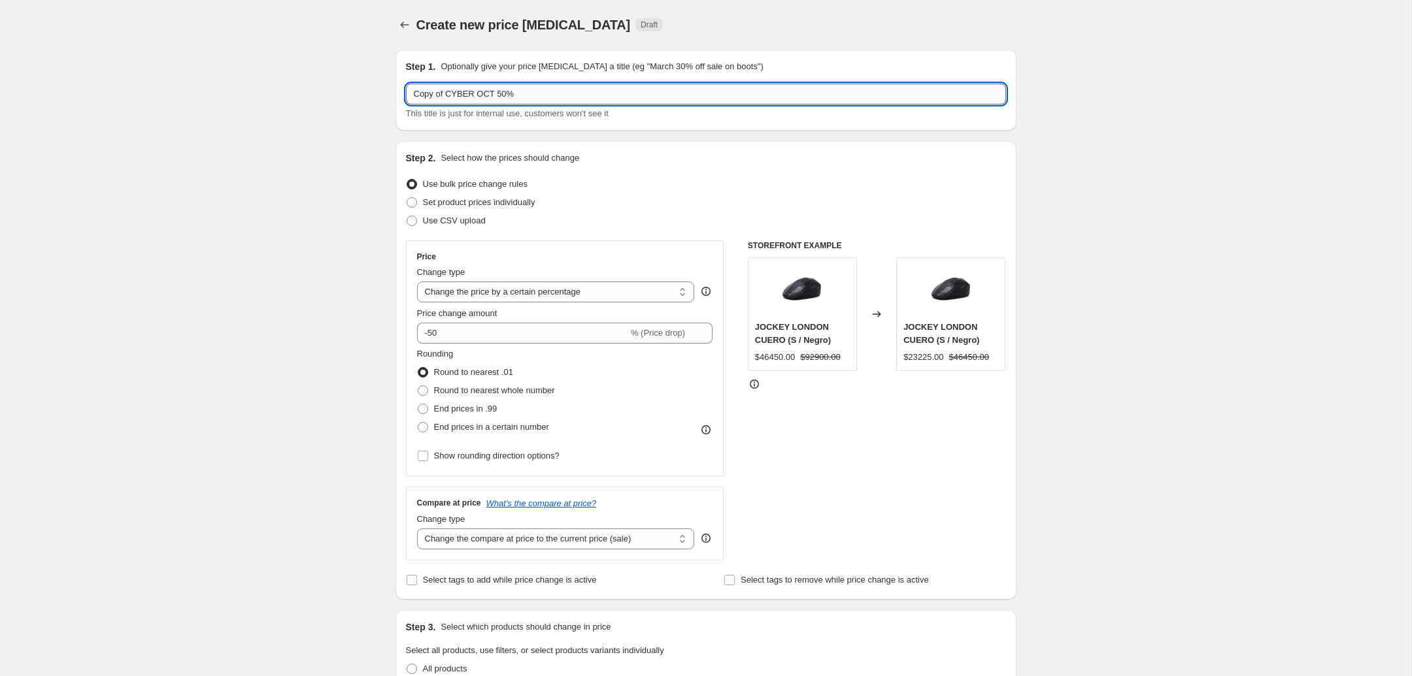
drag, startPoint x: 443, startPoint y: 95, endPoint x: 356, endPoint y: 101, distance: 87.2
click at [406, 101] on input "Copy of CYBER OCT 50%" at bounding box center [706, 94] width 600 height 21
type input "MOD-01 CYBER OCT 50%"
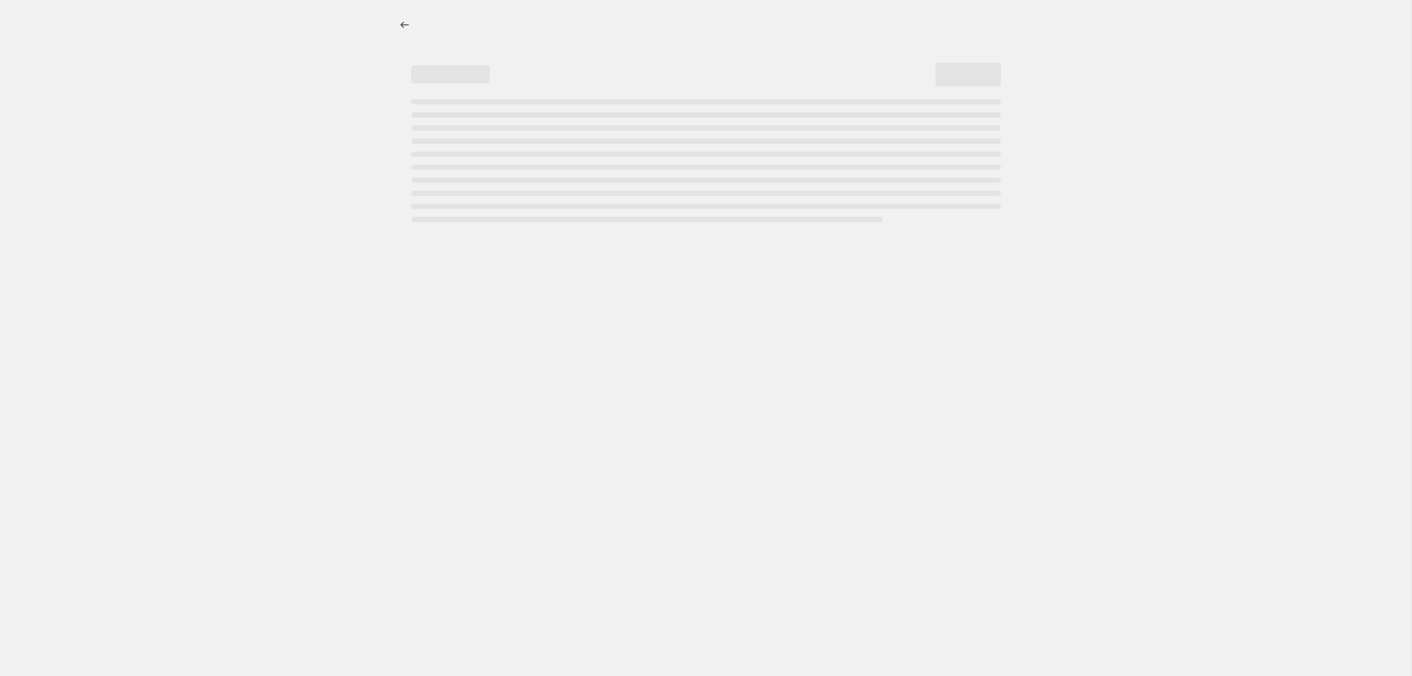
select select "percentage"
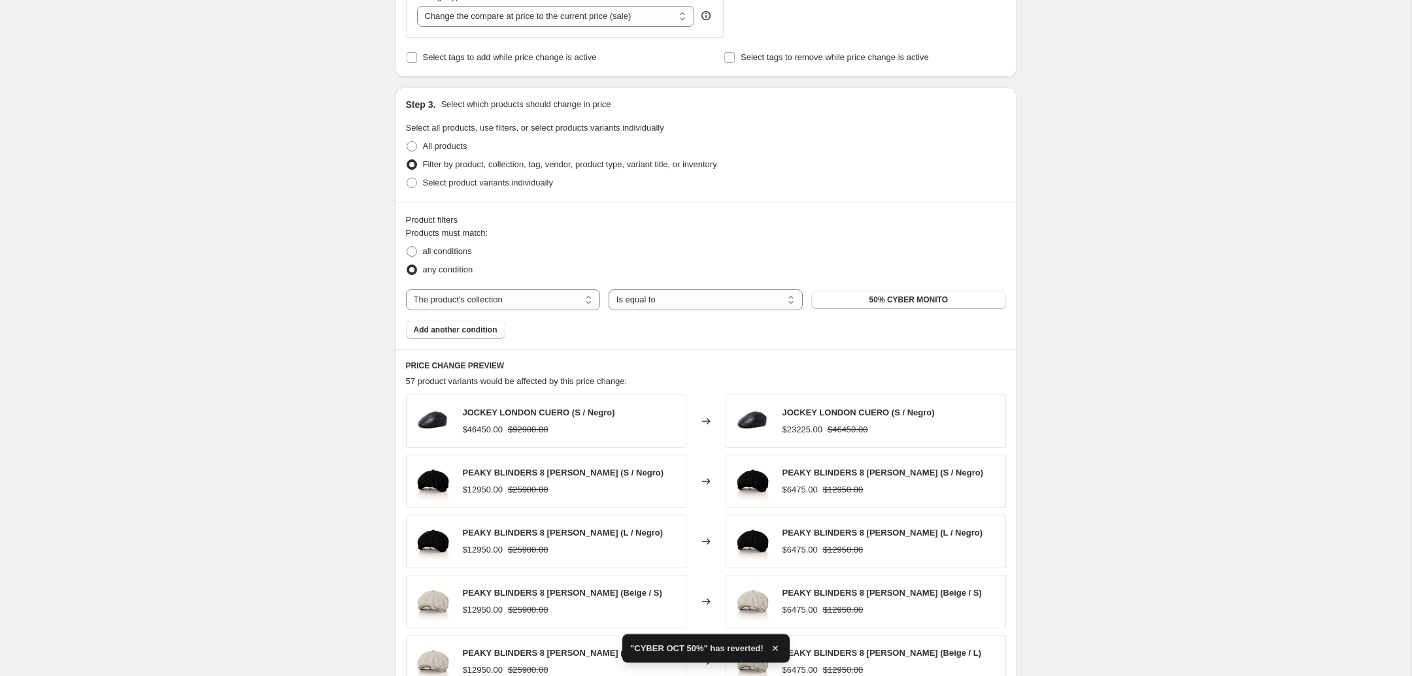
scroll to position [549, 0]
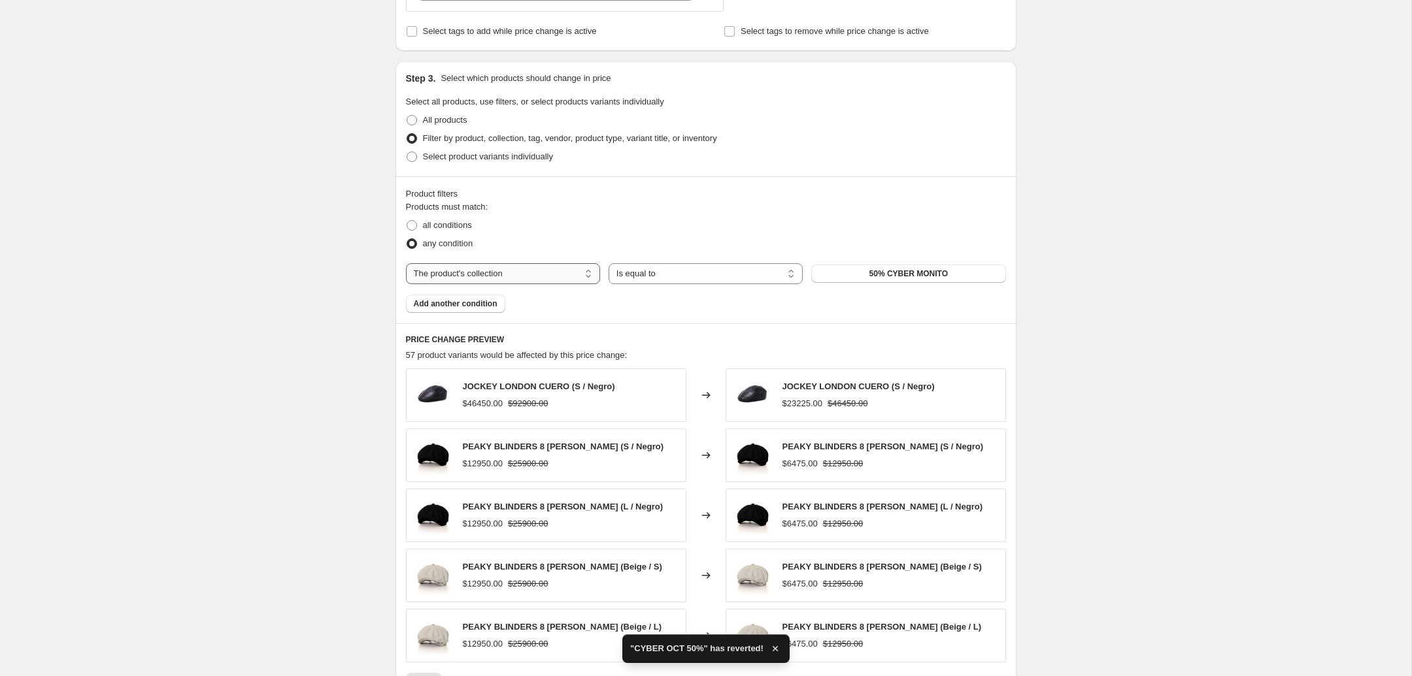
click at [406, 263] on select "The product The product's collection The product's tag The product's vendor The…" at bounding box center [503, 273] width 194 height 21
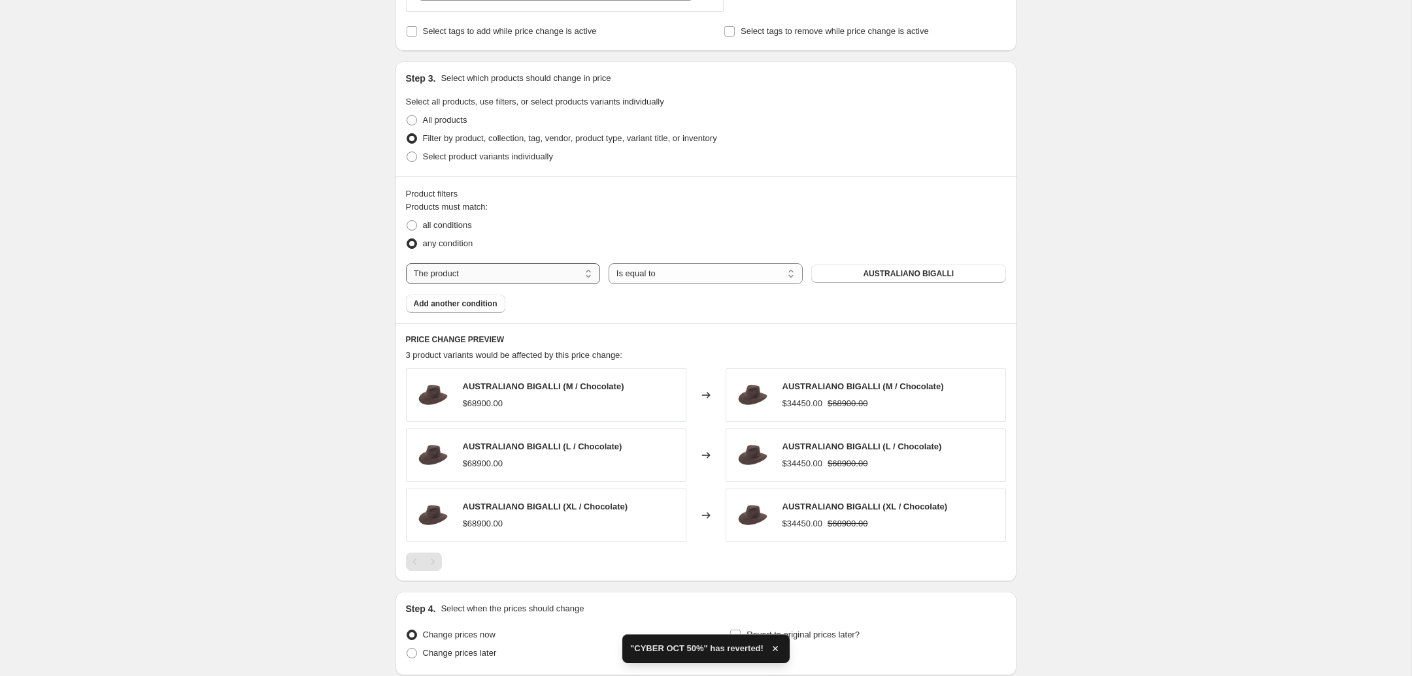
click at [406, 263] on select "The product The product's collection The product's tag The product's vendor The…" at bounding box center [503, 273] width 194 height 21
select select "collection"
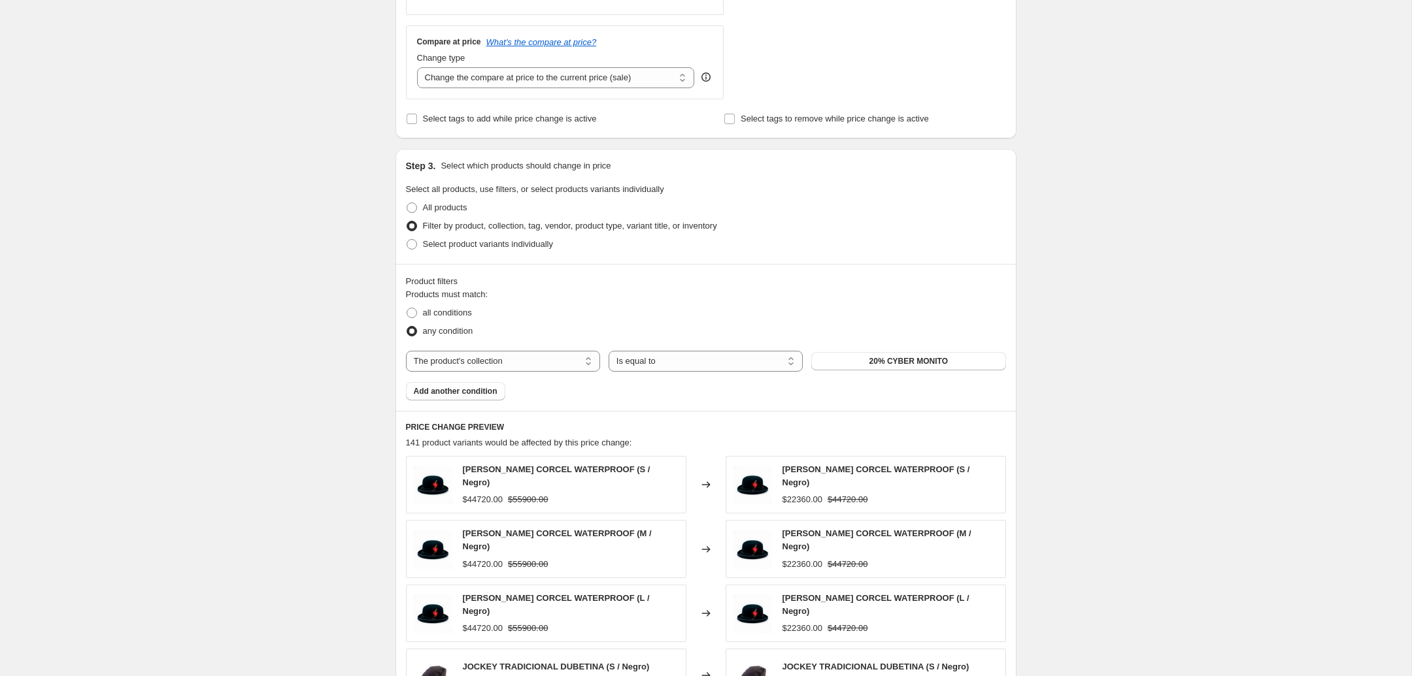
scroll to position [480, 0]
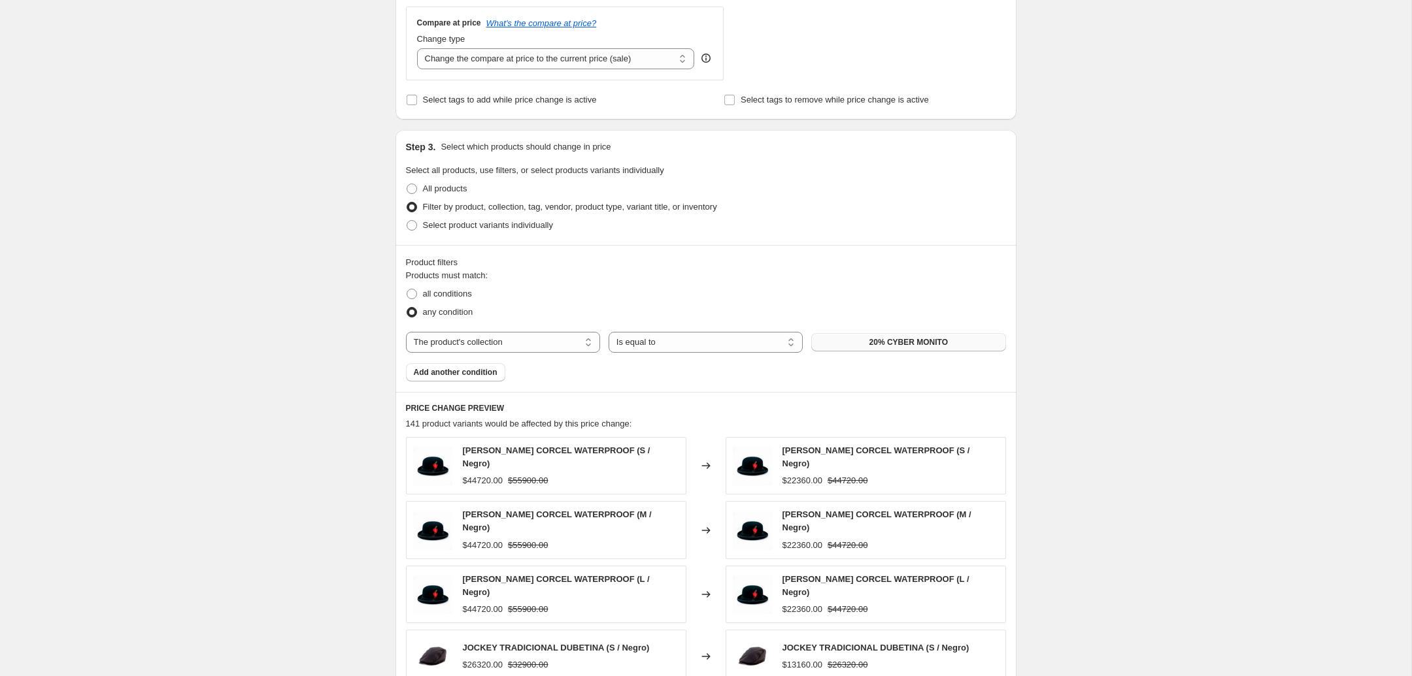
click at [837, 346] on button "20% CYBER MONITO" at bounding box center [908, 342] width 194 height 18
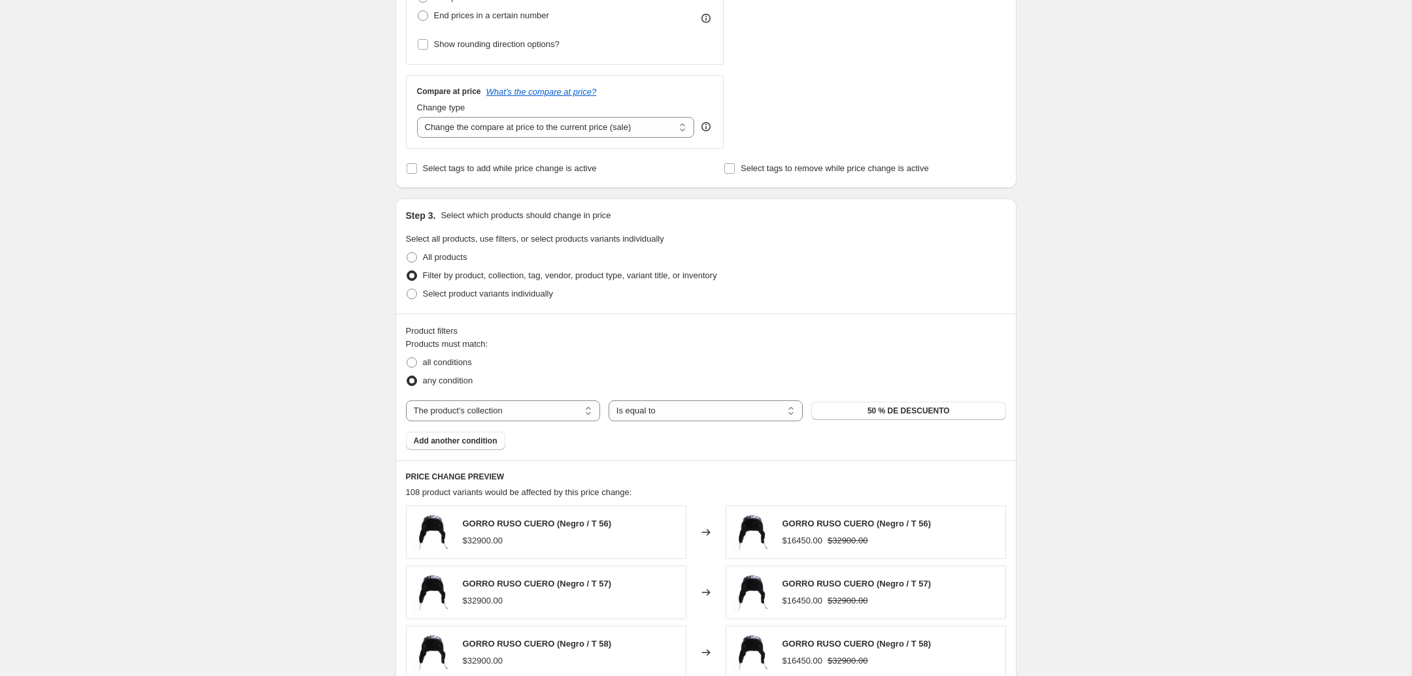
scroll to position [343, 0]
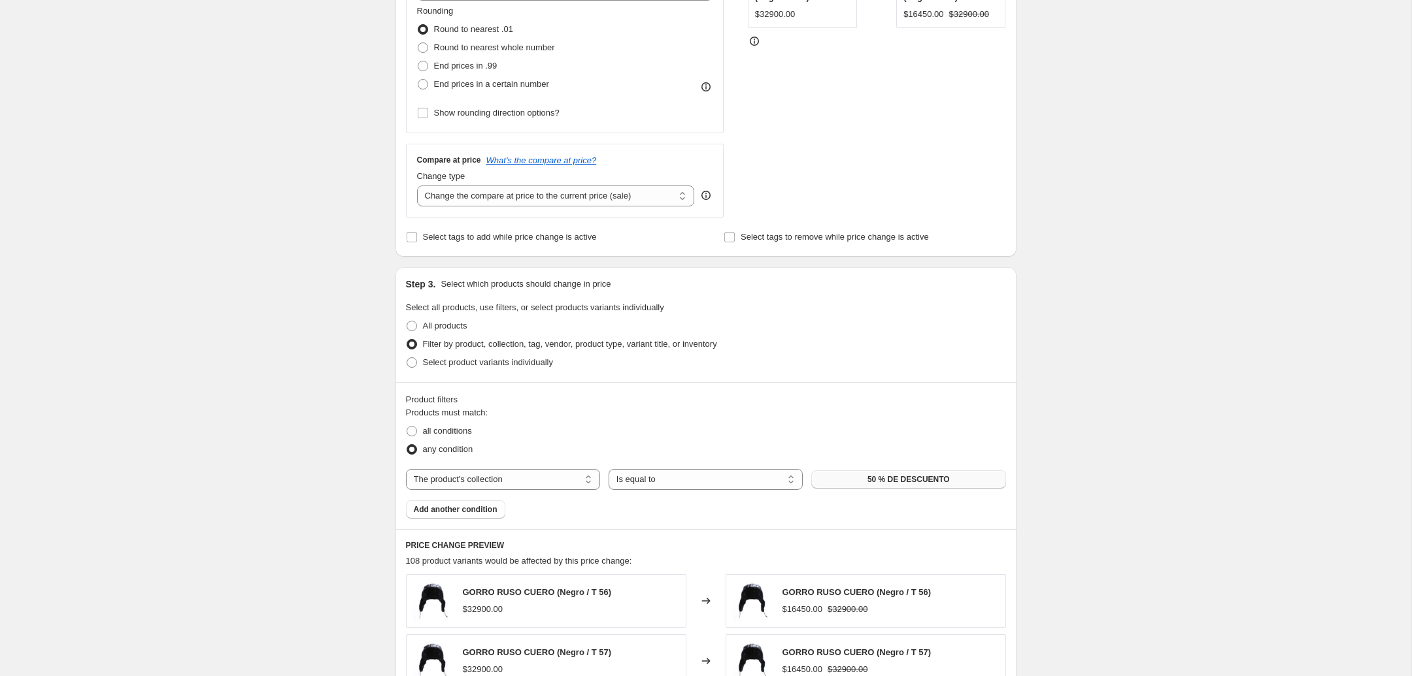
click at [932, 485] on span "50 % DE DESCUENTO" at bounding box center [908, 479] width 82 height 10
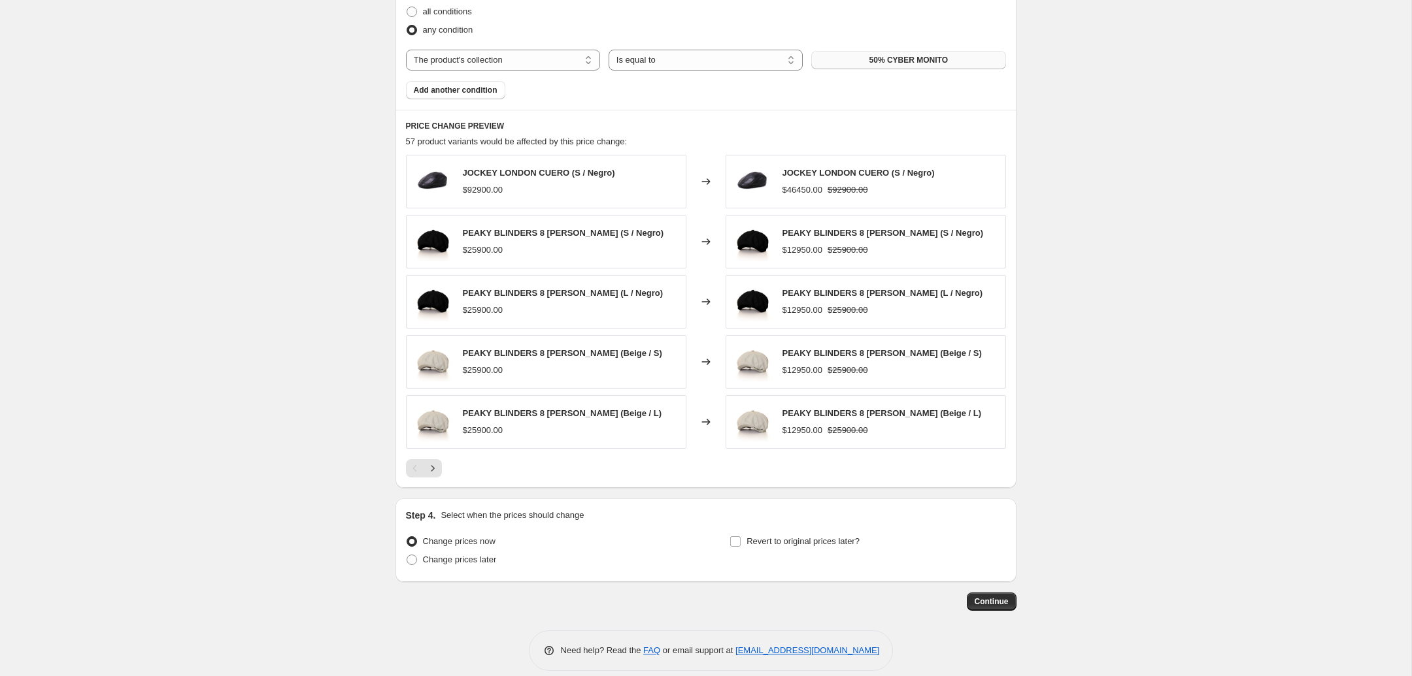
scroll to position [781, 0]
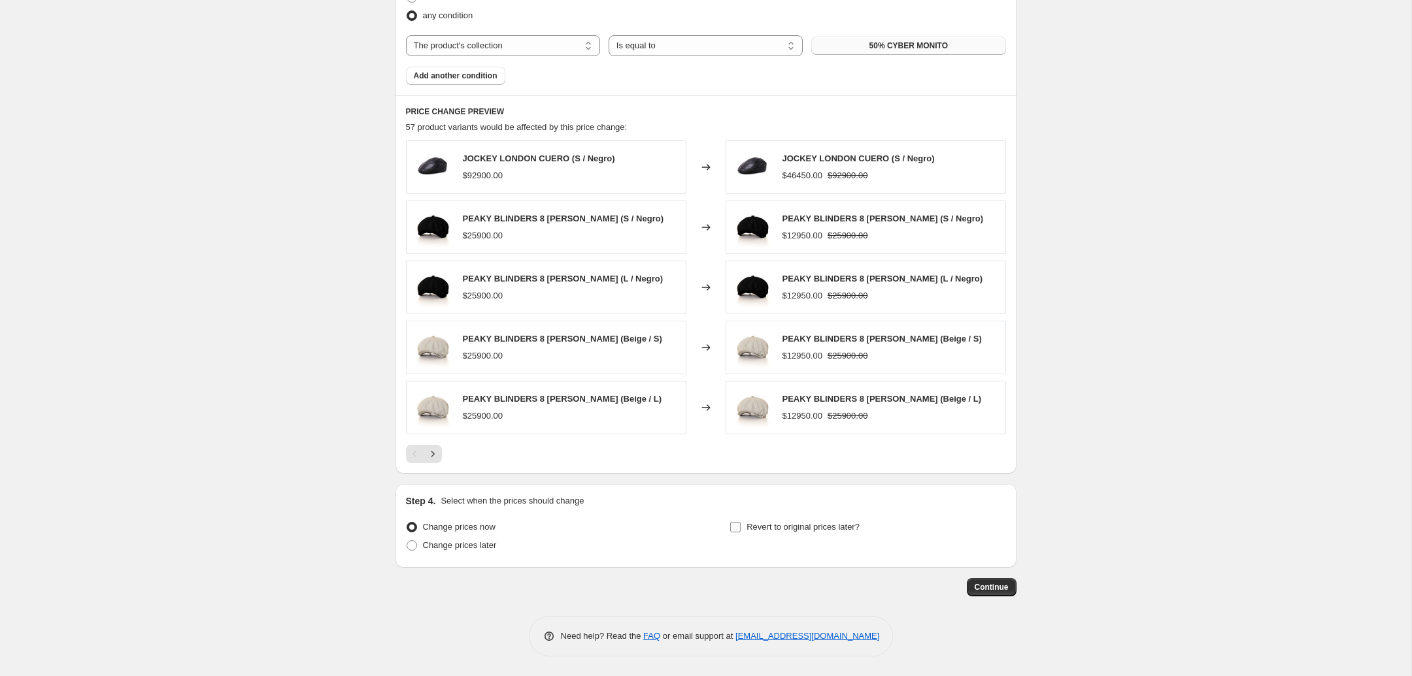
click at [784, 533] on span "Revert to original prices later?" at bounding box center [802, 527] width 113 height 13
click at [740, 533] on input "Revert to original prices later?" at bounding box center [735, 527] width 10 height 10
checkbox input "true"
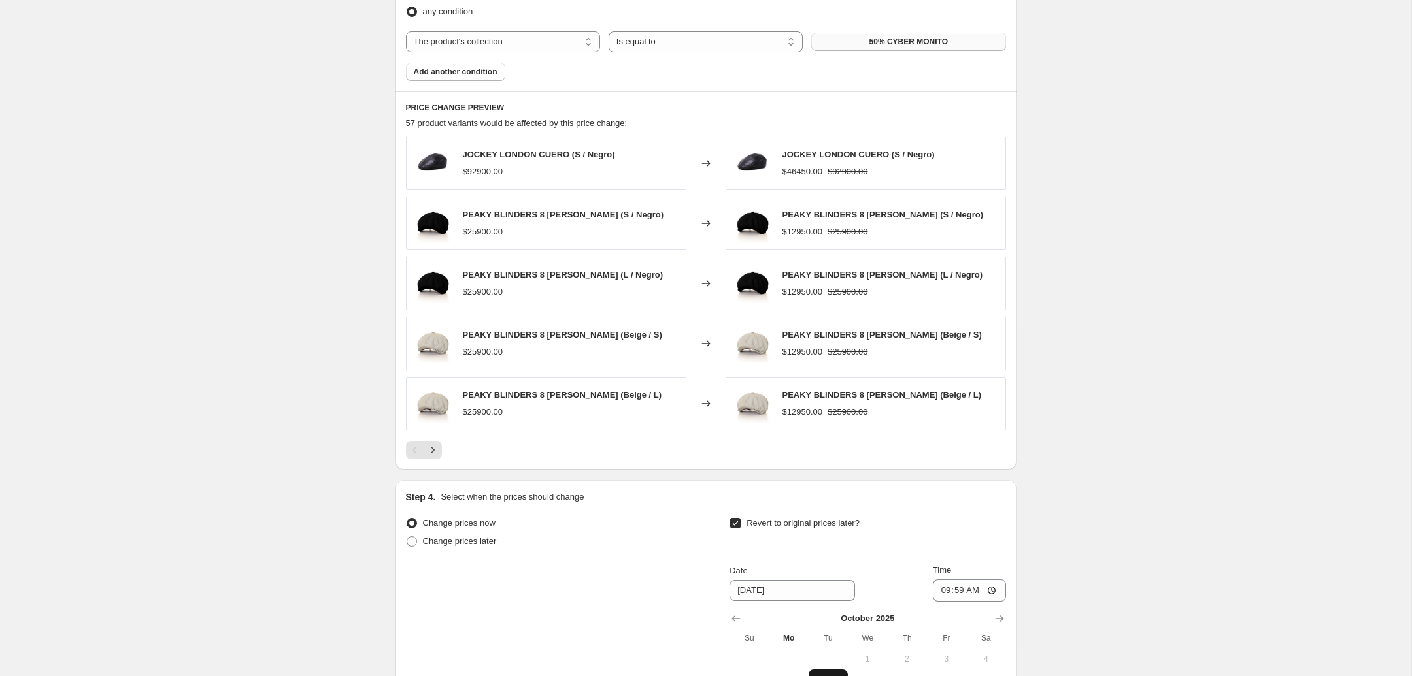
scroll to position [918, 0]
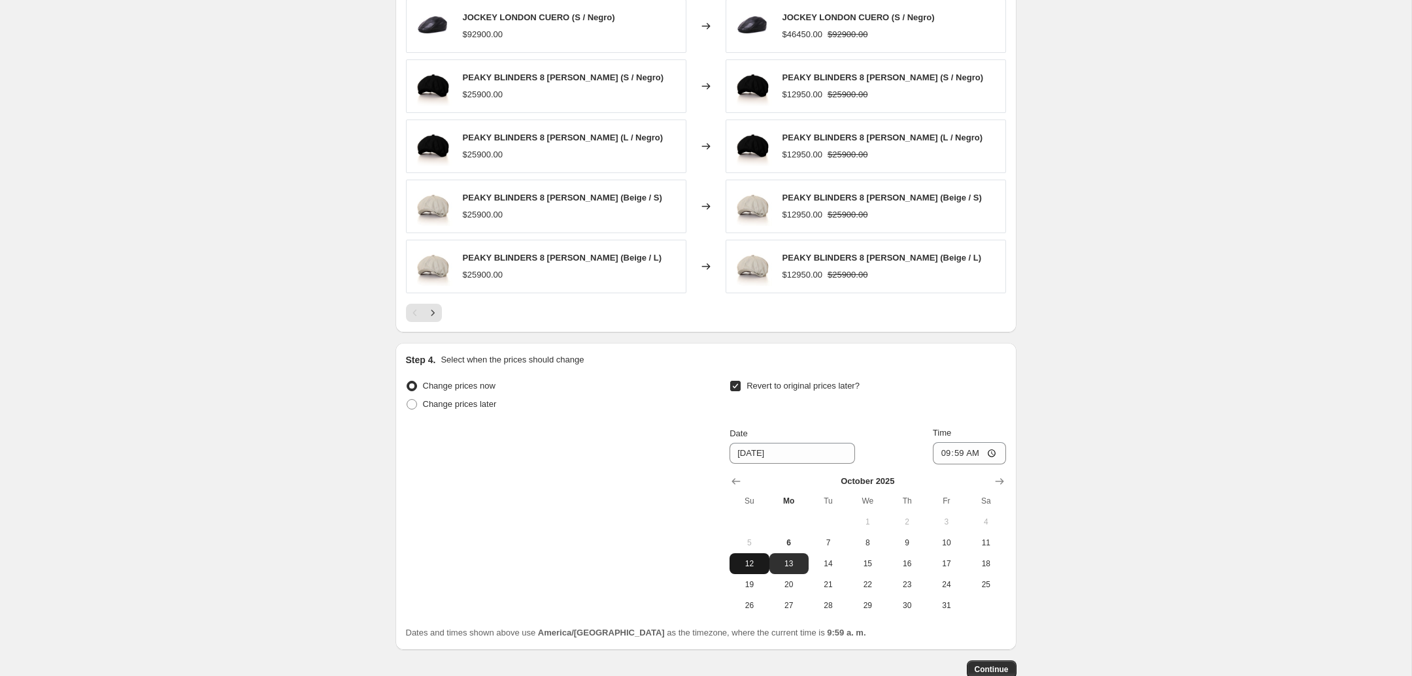
click at [752, 567] on span "12" at bounding box center [749, 564] width 29 height 10
type input "[DATE]"
click at [950, 458] on input "09:59" at bounding box center [969, 453] width 73 height 22
type input "23:55"
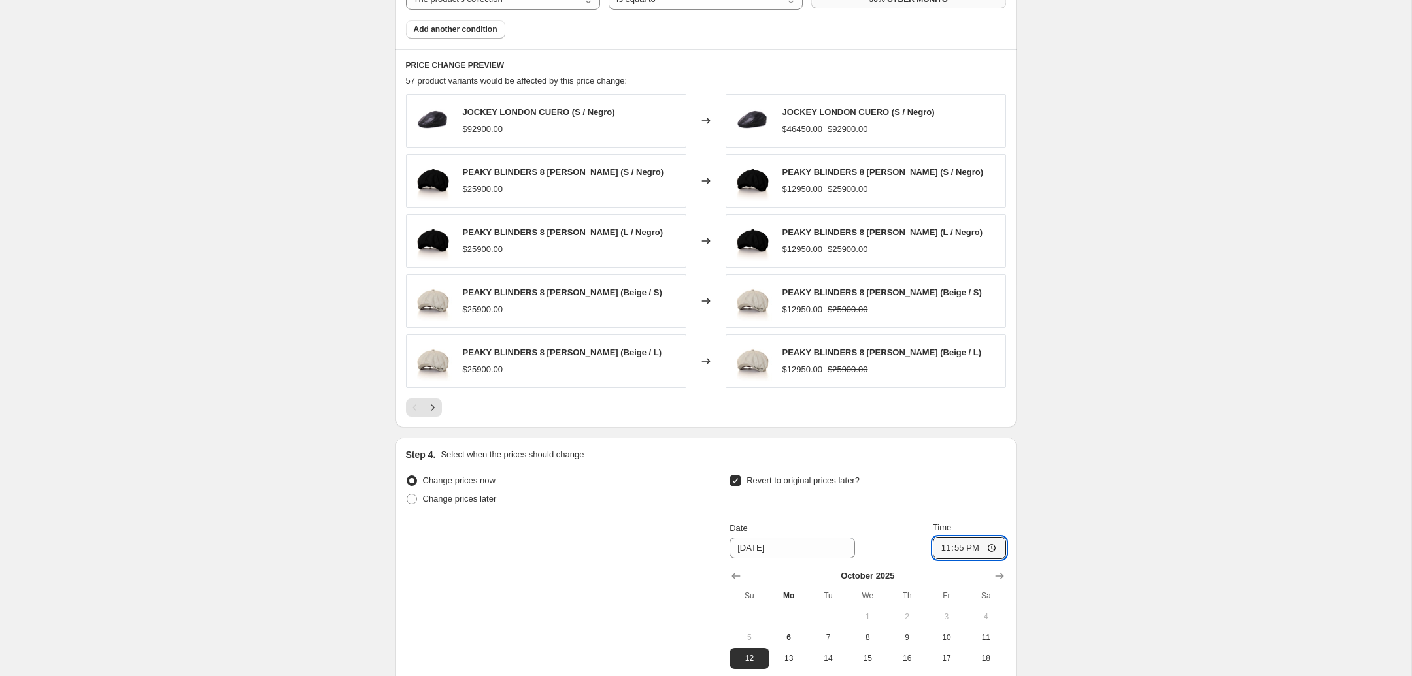
scroll to position [1003, 0]
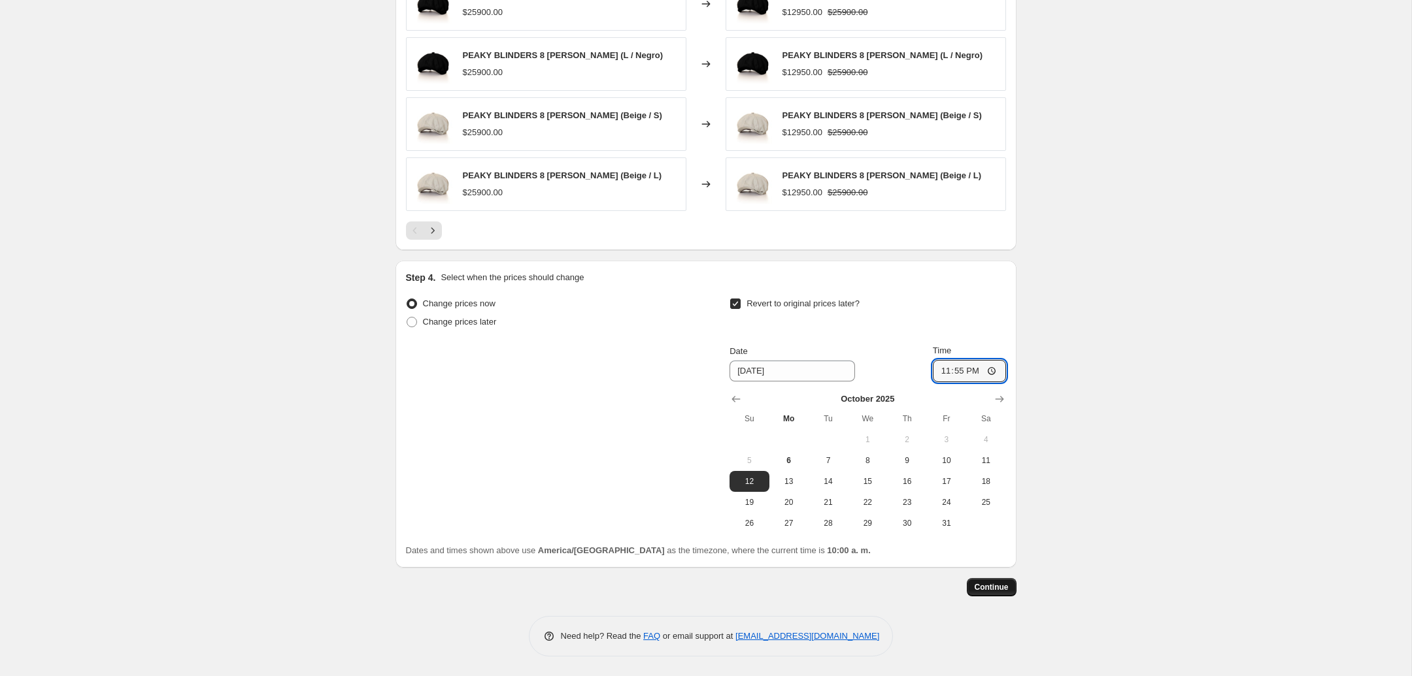
click at [997, 589] on span "Continue" at bounding box center [991, 587] width 34 height 10
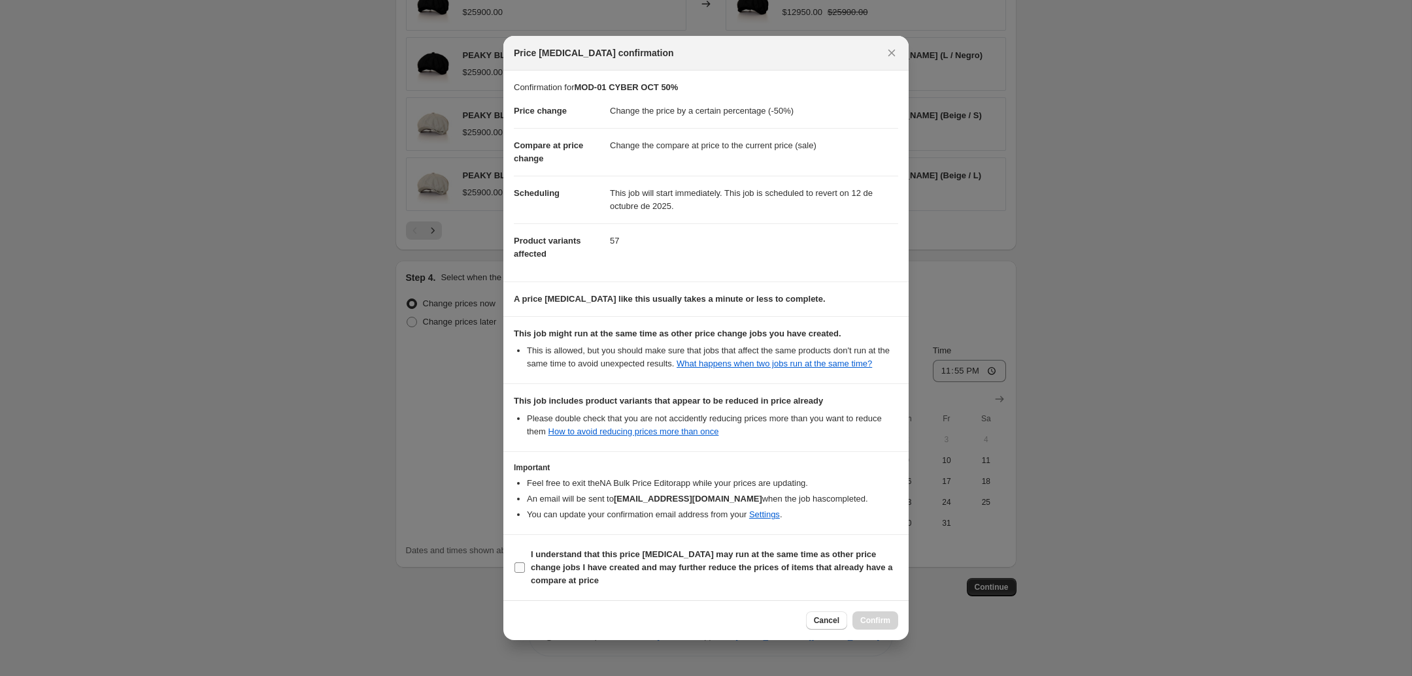
click at [526, 577] on label "I understand that this price change job may run at the same time as other price…" at bounding box center [706, 568] width 384 height 44
click at [525, 573] on input "I understand that this price change job may run at the same time as other price…" at bounding box center [519, 568] width 10 height 10
checkbox input "true"
click at [886, 622] on span "Confirm" at bounding box center [875, 621] width 30 height 10
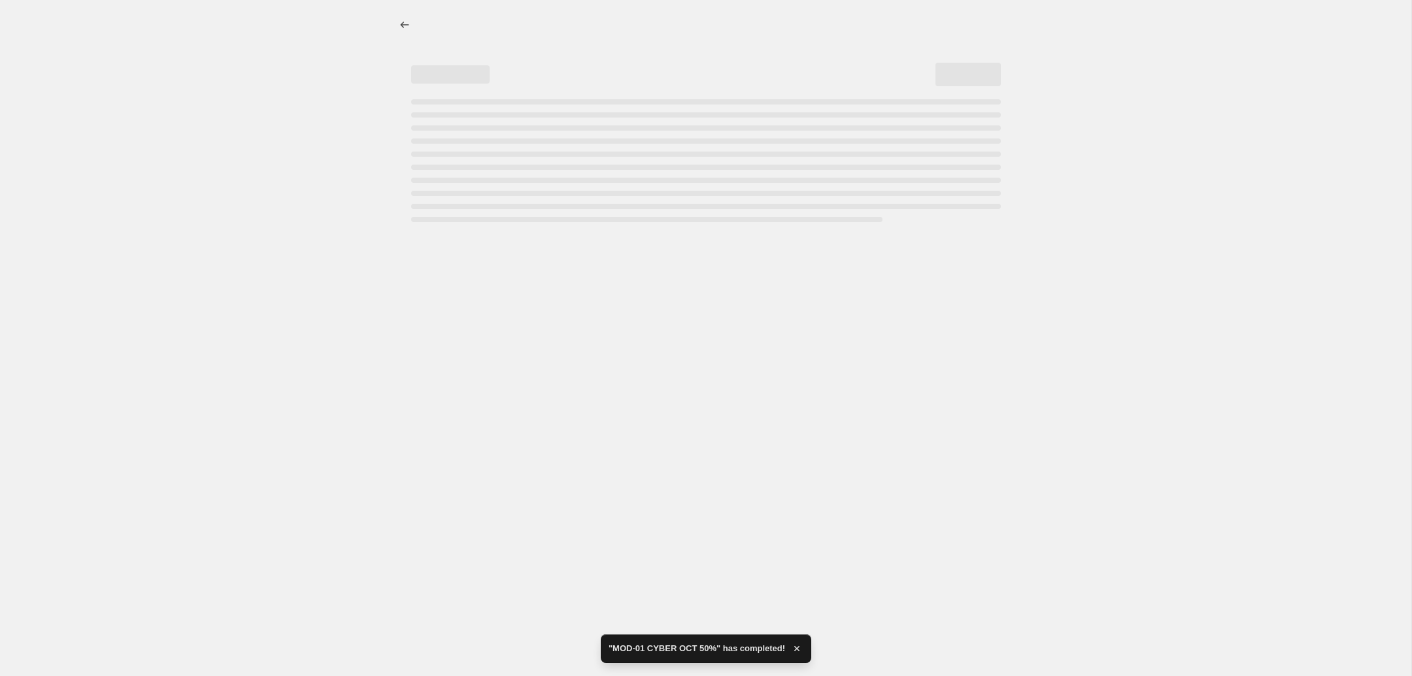
select select "percentage"
select select "collection"
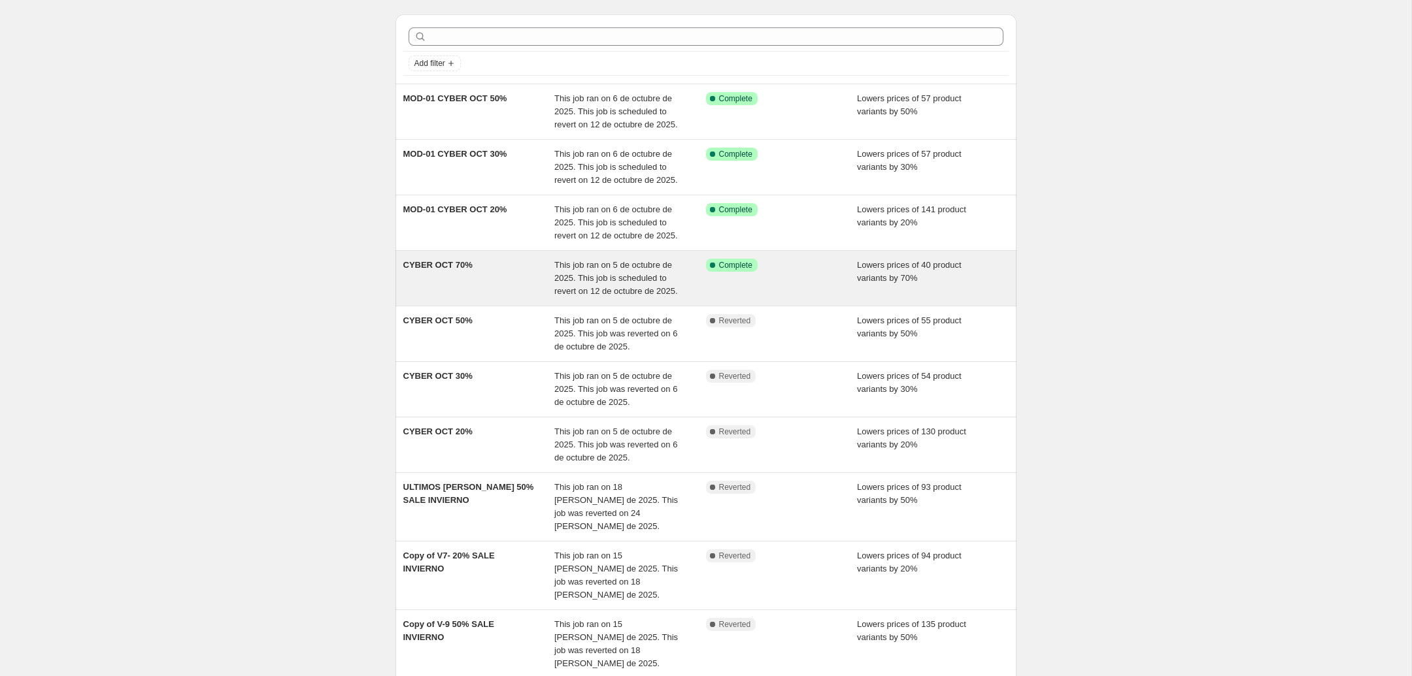
scroll to position [69, 0]
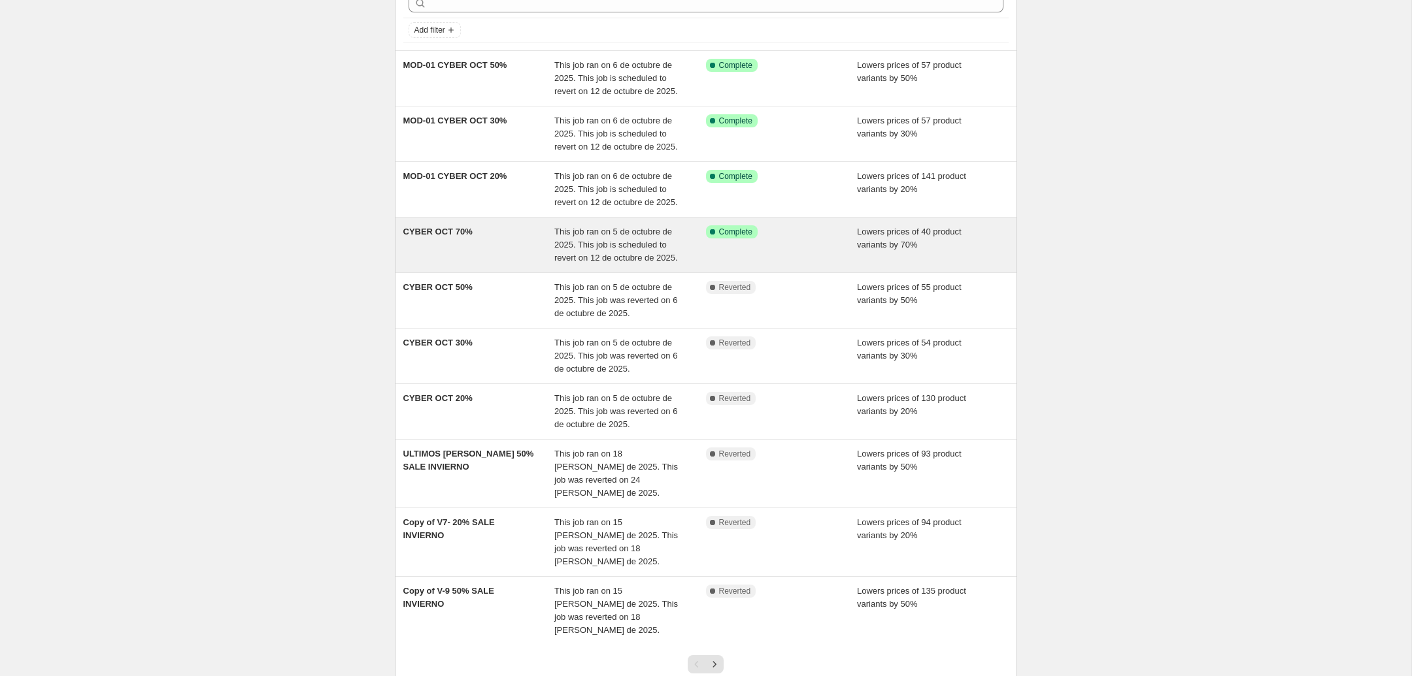
click at [551, 257] on div "CYBER OCT 70%" at bounding box center [479, 244] width 152 height 39
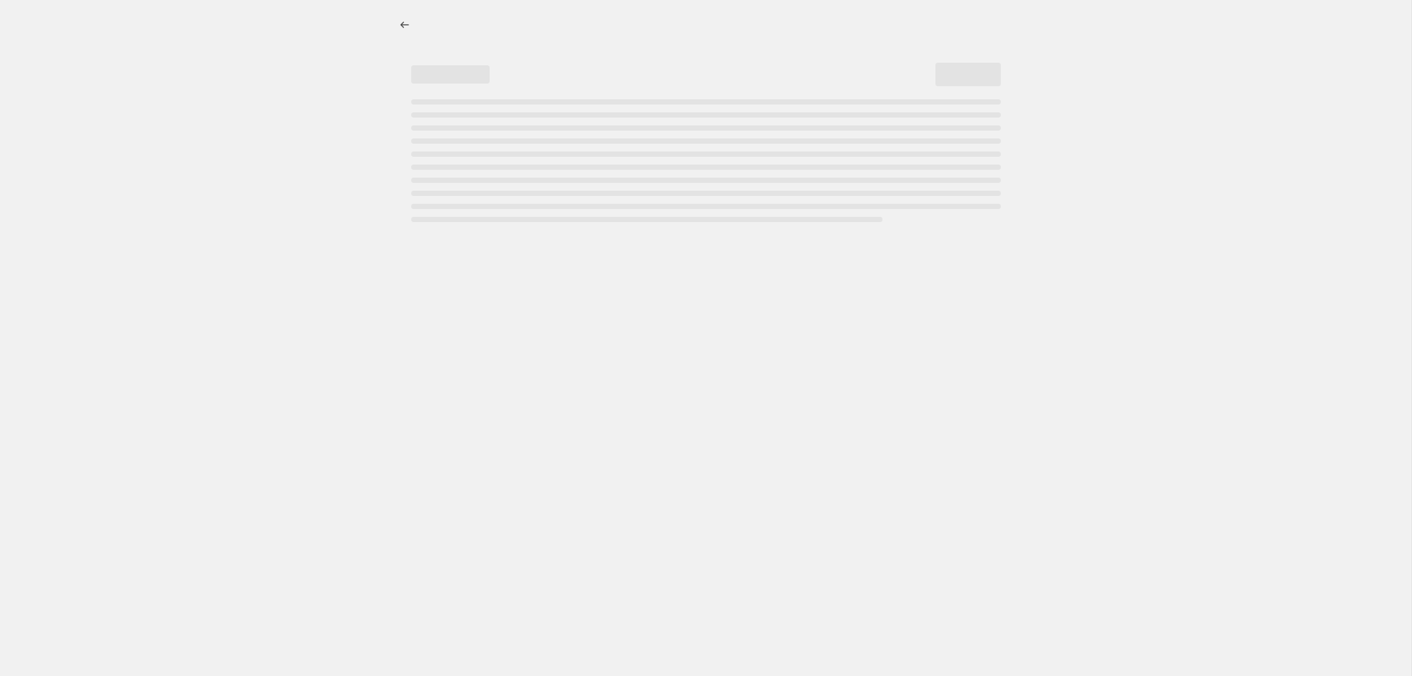
select select "percentage"
select select "collection"
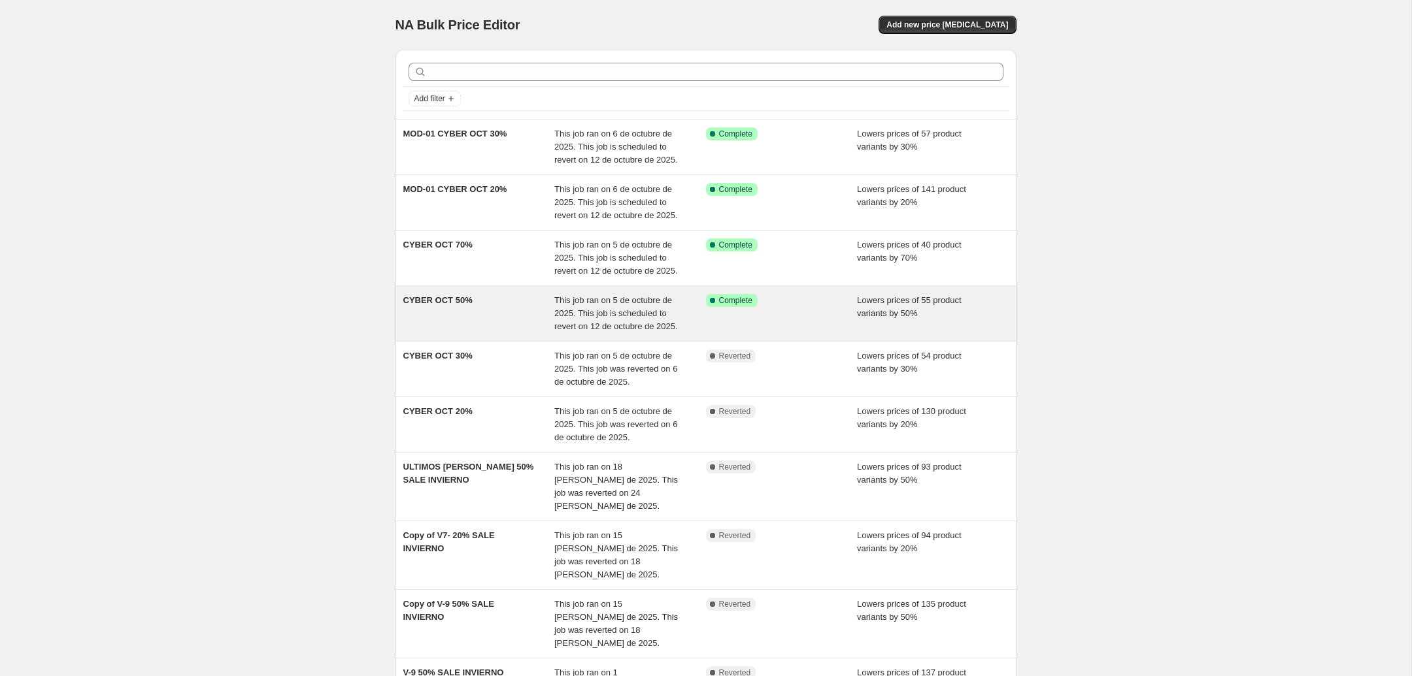
click at [506, 317] on div "CYBER OCT 50%" at bounding box center [479, 313] width 152 height 39
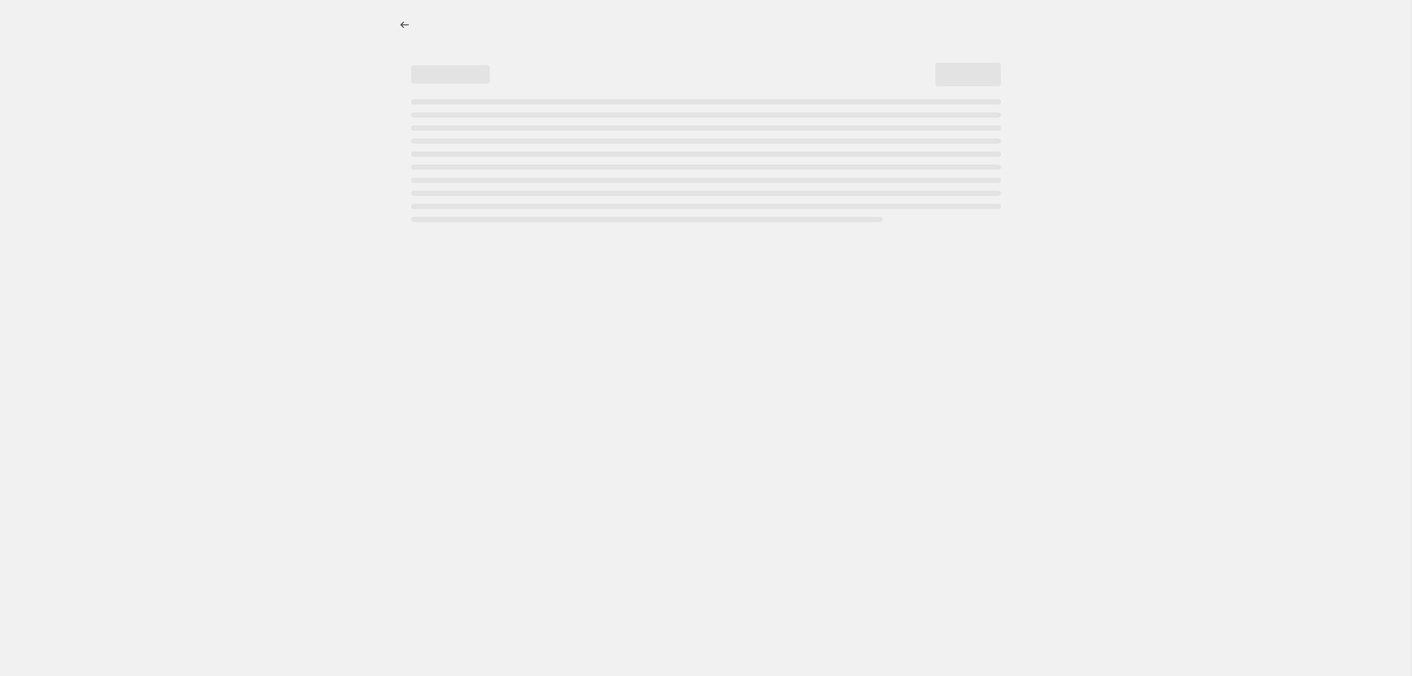
select select "percentage"
select select "collection"
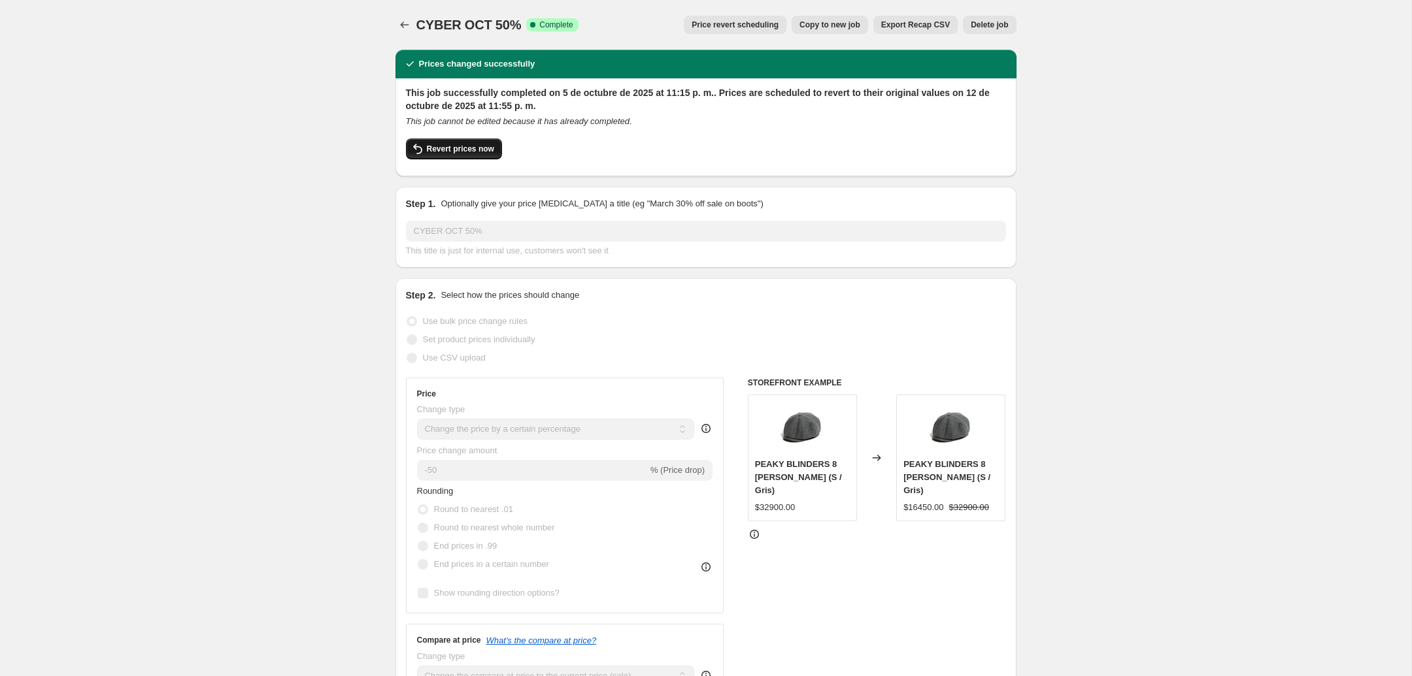
click at [470, 148] on span "Revert prices now" at bounding box center [460, 149] width 67 height 10
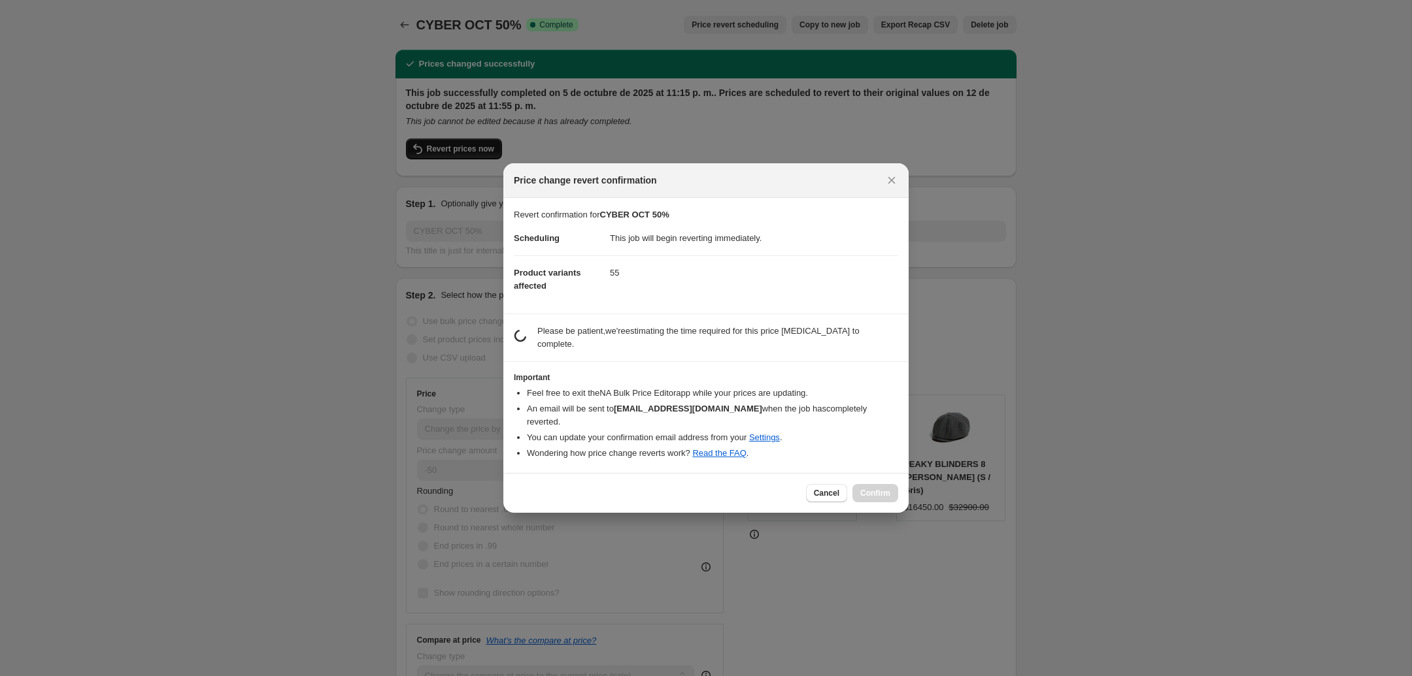
checkbox input "false"
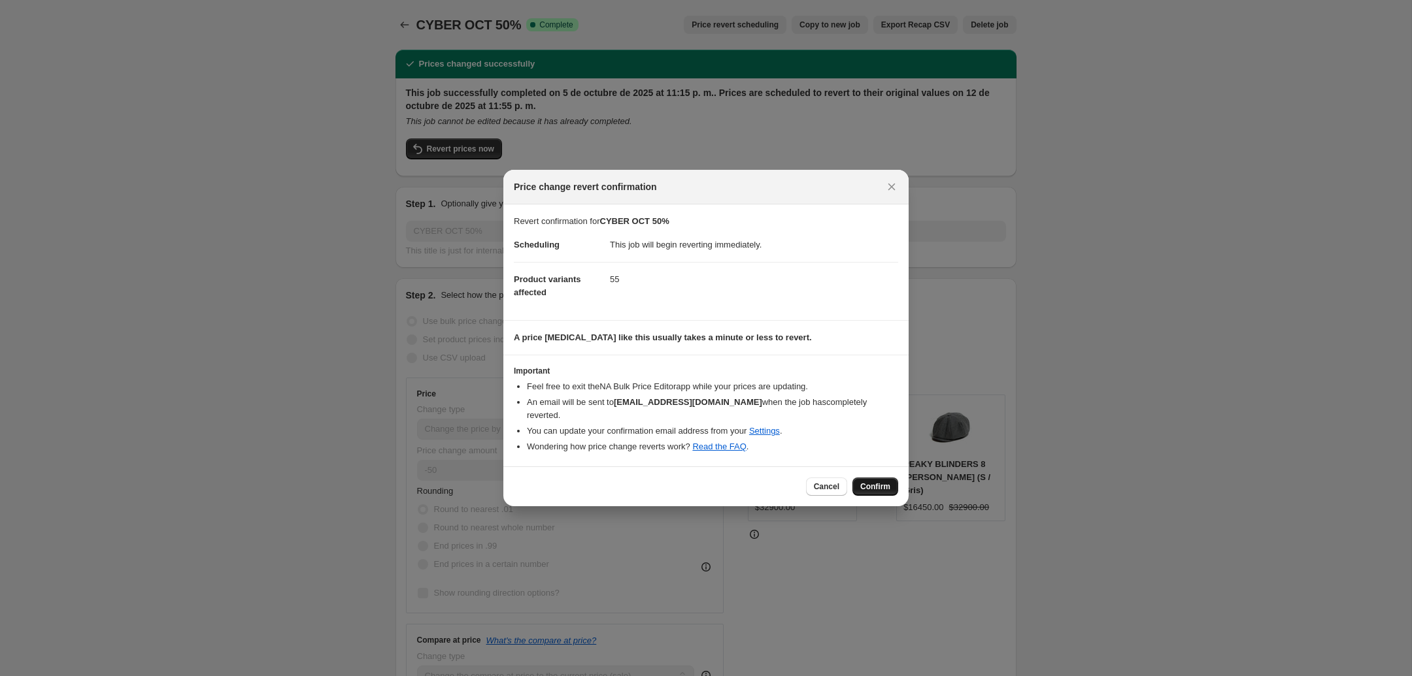
click at [878, 484] on span "Confirm" at bounding box center [875, 487] width 30 height 10
